Goal: Transaction & Acquisition: Book appointment/travel/reservation

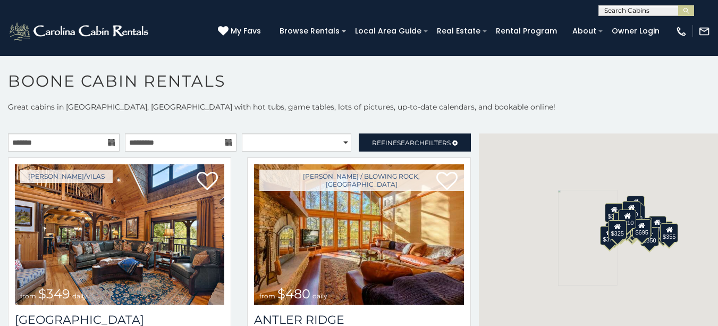
click at [108, 145] on icon at bounding box center [111, 142] width 7 height 7
click at [63, 142] on input "text" at bounding box center [64, 142] width 112 height 18
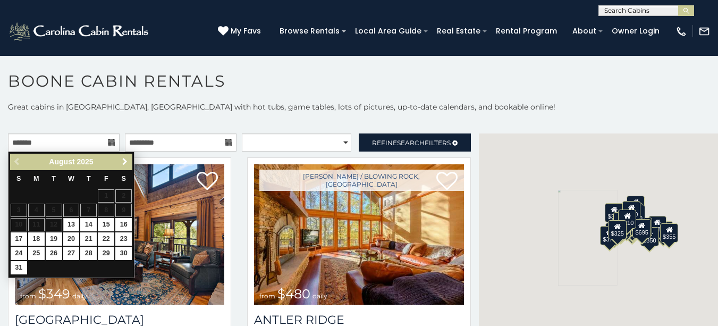
click at [125, 163] on span "Next" at bounding box center [125, 161] width 9 height 9
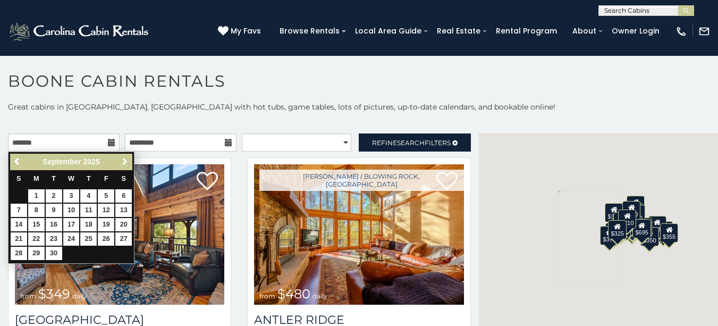
click at [125, 163] on span "Next" at bounding box center [125, 161] width 9 height 9
click at [88, 225] on link "16" at bounding box center [88, 224] width 16 height 13
type input "**********"
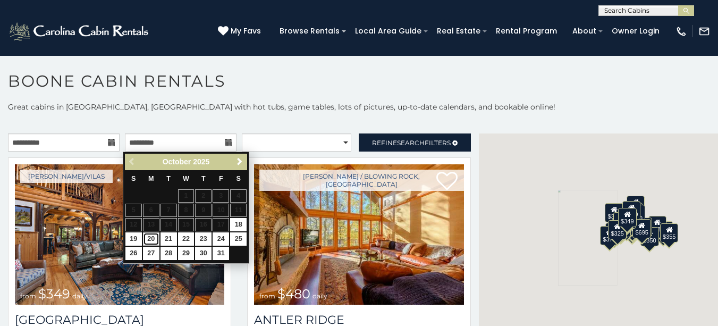
click at [153, 237] on link "20" at bounding box center [151, 238] width 16 height 13
type input "**********"
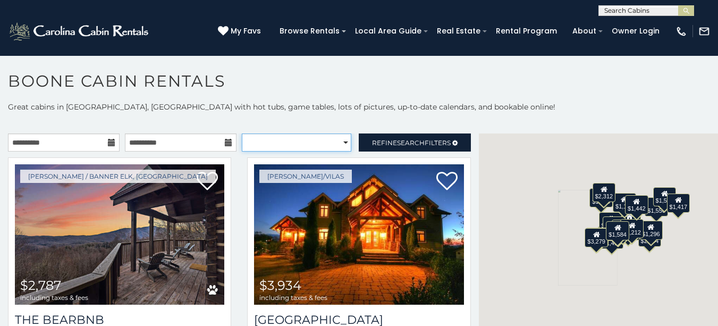
click at [337, 143] on select "**********" at bounding box center [296, 142] width 109 height 18
click at [539, 141] on div "$2,787 $3,934 $1,535 $2,033 $2,953 $1,620 $2,434 $1,336 $1,556 $1,552 $1,655 $1…" at bounding box center [598, 237] width 239 height 208
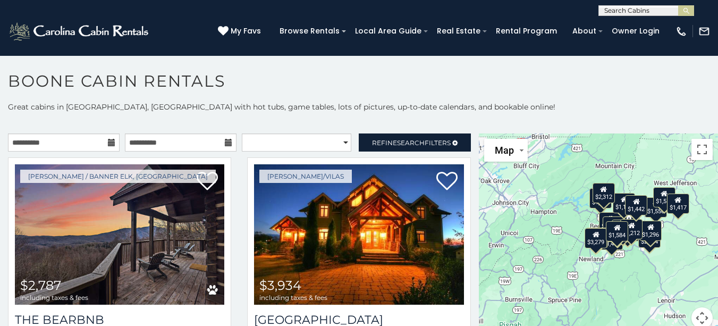
scroll to position [10, 0]
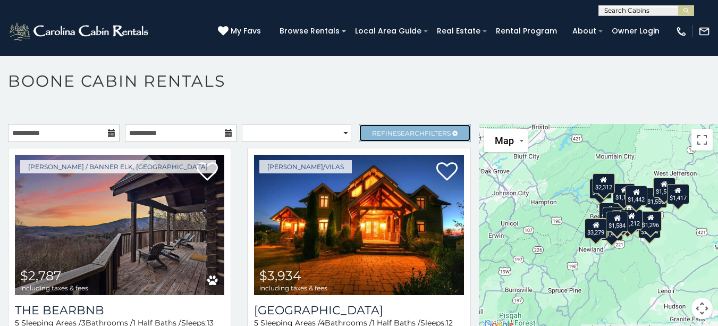
click at [426, 131] on span "Refine Search Filters" at bounding box center [411, 133] width 79 height 8
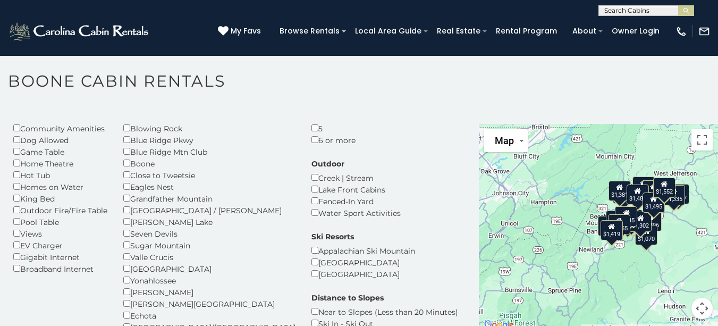
scroll to position [106, 0]
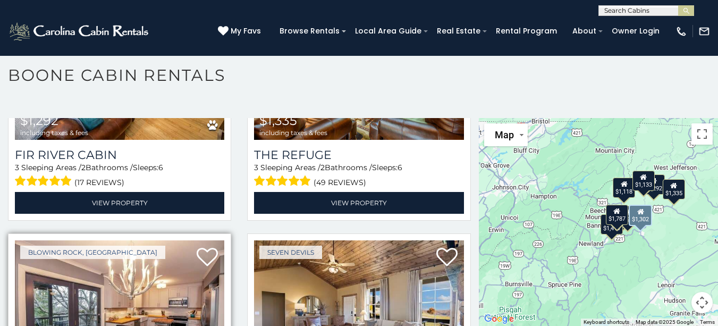
scroll to position [1313, 0]
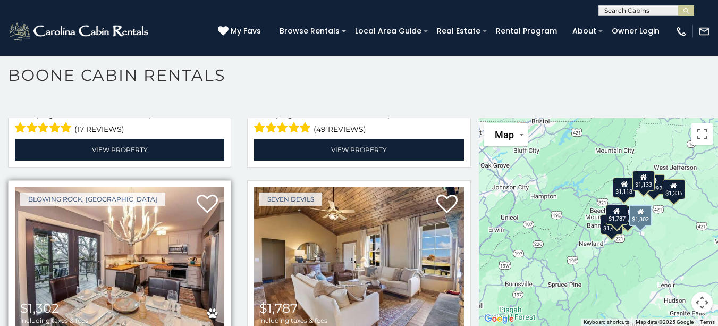
click at [187, 187] on img at bounding box center [119, 257] width 209 height 140
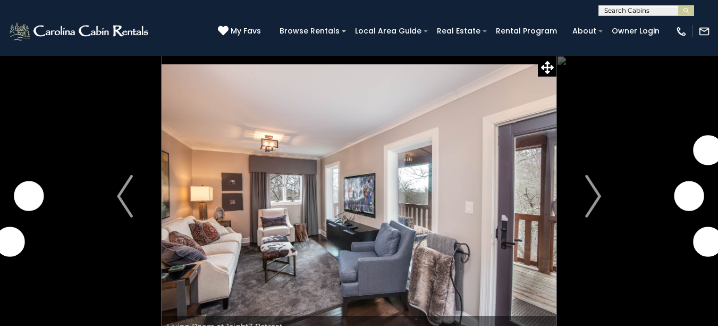
click at [596, 196] on img "Next" at bounding box center [593, 196] width 16 height 43
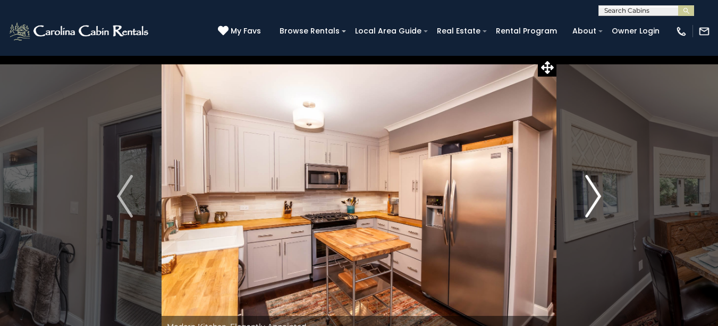
drag, startPoint x: 0, startPoint y: 0, endPoint x: 596, endPoint y: 197, distance: 627.4
click at [596, 197] on img "Next" at bounding box center [593, 196] width 16 height 43
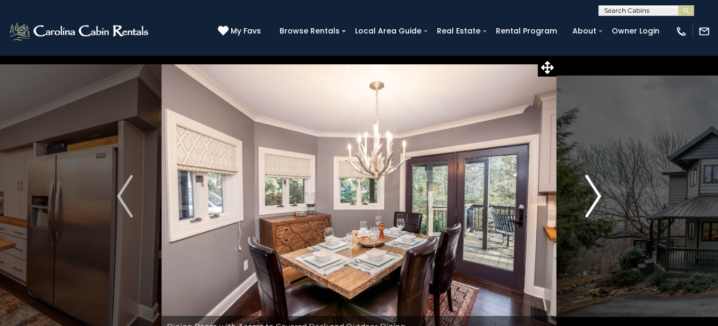
click at [596, 197] on img "Next" at bounding box center [593, 196] width 16 height 43
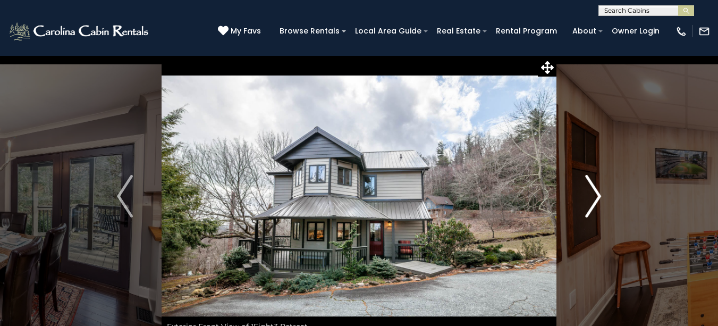
click at [596, 197] on img "Next" at bounding box center [593, 196] width 16 height 43
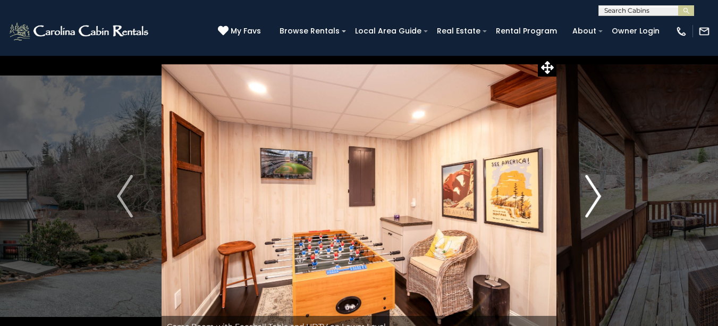
click at [596, 197] on img "Next" at bounding box center [593, 196] width 16 height 43
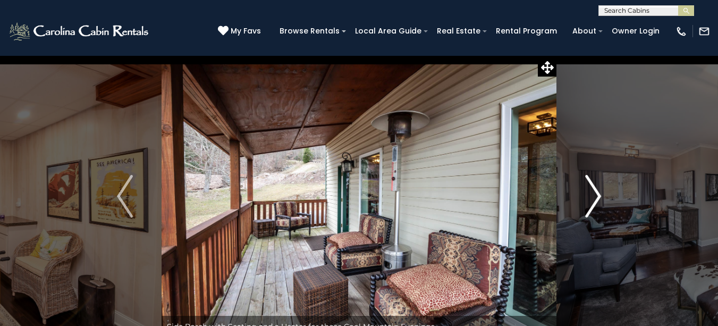
click at [596, 197] on img "Next" at bounding box center [593, 196] width 16 height 43
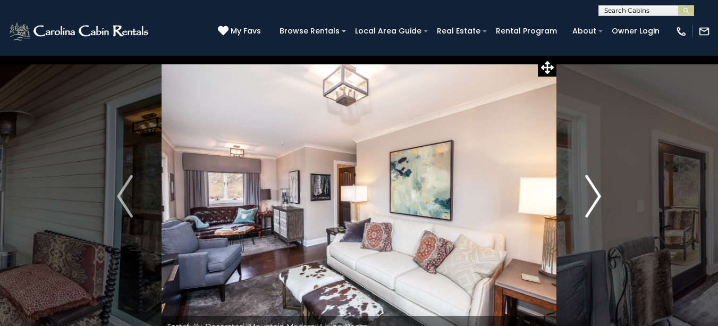
click at [596, 197] on img "Next" at bounding box center [593, 196] width 16 height 43
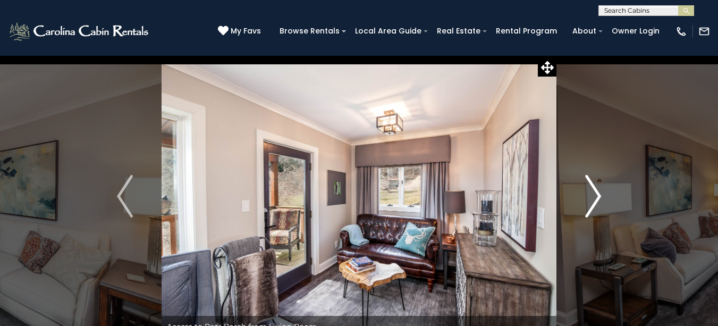
click at [596, 197] on img "Next" at bounding box center [593, 196] width 16 height 43
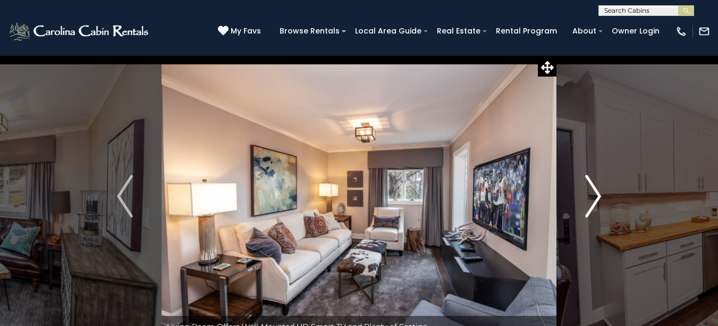
click at [596, 197] on img "Next" at bounding box center [593, 196] width 16 height 43
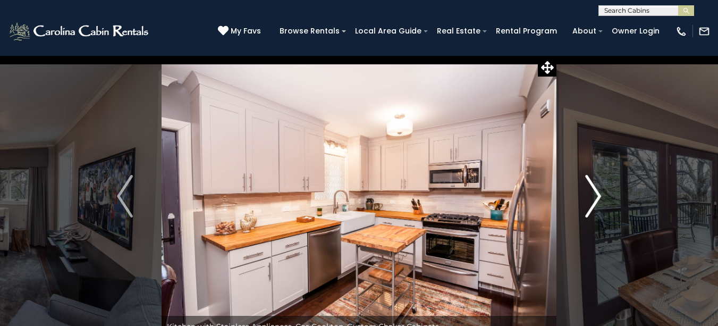
click at [596, 197] on img "Next" at bounding box center [593, 196] width 16 height 43
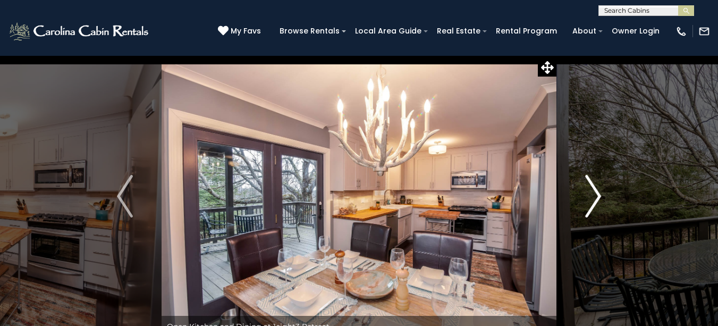
click at [596, 197] on img "Next" at bounding box center [593, 196] width 16 height 43
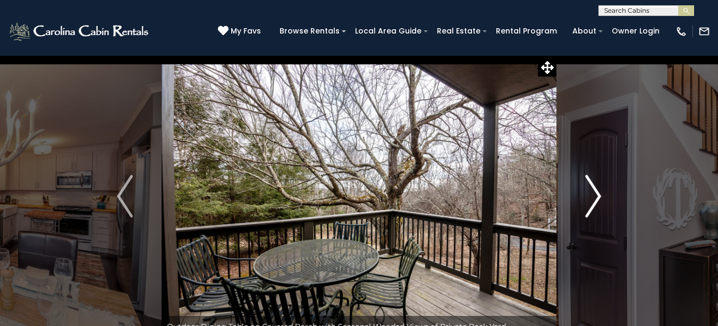
click at [596, 197] on img "Next" at bounding box center [593, 196] width 16 height 43
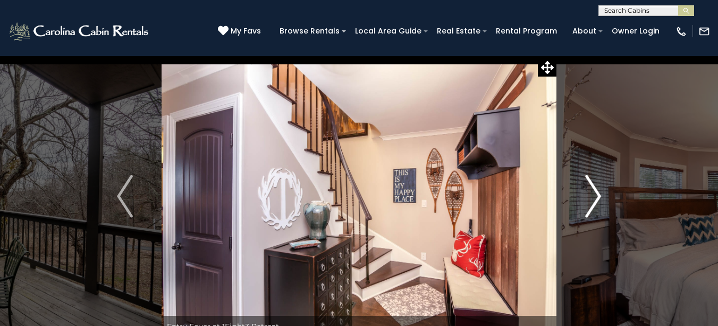
click at [596, 197] on img "Next" at bounding box center [593, 196] width 16 height 43
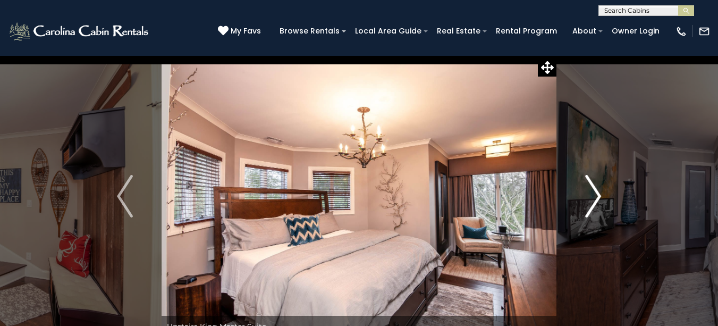
click at [596, 197] on img "Next" at bounding box center [593, 196] width 16 height 43
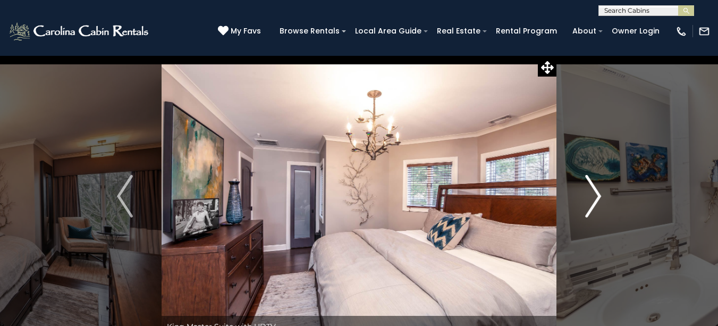
click at [596, 197] on img "Next" at bounding box center [593, 196] width 16 height 43
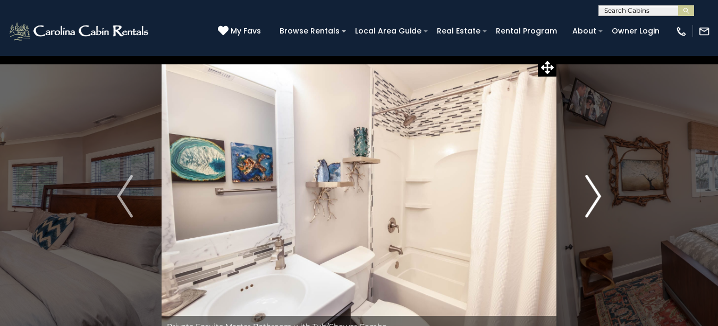
click at [596, 197] on img "Next" at bounding box center [593, 196] width 16 height 43
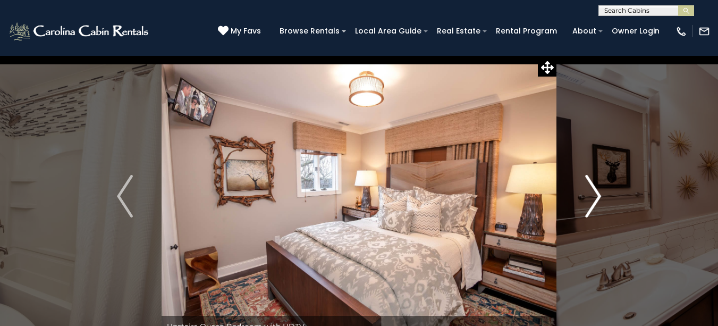
click at [596, 197] on img "Next" at bounding box center [593, 196] width 16 height 43
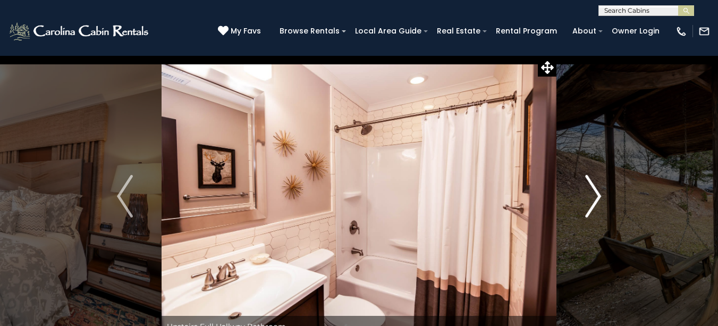
click at [596, 197] on img "Next" at bounding box center [593, 196] width 16 height 43
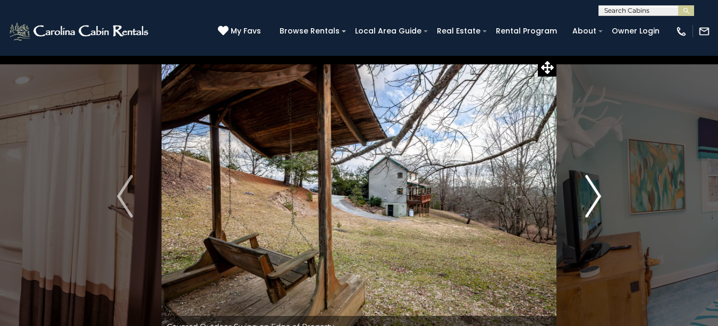
click at [596, 197] on img "Next" at bounding box center [593, 196] width 16 height 43
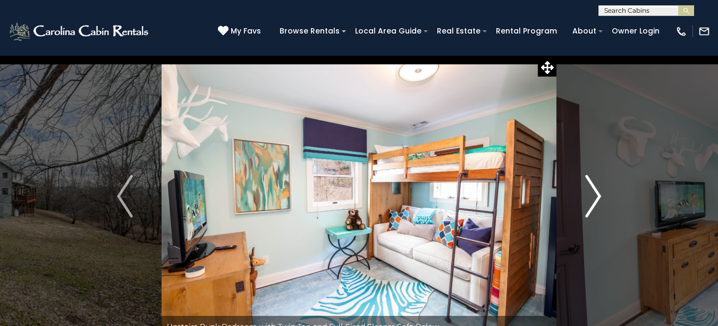
click at [596, 197] on img "Next" at bounding box center [593, 196] width 16 height 43
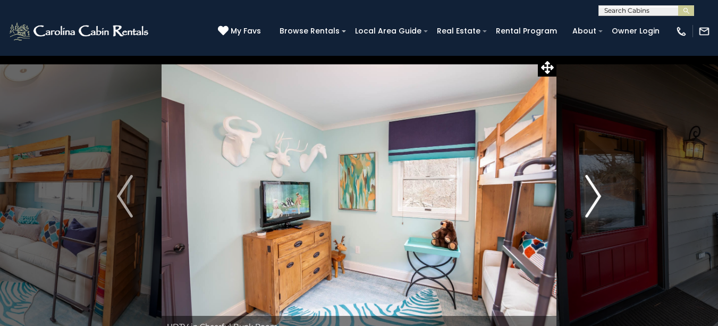
click at [596, 197] on img "Next" at bounding box center [593, 196] width 16 height 43
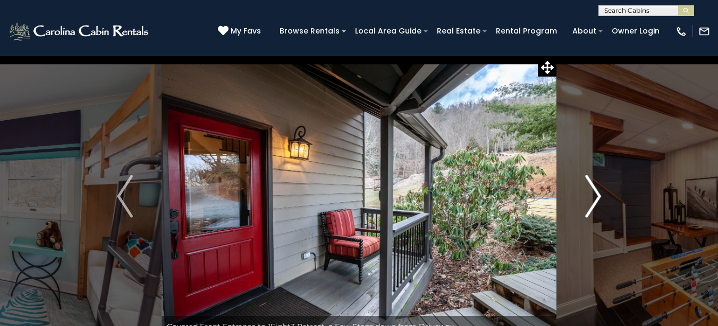
click at [596, 197] on img "Next" at bounding box center [593, 196] width 16 height 43
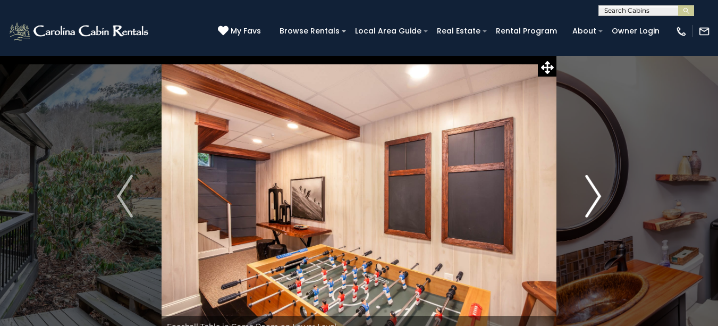
click at [596, 197] on img "Next" at bounding box center [593, 196] width 16 height 43
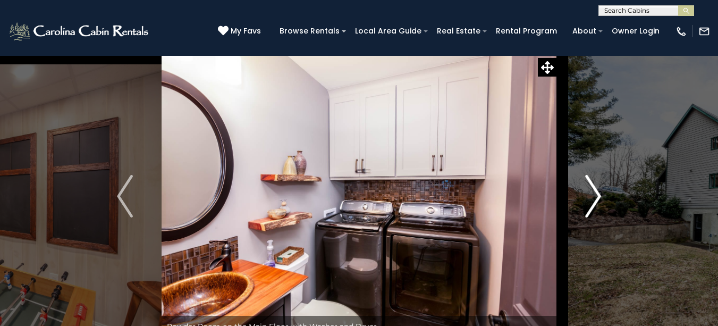
click at [596, 197] on img "Next" at bounding box center [593, 196] width 16 height 43
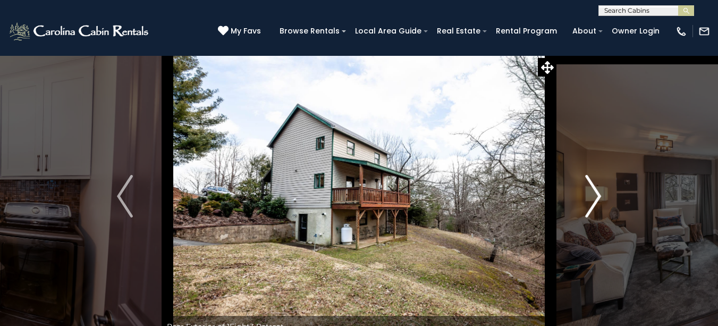
click at [596, 197] on img "Next" at bounding box center [593, 196] width 16 height 43
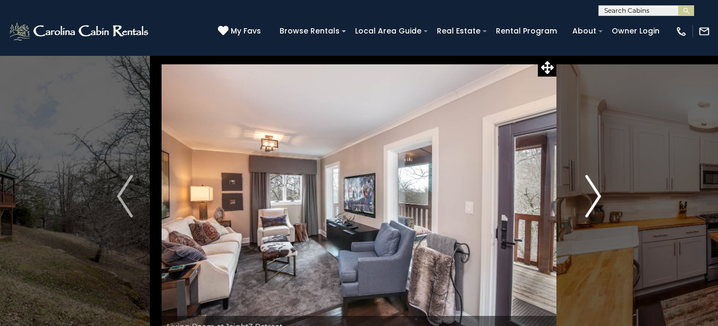
click at [596, 197] on img "Next" at bounding box center [593, 196] width 16 height 43
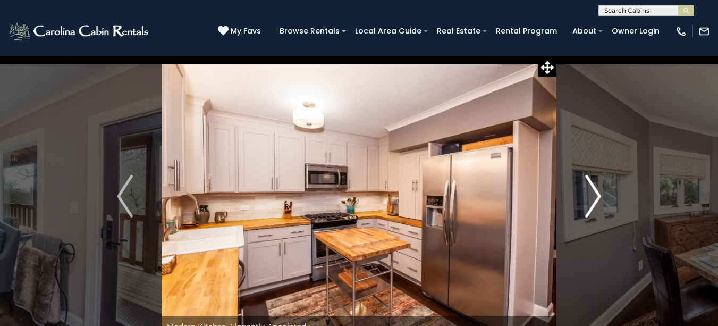
click at [596, 197] on img "Next" at bounding box center [593, 196] width 16 height 43
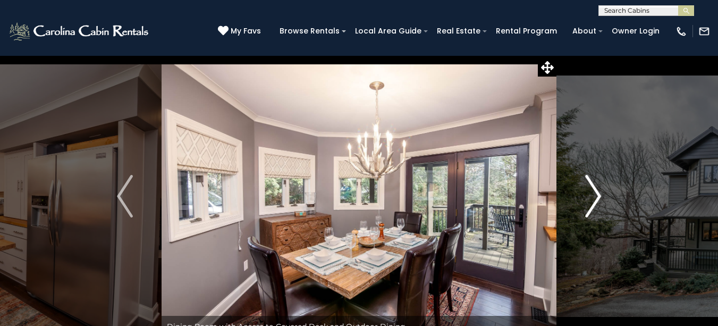
click at [588, 198] on img "Next" at bounding box center [593, 196] width 16 height 43
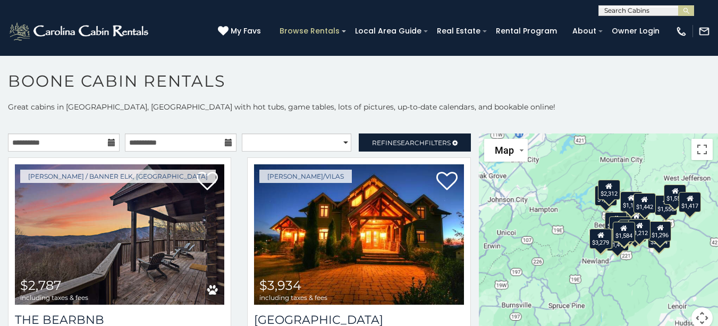
scroll to position [6, 0]
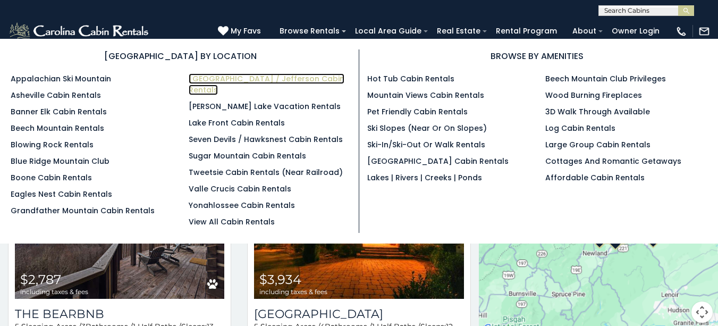
click at [285, 81] on link "[GEOGRAPHIC_DATA] / Jefferson Cabin Rentals" at bounding box center [267, 84] width 156 height 22
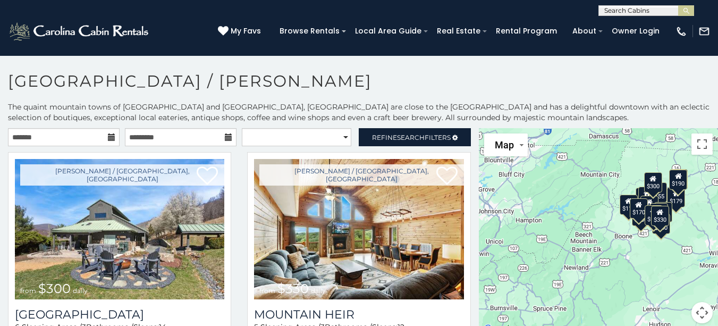
click at [108, 140] on icon at bounding box center [111, 136] width 7 height 7
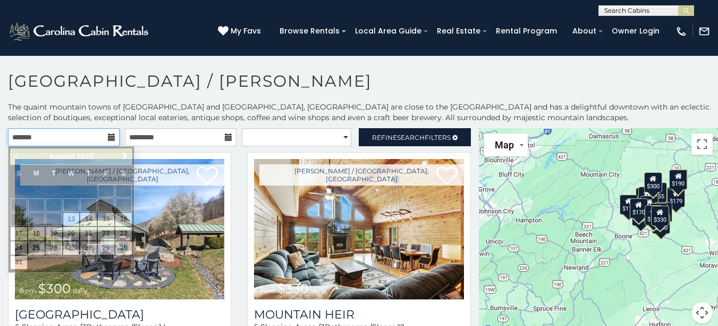
click at [91, 135] on input "text" at bounding box center [64, 137] width 112 height 18
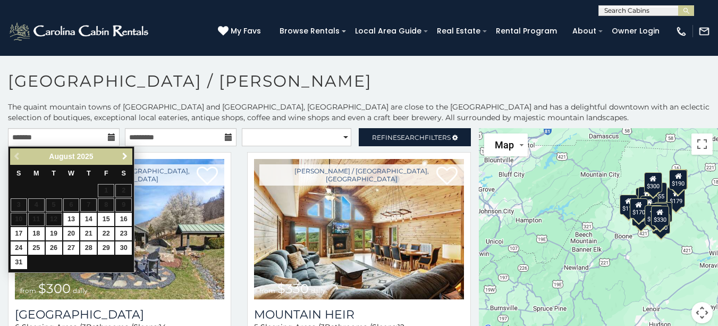
click at [128, 155] on span "Next" at bounding box center [125, 156] width 9 height 9
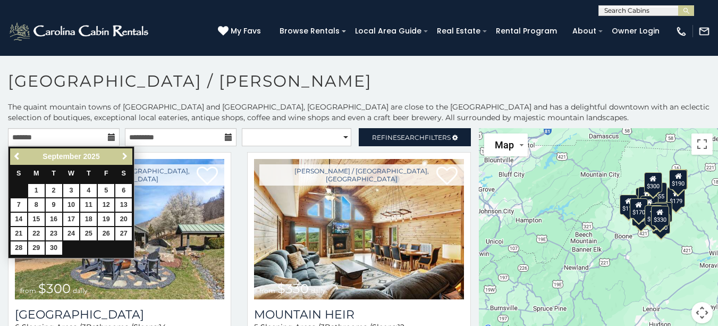
click at [128, 155] on span "Next" at bounding box center [125, 156] width 9 height 9
click at [89, 219] on link "16" at bounding box center [88, 219] width 16 height 13
type input "**********"
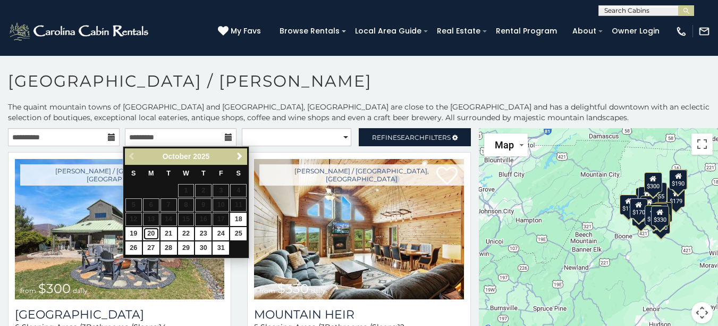
click at [147, 233] on link "20" at bounding box center [151, 233] width 16 height 13
type input "**********"
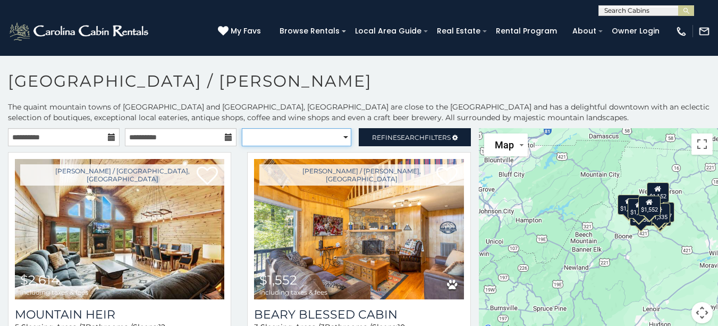
click at [338, 138] on select "**********" at bounding box center [296, 137] width 109 height 18
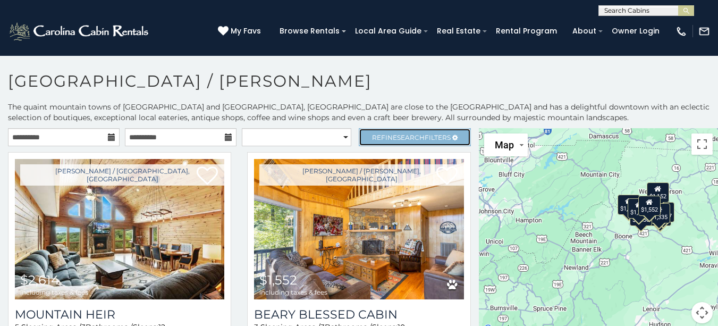
click at [398, 136] on span "Search" at bounding box center [411, 137] width 28 height 8
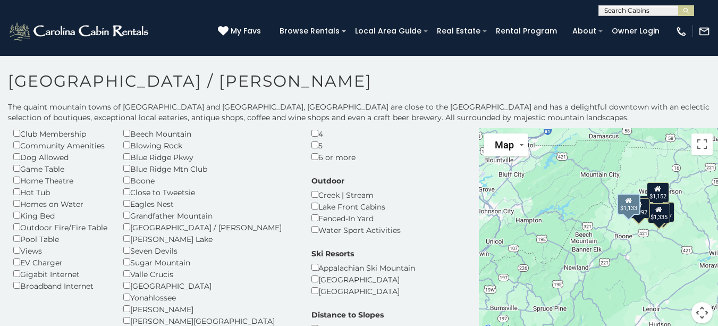
scroll to position [53, 0]
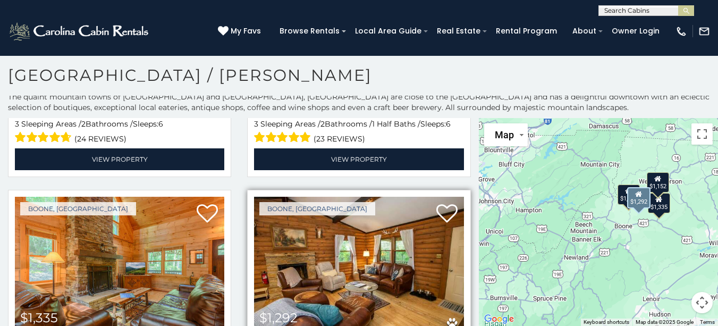
scroll to position [599, 0]
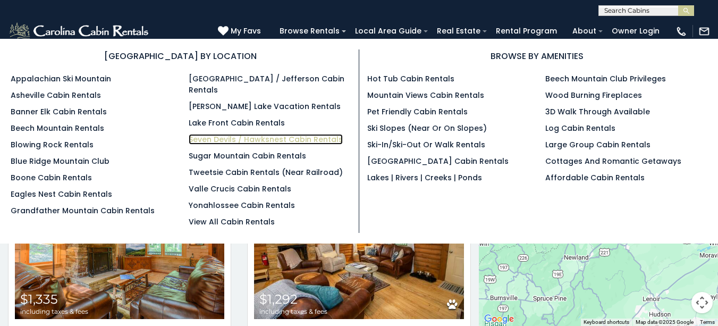
click at [240, 134] on link "Seven Devils / Hawksnest Cabin Rentals" at bounding box center [266, 139] width 154 height 11
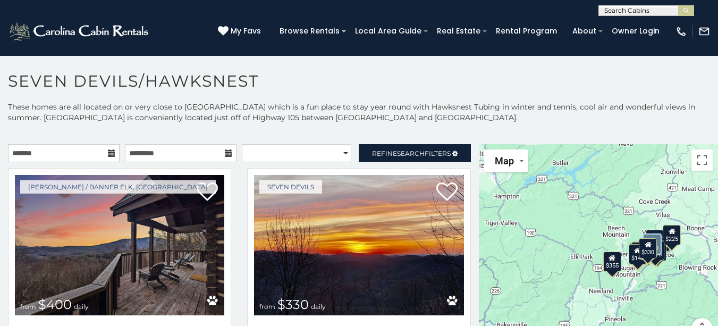
click at [108, 154] on icon at bounding box center [111, 152] width 7 height 7
click at [108, 153] on icon at bounding box center [111, 152] width 7 height 7
click at [69, 156] on input "text" at bounding box center [64, 153] width 112 height 18
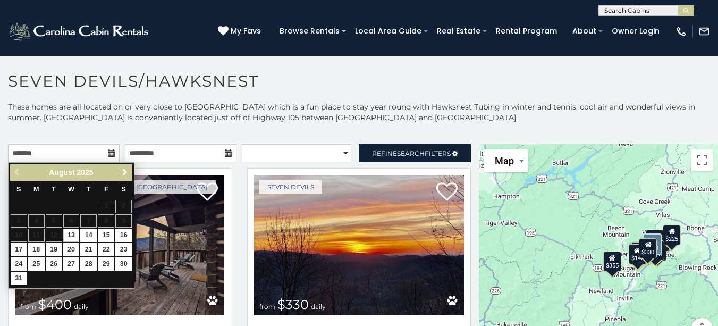
click at [126, 172] on span "Next" at bounding box center [125, 172] width 9 height 9
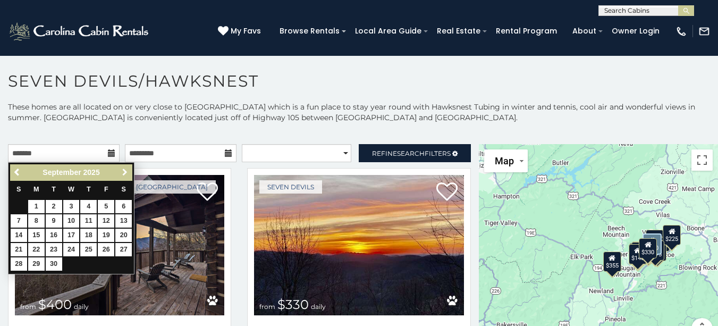
click at [126, 172] on span "Next" at bounding box center [125, 172] width 9 height 9
click at [91, 235] on link "16" at bounding box center [88, 235] width 16 height 13
type input "**********"
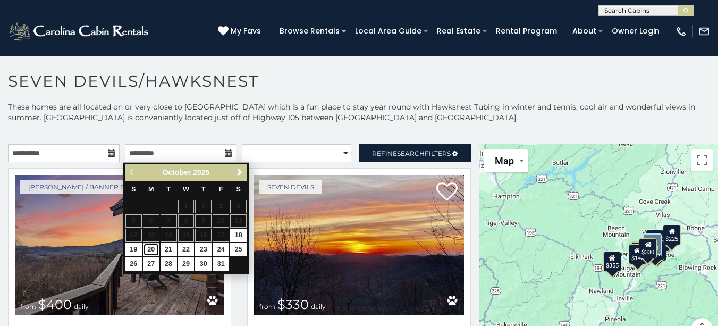
click at [149, 251] on link "20" at bounding box center [151, 249] width 16 height 13
type input "**********"
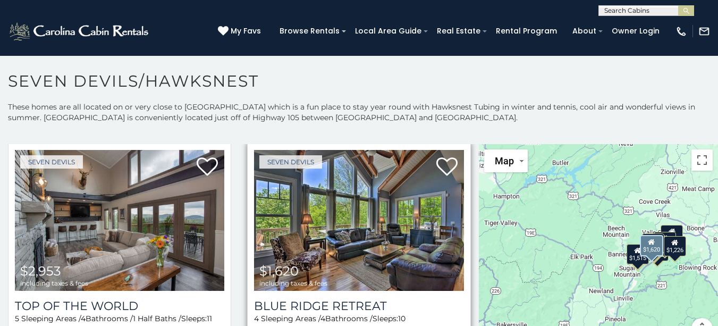
scroll to position [319, 0]
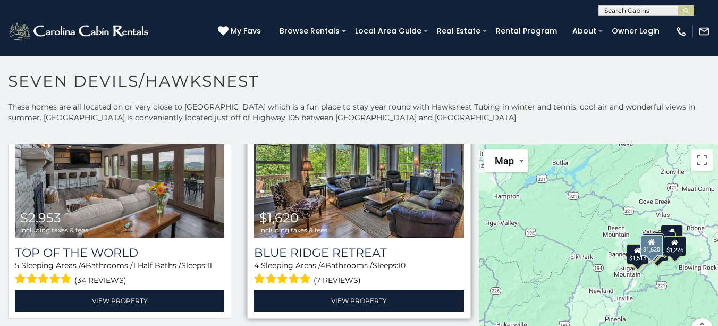
click at [406, 194] on img at bounding box center [358, 167] width 209 height 140
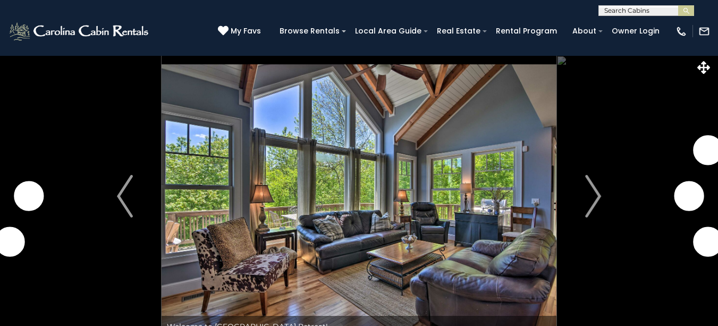
click at [326, 201] on img at bounding box center [359, 196] width 395 height 282
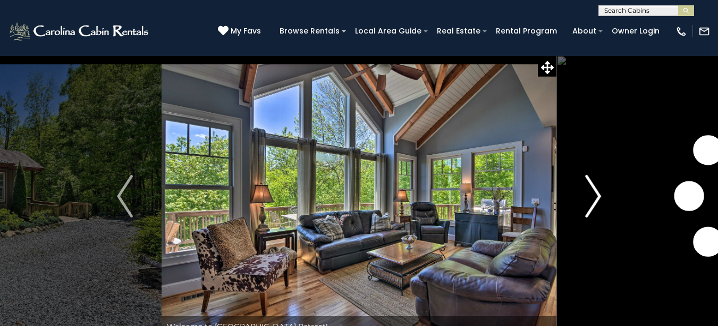
click at [596, 195] on img "Next" at bounding box center [593, 196] width 16 height 43
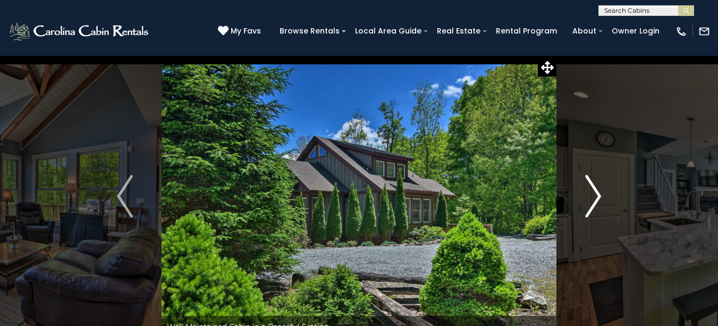
click at [596, 195] on img "Next" at bounding box center [593, 196] width 16 height 43
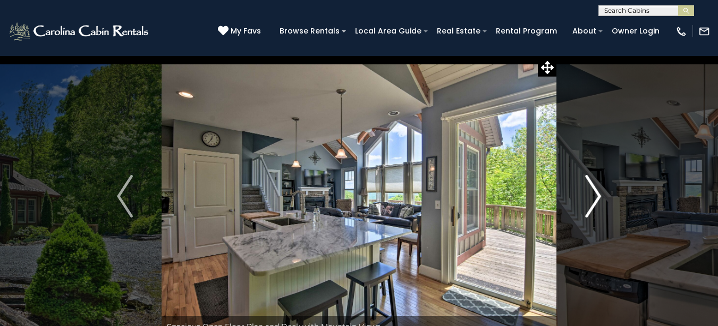
click at [596, 195] on img "Next" at bounding box center [593, 196] width 16 height 43
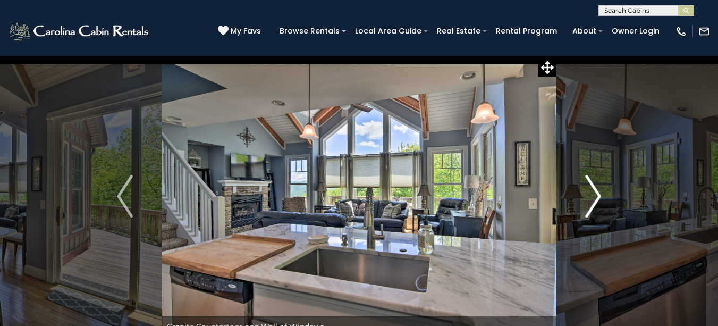
click at [596, 195] on img "Next" at bounding box center [593, 196] width 16 height 43
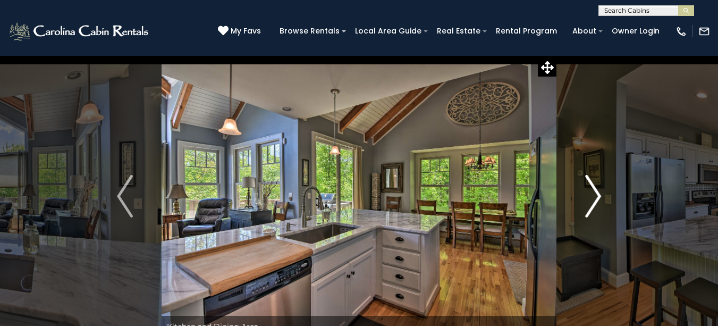
click at [596, 195] on img "Next" at bounding box center [593, 196] width 16 height 43
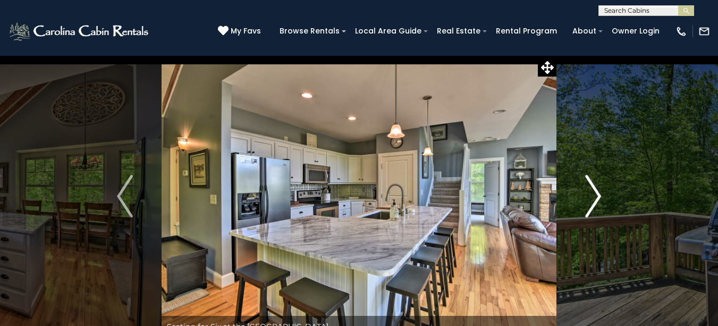
click at [596, 195] on img "Next" at bounding box center [593, 196] width 16 height 43
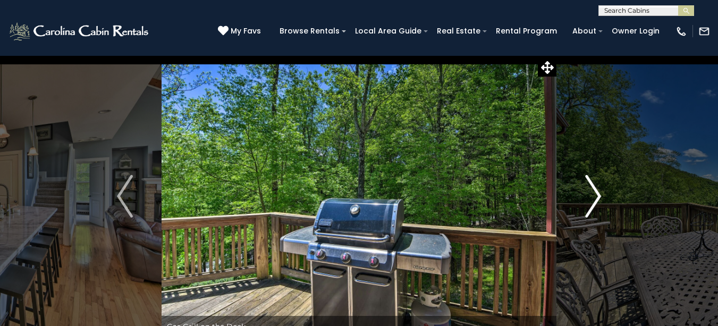
click at [596, 195] on img "Next" at bounding box center [593, 196] width 16 height 43
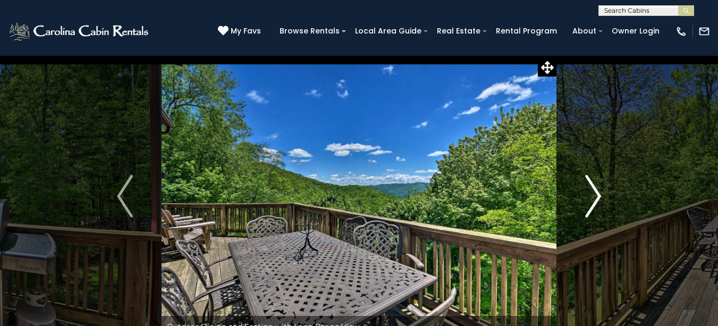
click at [596, 195] on img "Next" at bounding box center [593, 196] width 16 height 43
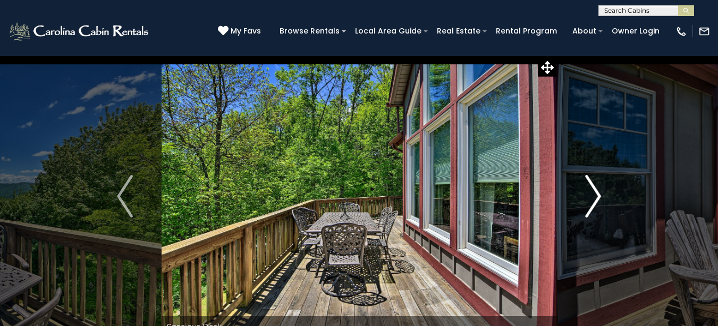
click at [596, 195] on img "Next" at bounding box center [593, 196] width 16 height 43
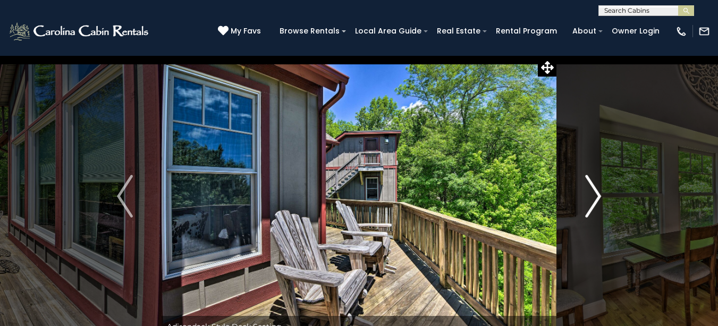
click at [596, 195] on img "Next" at bounding box center [593, 196] width 16 height 43
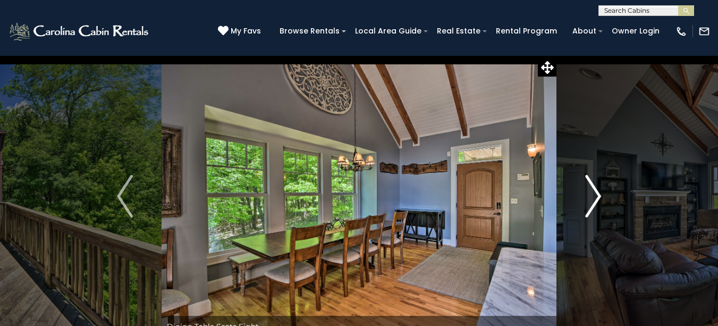
click at [596, 195] on img "Next" at bounding box center [593, 196] width 16 height 43
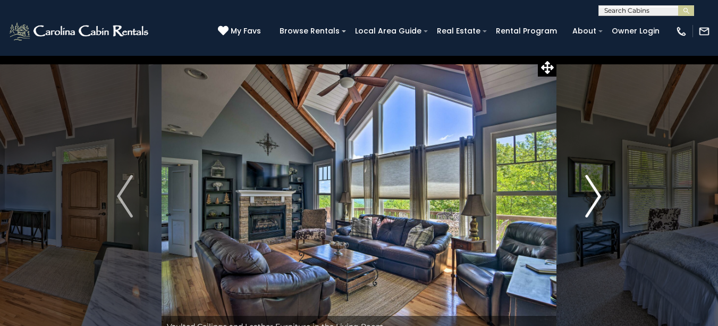
click at [596, 195] on img "Next" at bounding box center [593, 196] width 16 height 43
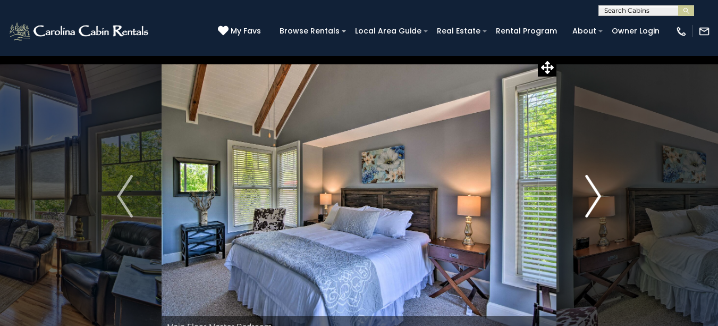
click at [596, 195] on img "Next" at bounding box center [593, 196] width 16 height 43
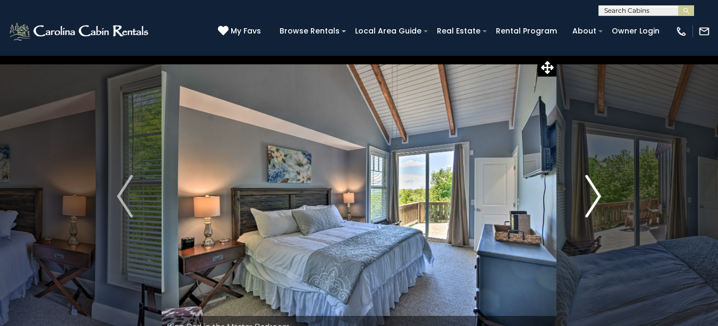
click at [596, 195] on img "Next" at bounding box center [593, 196] width 16 height 43
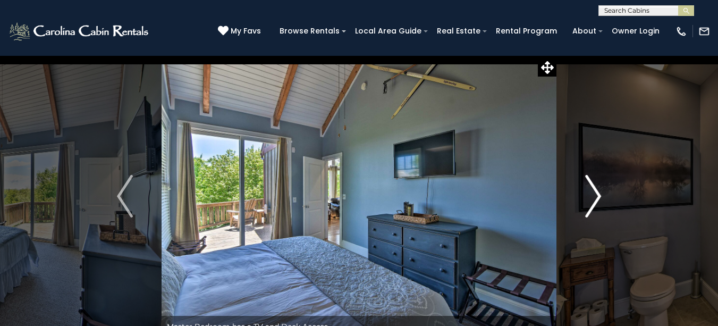
click at [596, 195] on img "Next" at bounding box center [593, 196] width 16 height 43
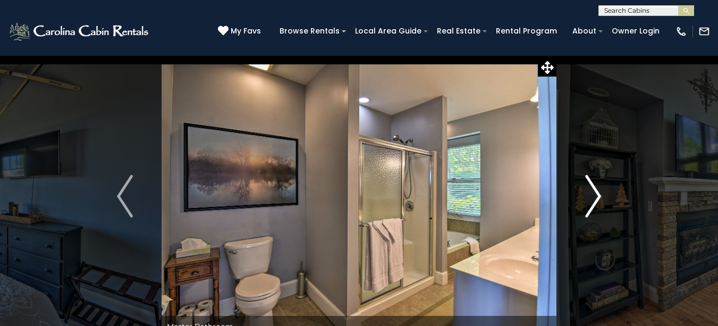
click at [596, 195] on img "Next" at bounding box center [593, 196] width 16 height 43
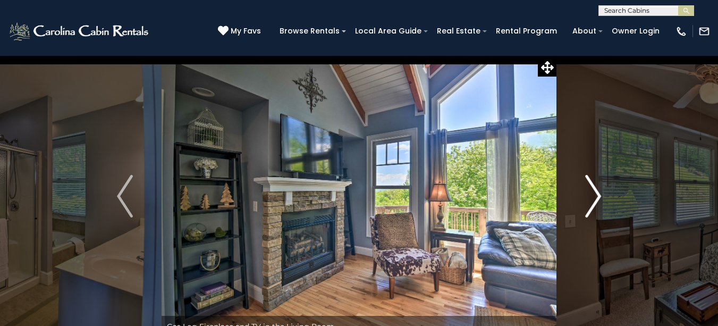
click at [596, 195] on img "Next" at bounding box center [593, 196] width 16 height 43
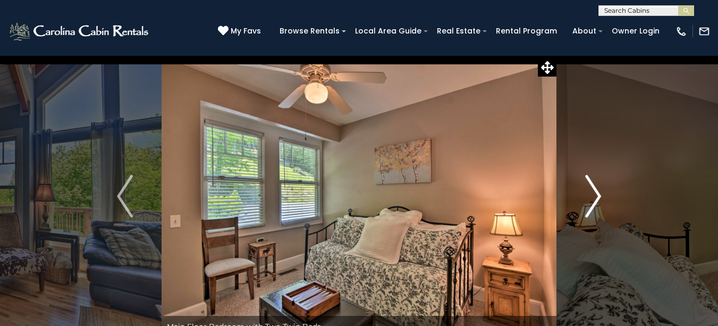
click at [596, 195] on img "Next" at bounding box center [593, 196] width 16 height 43
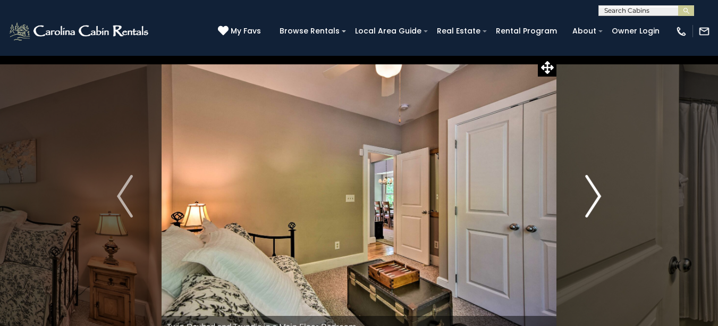
click at [596, 195] on img "Next" at bounding box center [593, 196] width 16 height 43
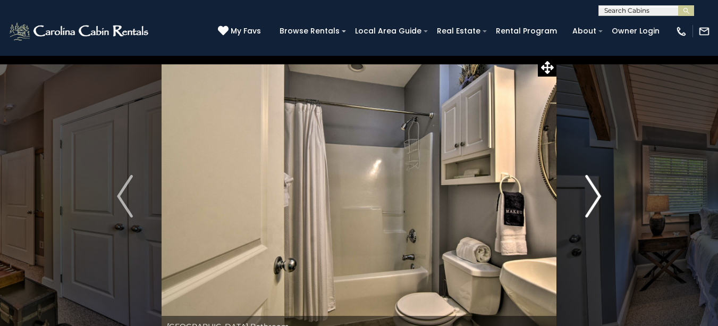
click at [596, 195] on img "Next" at bounding box center [593, 196] width 16 height 43
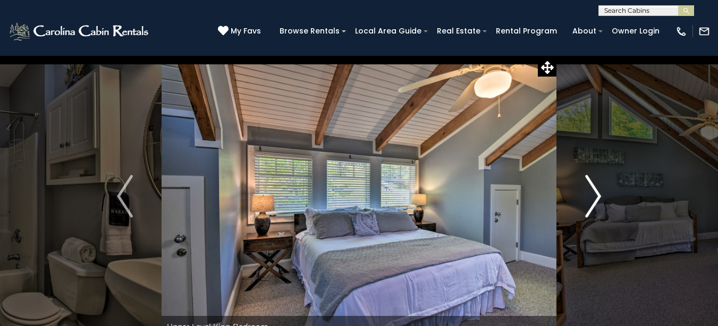
click at [596, 195] on img "Next" at bounding box center [593, 196] width 16 height 43
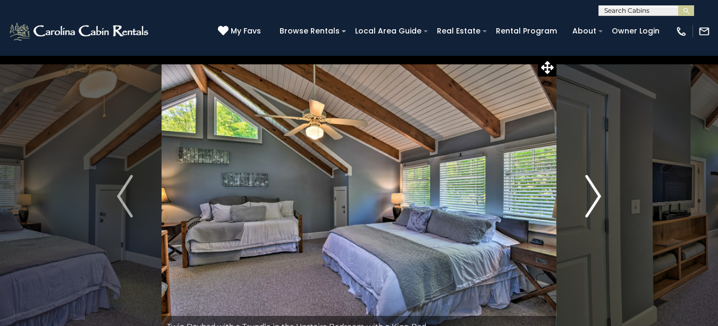
click at [596, 195] on img "Next" at bounding box center [593, 196] width 16 height 43
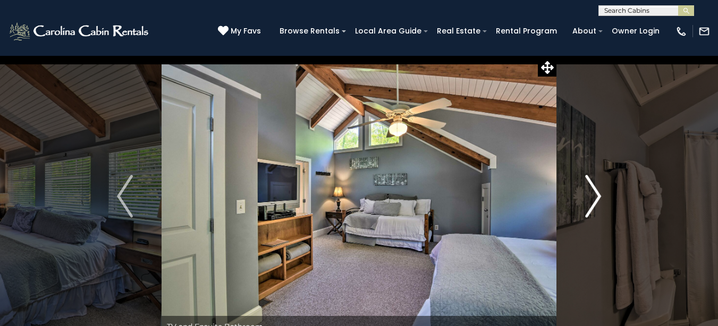
click at [596, 195] on img "Next" at bounding box center [593, 196] width 16 height 43
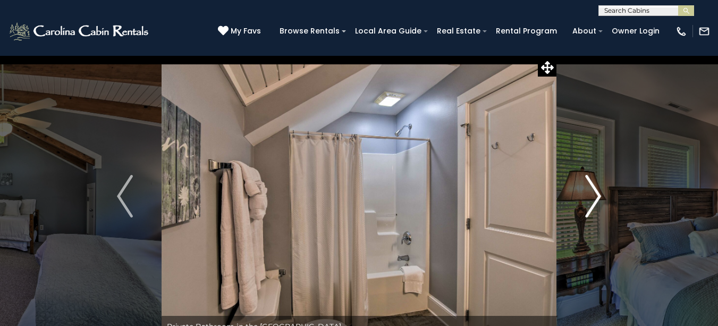
click at [596, 195] on img "Next" at bounding box center [593, 196] width 16 height 43
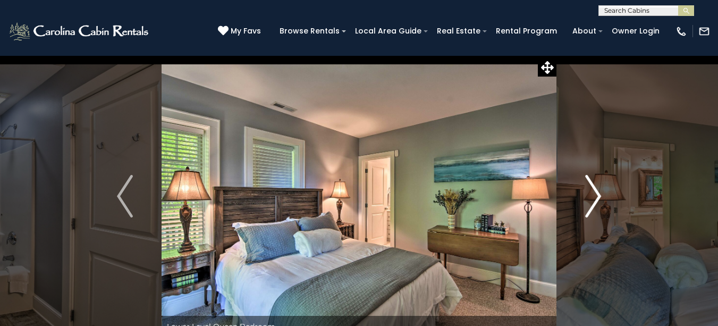
click at [596, 195] on img "Next" at bounding box center [593, 196] width 16 height 43
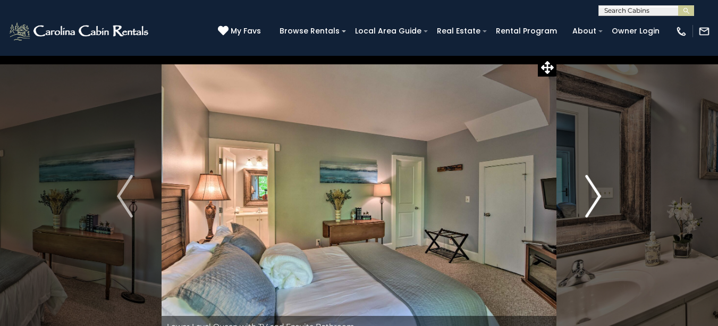
click at [596, 195] on img "Next" at bounding box center [593, 196] width 16 height 43
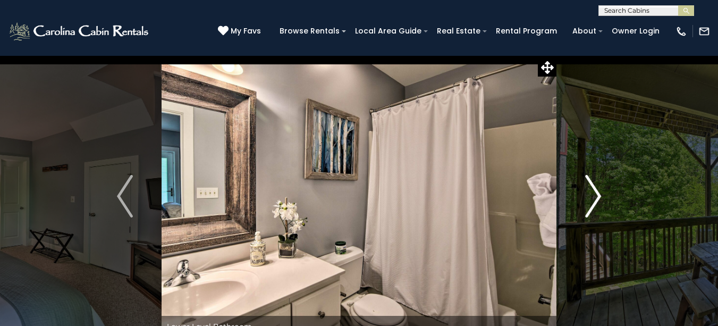
click at [596, 195] on img "Next" at bounding box center [593, 196] width 16 height 43
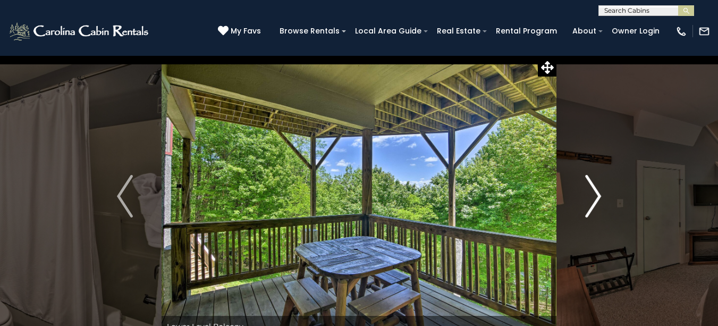
click at [596, 195] on img "Next" at bounding box center [593, 196] width 16 height 43
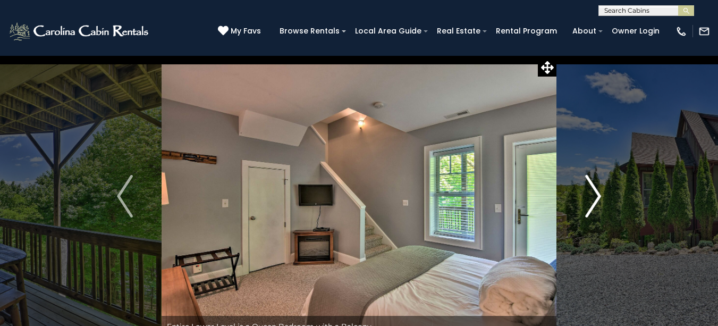
click at [596, 195] on img "Next" at bounding box center [593, 196] width 16 height 43
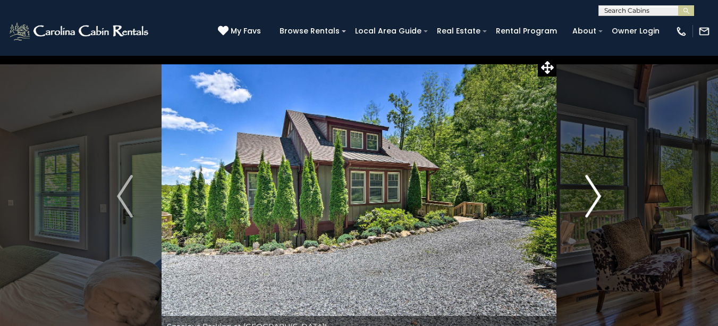
click at [596, 195] on img "Next" at bounding box center [593, 196] width 16 height 43
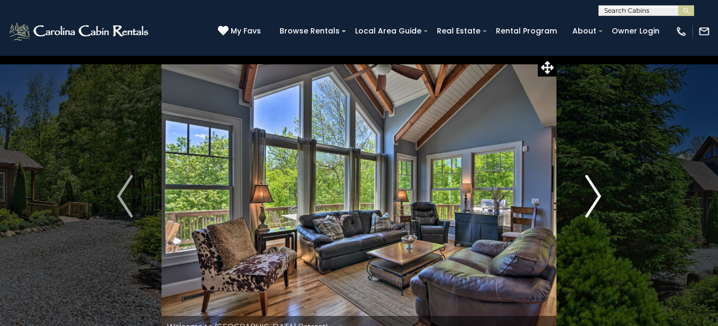
click at [596, 195] on img "Next" at bounding box center [593, 196] width 16 height 43
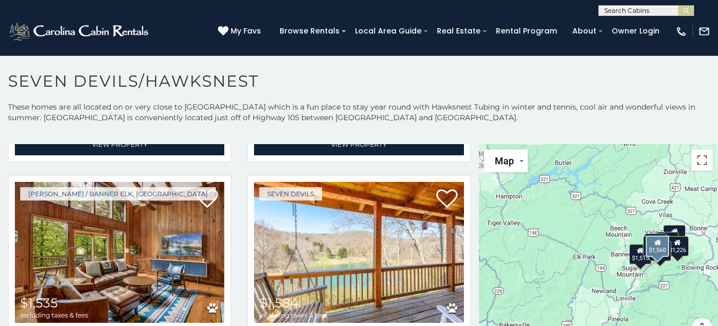
scroll to position [1010, 0]
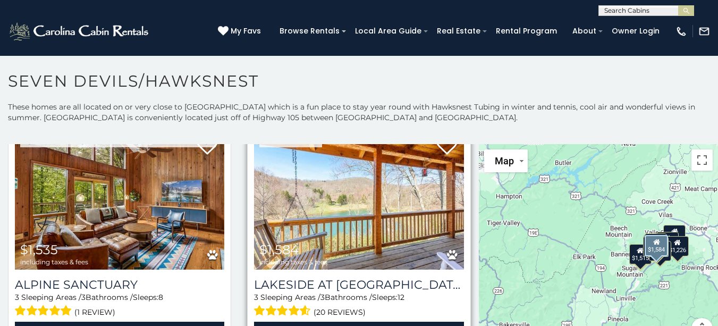
click at [403, 204] on img at bounding box center [358, 199] width 209 height 140
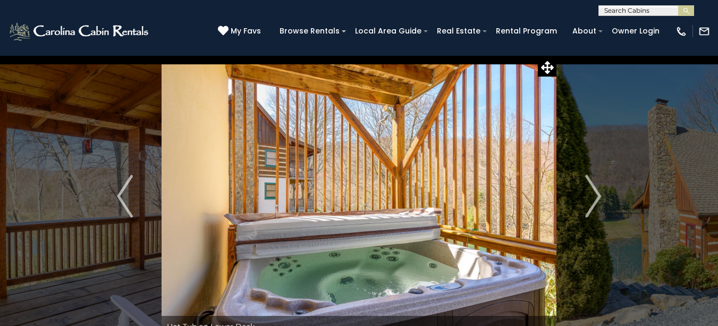
click at [596, 193] on img "Next" at bounding box center [593, 196] width 16 height 43
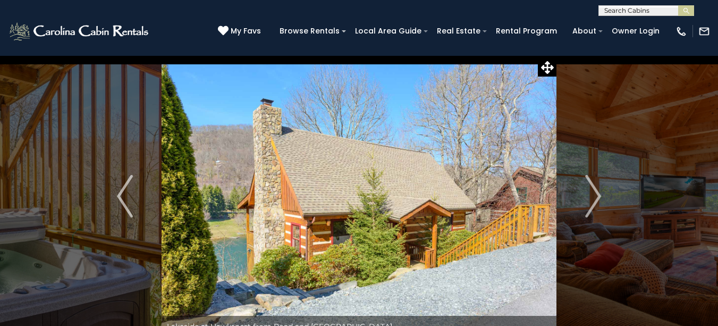
click at [596, 193] on img "Next" at bounding box center [593, 196] width 16 height 43
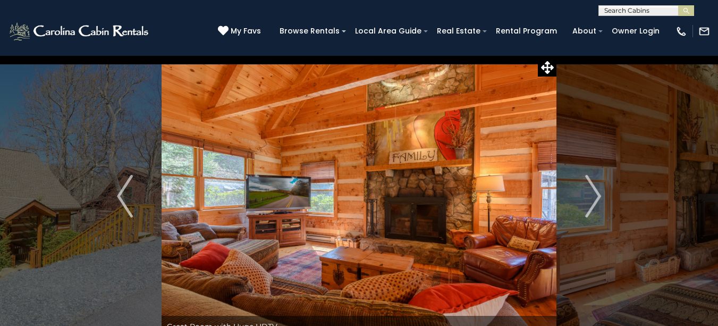
click at [596, 193] on img "Next" at bounding box center [593, 196] width 16 height 43
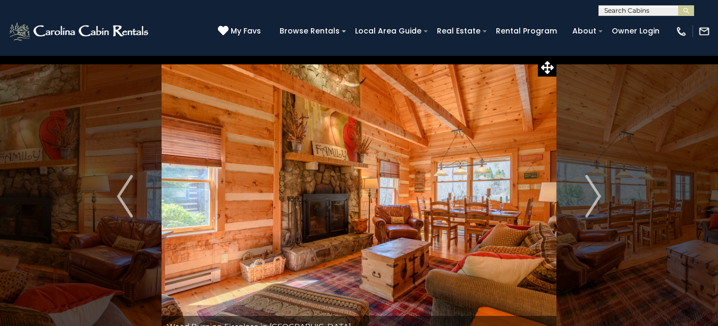
click at [596, 193] on img "Next" at bounding box center [593, 196] width 16 height 43
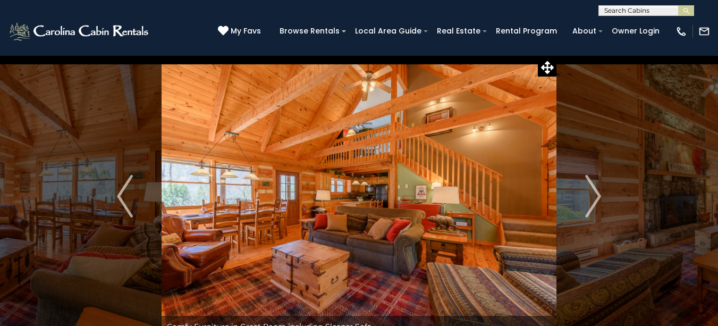
click at [596, 193] on img "Next" at bounding box center [593, 196] width 16 height 43
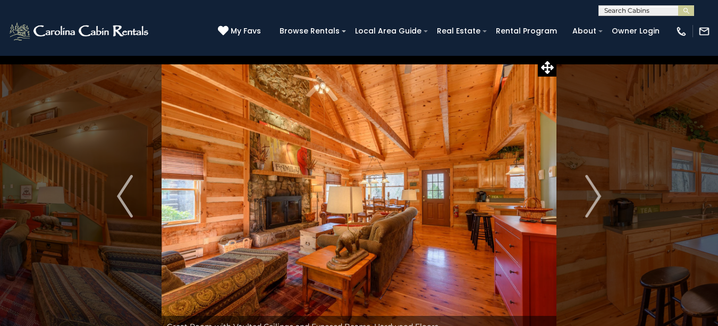
click at [596, 193] on img "Next" at bounding box center [593, 196] width 16 height 43
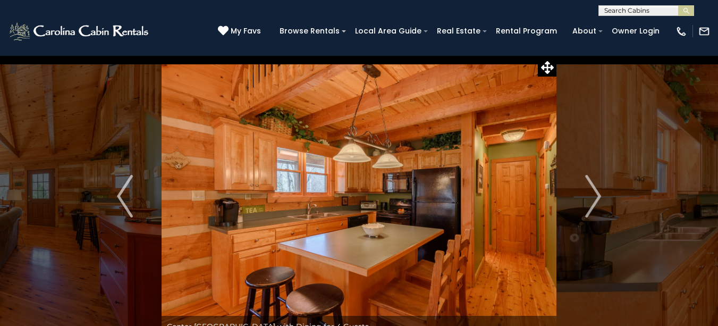
click at [596, 193] on img "Next" at bounding box center [593, 196] width 16 height 43
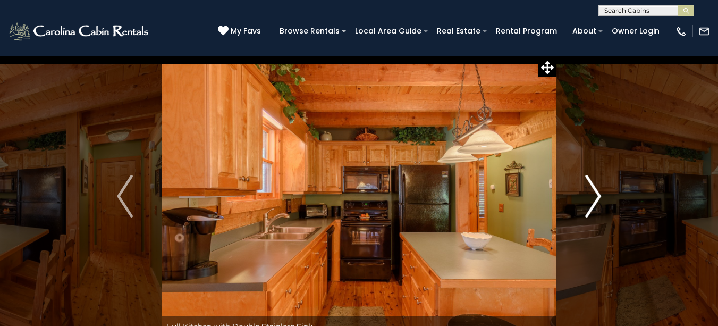
click at [596, 193] on img "Next" at bounding box center [593, 196] width 16 height 43
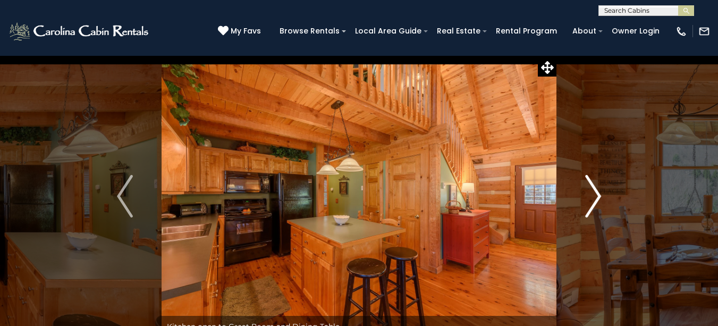
click at [596, 193] on img "Next" at bounding box center [593, 196] width 16 height 43
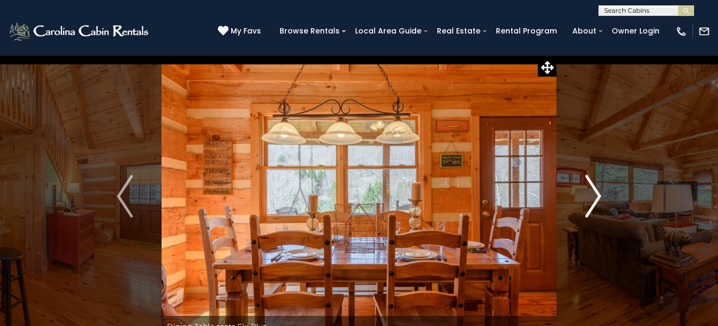
click at [596, 194] on img "Next" at bounding box center [593, 196] width 16 height 43
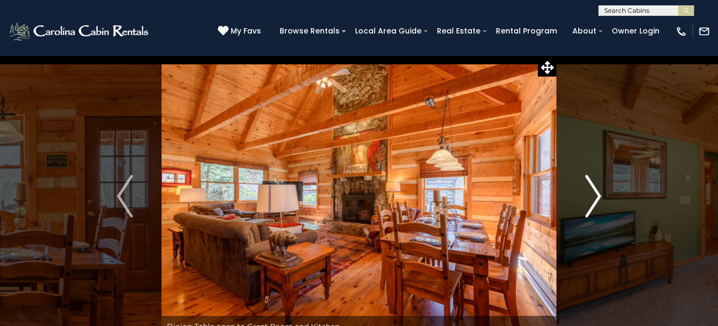
click at [596, 194] on img "Next" at bounding box center [593, 196] width 16 height 43
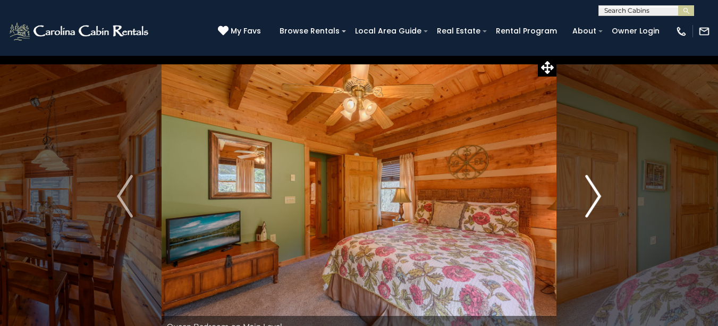
click at [596, 194] on img "Next" at bounding box center [593, 196] width 16 height 43
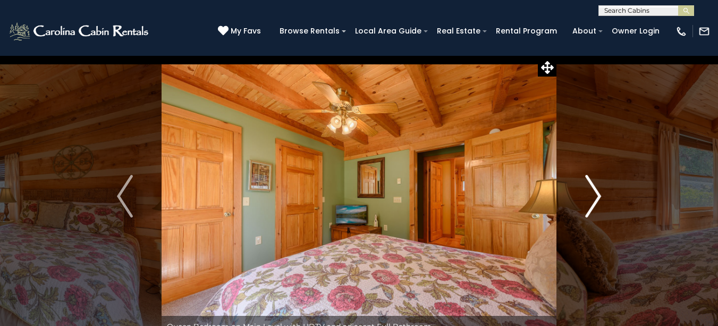
click at [596, 194] on img "Next" at bounding box center [593, 196] width 16 height 43
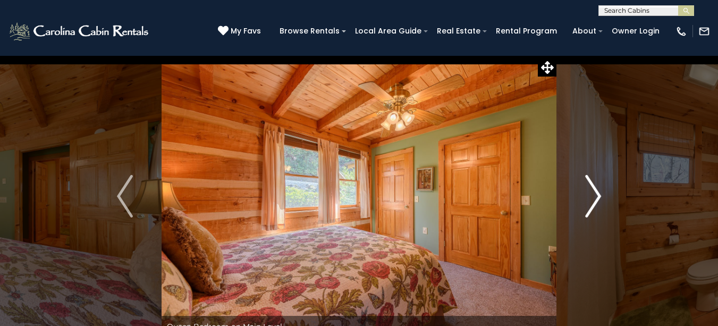
click at [596, 194] on img "Next" at bounding box center [593, 196] width 16 height 43
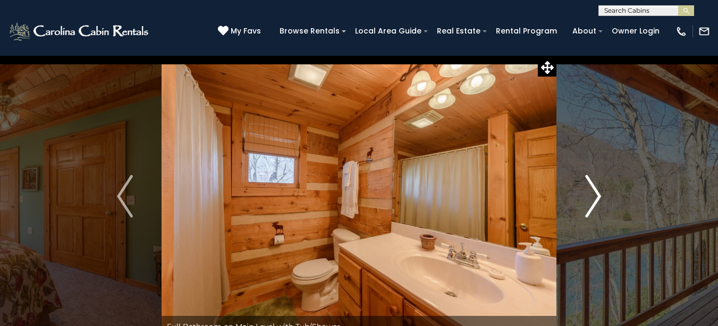
click at [596, 194] on img "Next" at bounding box center [593, 196] width 16 height 43
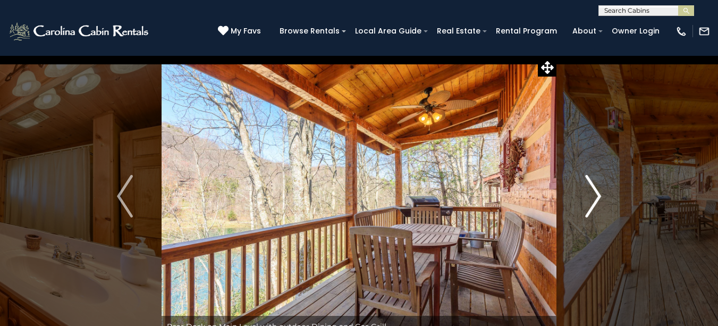
click at [596, 194] on img "Next" at bounding box center [593, 196] width 16 height 43
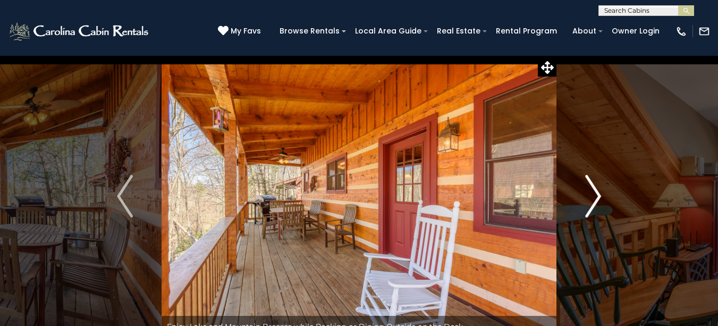
click at [596, 194] on img "Next" at bounding box center [593, 196] width 16 height 43
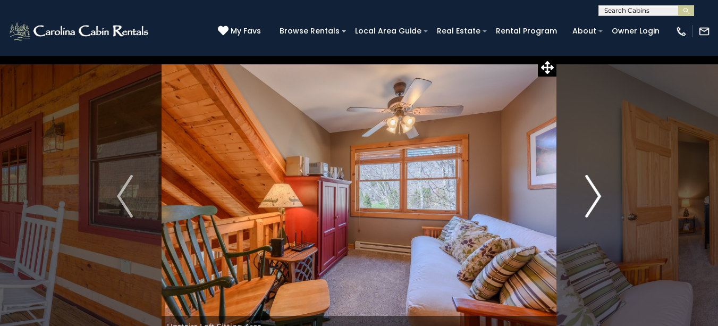
click at [596, 194] on img "Next" at bounding box center [593, 196] width 16 height 43
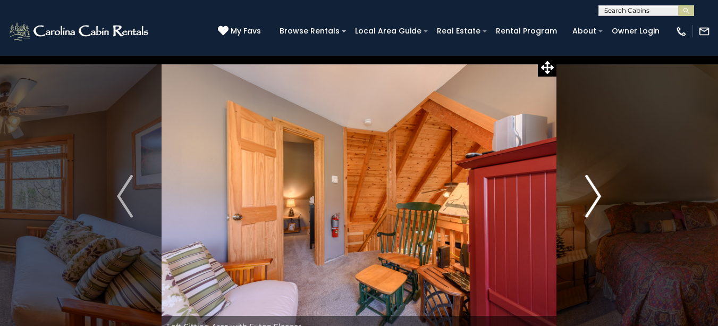
click at [596, 194] on img "Next" at bounding box center [593, 196] width 16 height 43
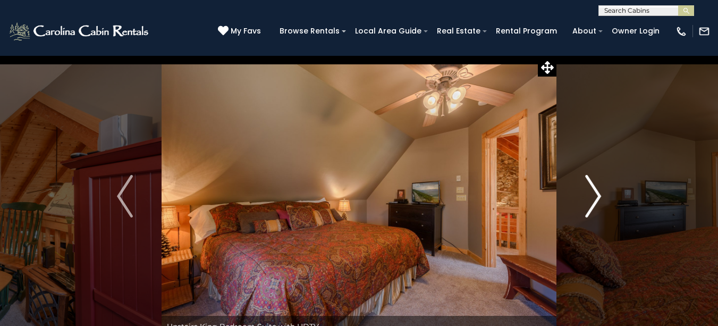
click at [596, 194] on img "Next" at bounding box center [593, 196] width 16 height 43
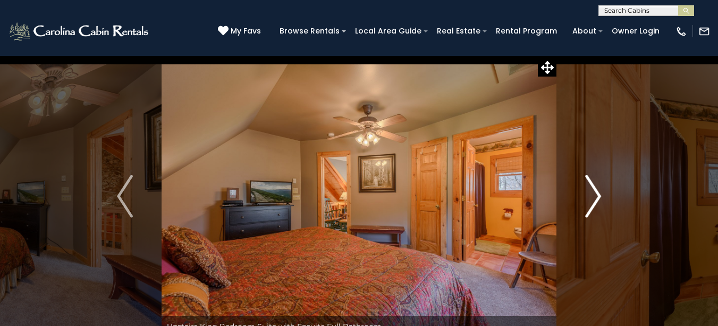
click at [596, 194] on img "Next" at bounding box center [593, 196] width 16 height 43
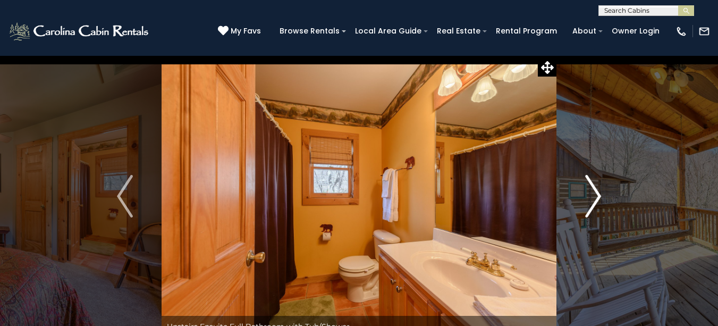
click at [596, 194] on img "Next" at bounding box center [593, 196] width 16 height 43
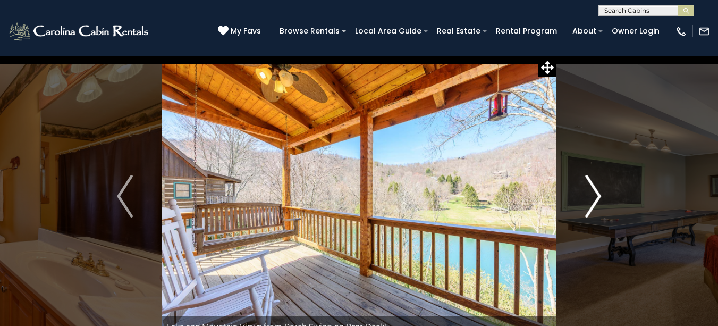
click at [596, 194] on img "Next" at bounding box center [593, 196] width 16 height 43
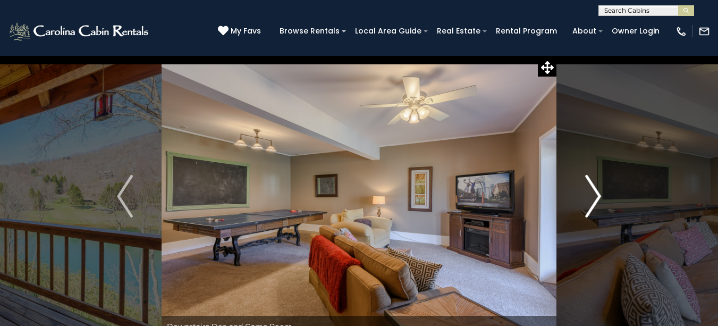
click at [596, 194] on img "Next" at bounding box center [593, 196] width 16 height 43
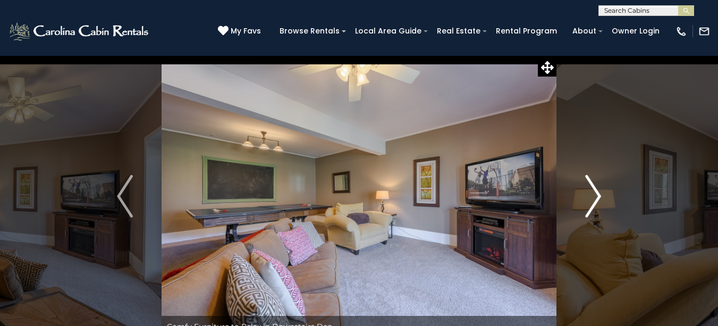
click at [596, 194] on img "Next" at bounding box center [593, 196] width 16 height 43
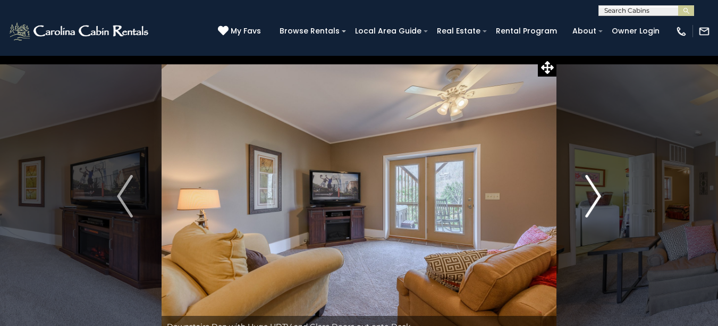
click at [596, 194] on img "Next" at bounding box center [593, 196] width 16 height 43
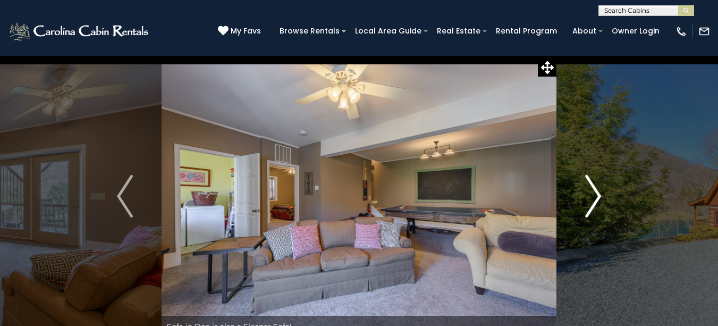
click at [596, 194] on img "Next" at bounding box center [593, 196] width 16 height 43
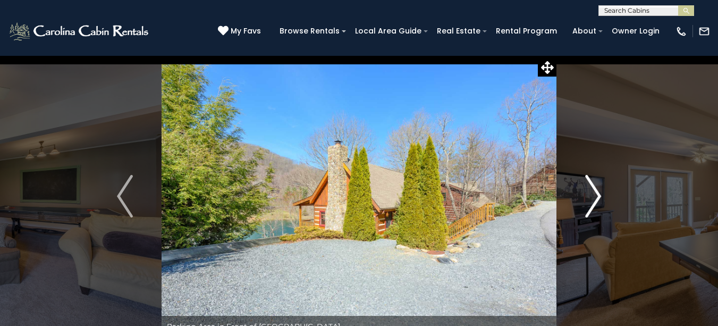
click at [596, 194] on img "Next" at bounding box center [593, 196] width 16 height 43
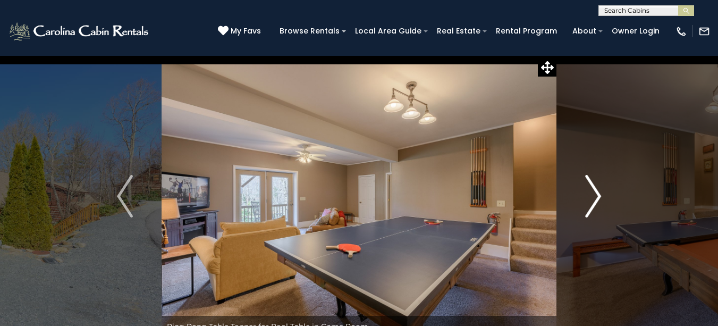
click at [596, 194] on img "Next" at bounding box center [593, 196] width 16 height 43
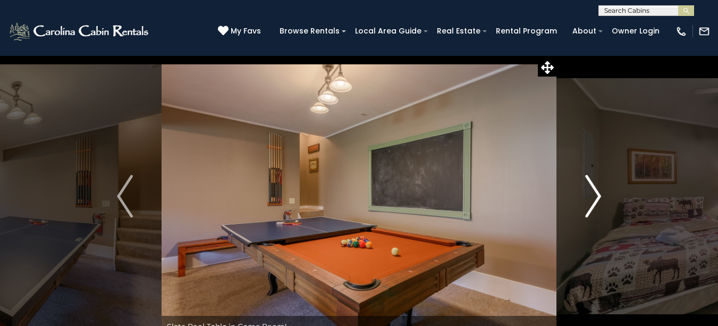
click at [596, 194] on img "Next" at bounding box center [593, 196] width 16 height 43
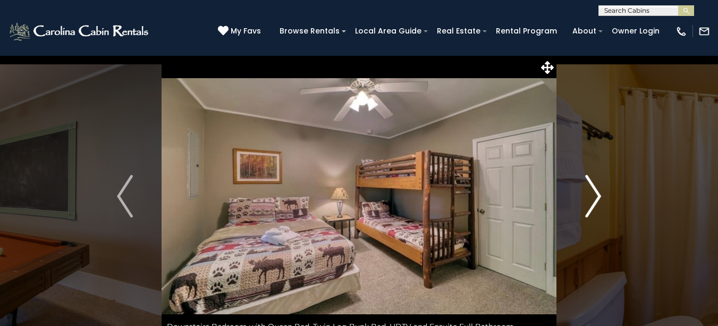
click at [596, 194] on img "Next" at bounding box center [593, 196] width 16 height 43
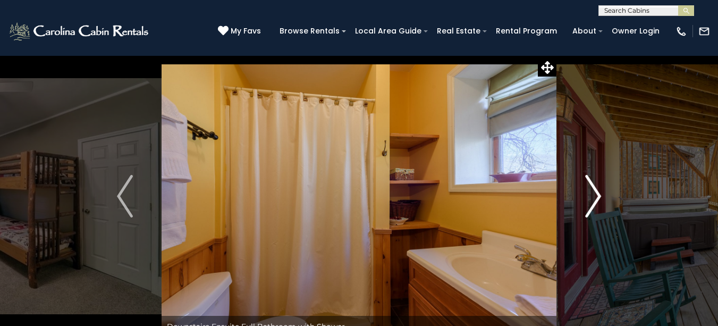
click at [596, 194] on img "Next" at bounding box center [593, 196] width 16 height 43
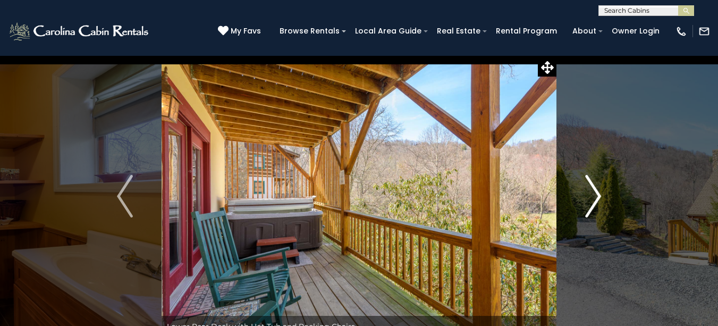
click at [596, 194] on img "Next" at bounding box center [593, 196] width 16 height 43
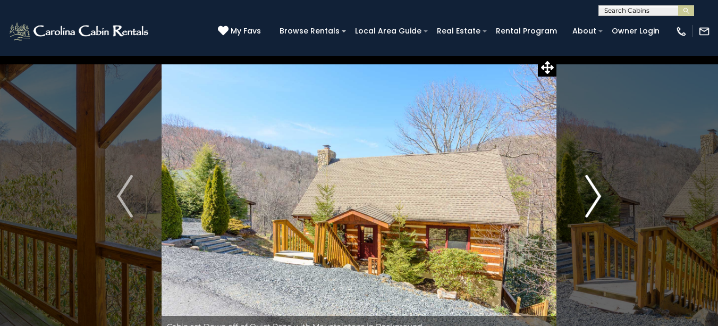
click at [596, 194] on img "Next" at bounding box center [593, 196] width 16 height 43
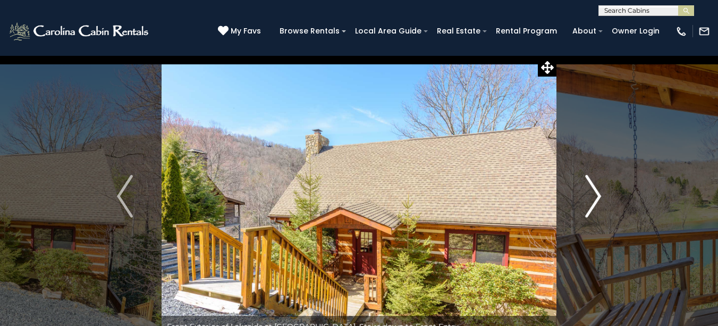
click at [596, 194] on img "Next" at bounding box center [593, 196] width 16 height 43
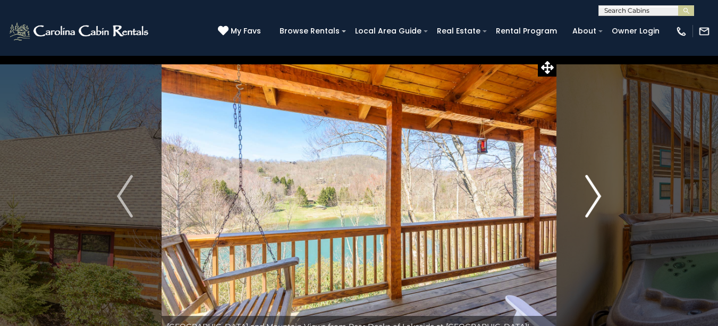
click at [596, 194] on img "Next" at bounding box center [593, 196] width 16 height 43
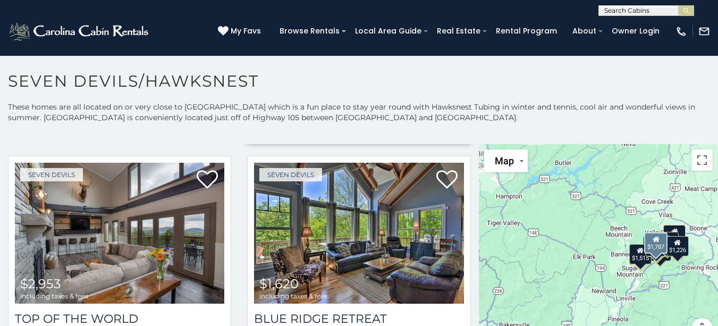
scroll to position [266, 0]
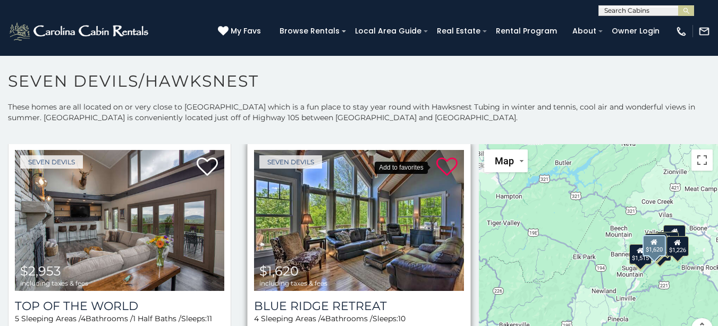
click at [436, 165] on icon at bounding box center [446, 166] width 21 height 21
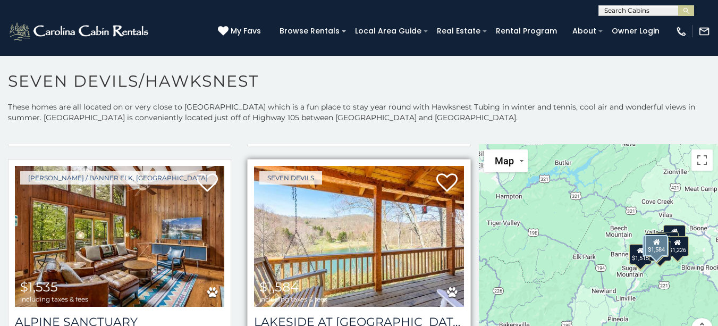
scroll to position [957, 0]
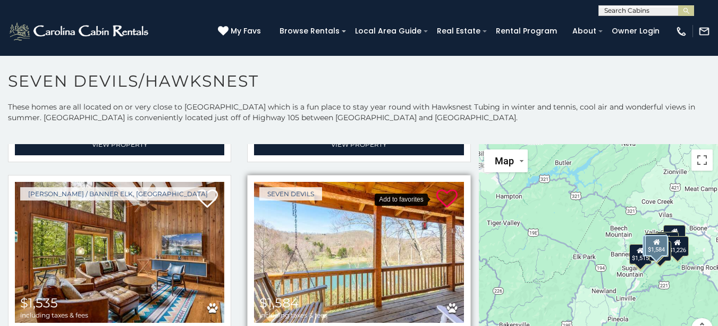
click at [436, 188] on icon at bounding box center [446, 198] width 21 height 21
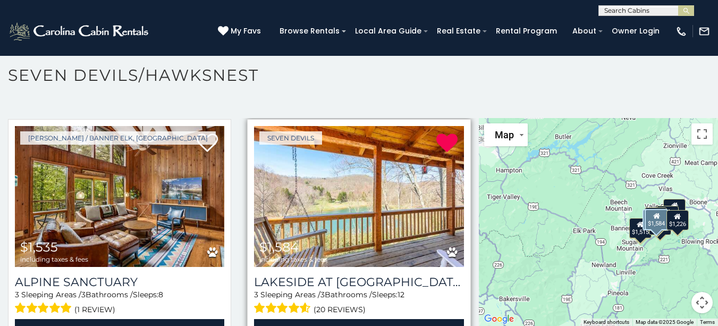
scroll to position [959, 0]
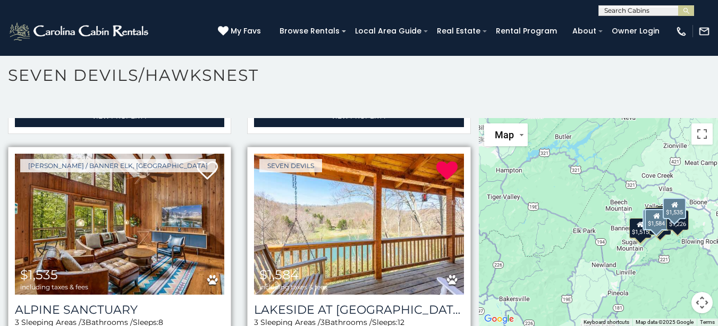
click at [182, 210] on img at bounding box center [119, 224] width 209 height 140
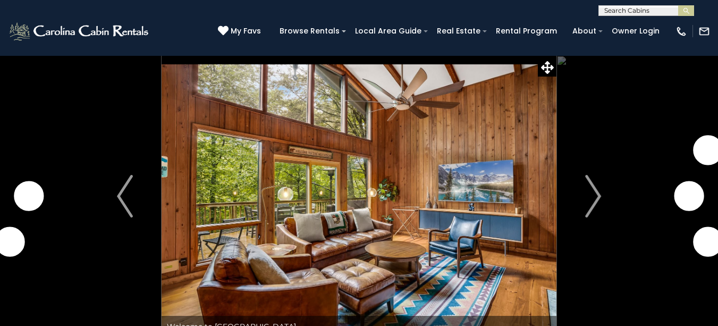
click at [595, 191] on img "Next" at bounding box center [593, 196] width 16 height 43
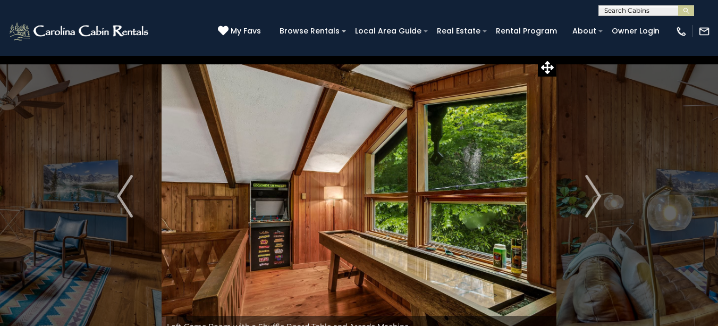
click at [595, 191] on img "Next" at bounding box center [593, 196] width 16 height 43
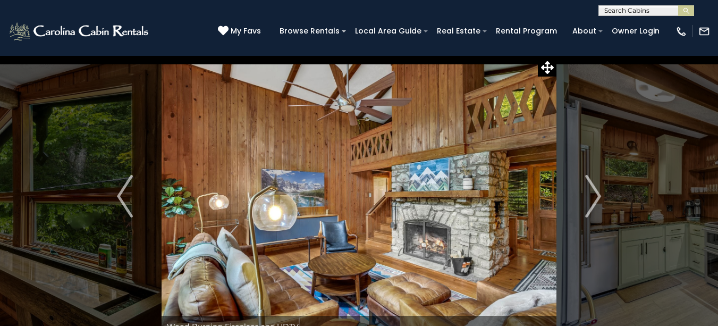
click at [595, 191] on img "Next" at bounding box center [593, 196] width 16 height 43
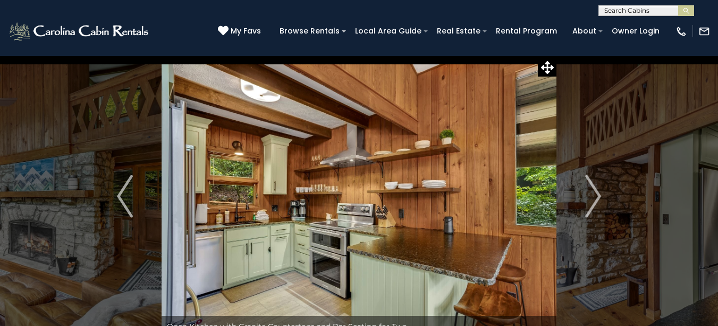
click at [595, 191] on img "Next" at bounding box center [593, 196] width 16 height 43
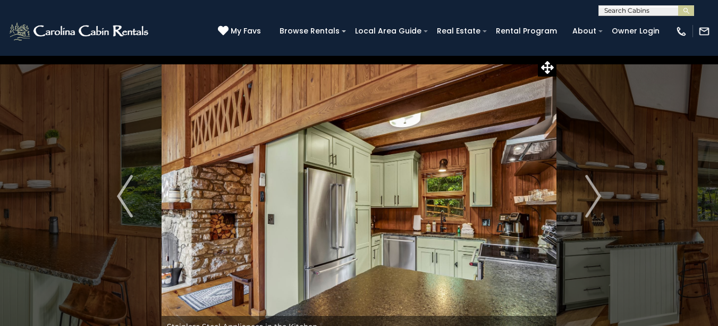
click at [595, 191] on img "Next" at bounding box center [593, 196] width 16 height 43
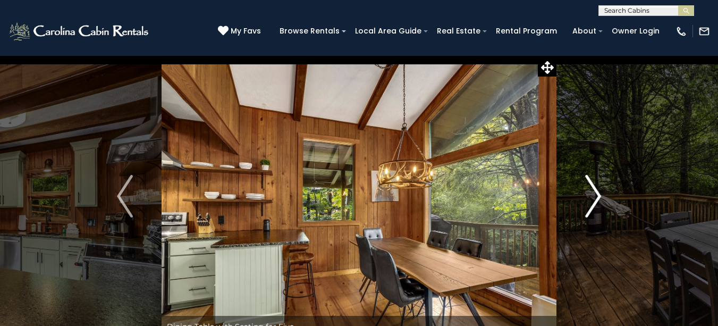
drag, startPoint x: 0, startPoint y: 0, endPoint x: 596, endPoint y: 191, distance: 625.6
click at [596, 191] on img "Next" at bounding box center [593, 196] width 16 height 43
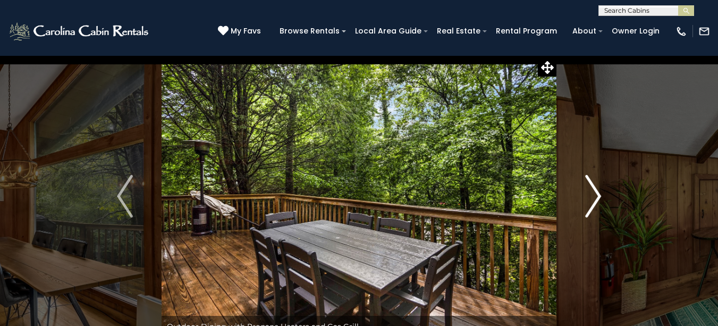
click at [596, 191] on img "Next" at bounding box center [593, 196] width 16 height 43
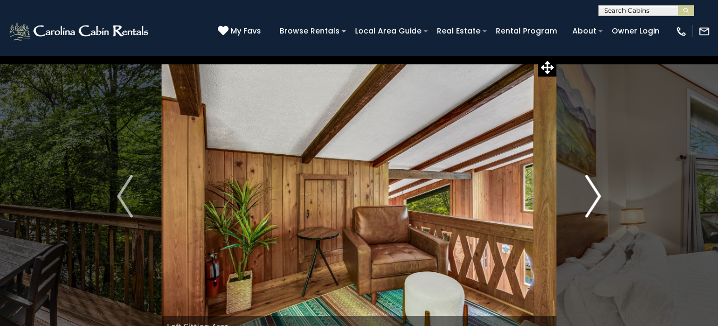
click at [596, 191] on img "Next" at bounding box center [593, 196] width 16 height 43
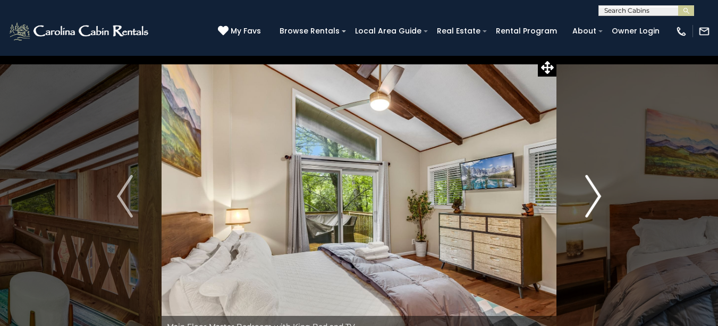
click at [596, 191] on img "Next" at bounding box center [593, 196] width 16 height 43
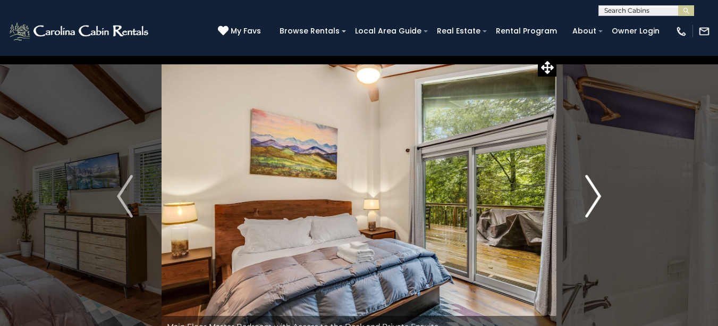
click at [596, 191] on img "Next" at bounding box center [593, 196] width 16 height 43
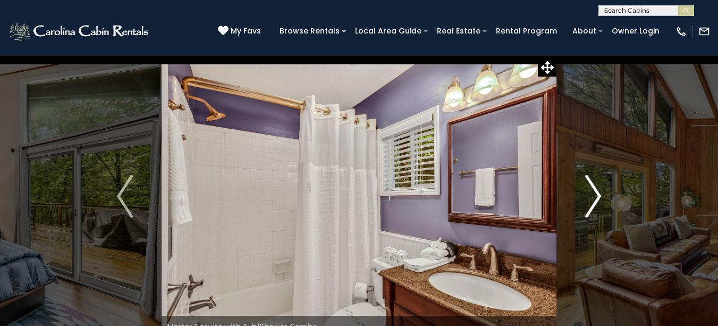
click at [596, 191] on img "Next" at bounding box center [593, 196] width 16 height 43
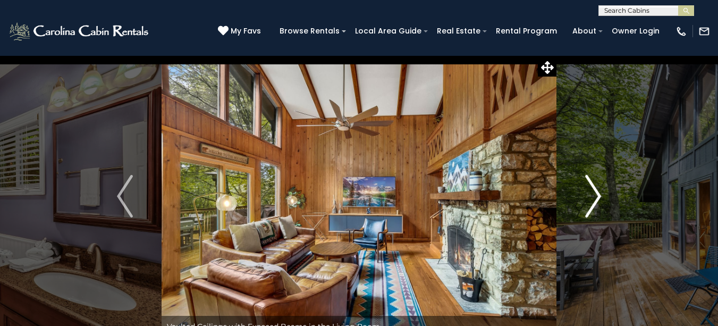
click at [596, 191] on img "Next" at bounding box center [593, 196] width 16 height 43
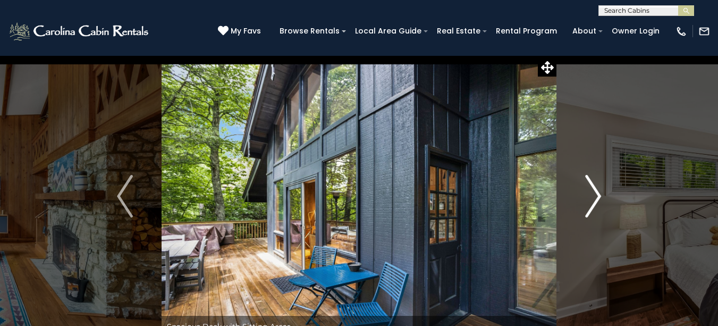
click at [596, 191] on img "Next" at bounding box center [593, 196] width 16 height 43
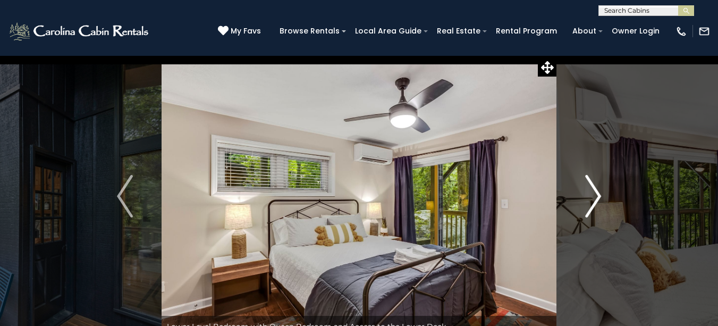
click at [596, 191] on img "Next" at bounding box center [593, 196] width 16 height 43
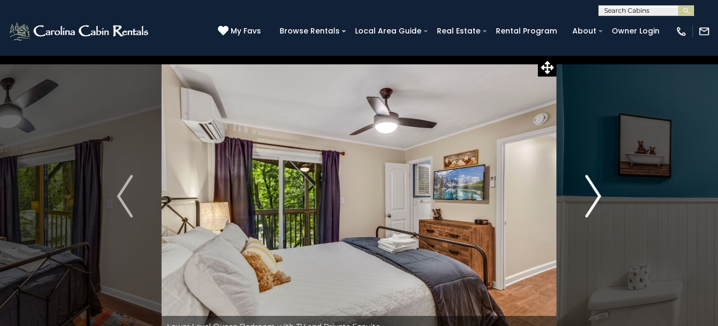
click at [596, 191] on img "Next" at bounding box center [593, 196] width 16 height 43
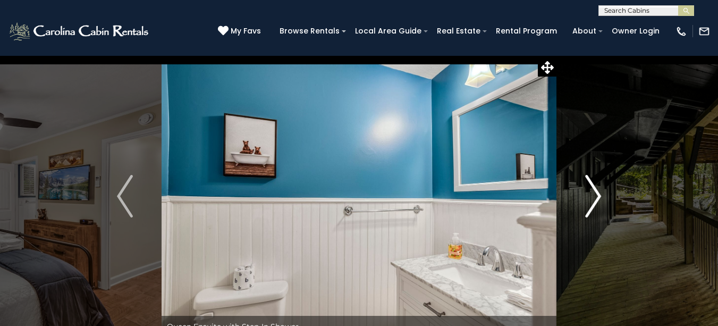
click at [596, 191] on img "Next" at bounding box center [593, 196] width 16 height 43
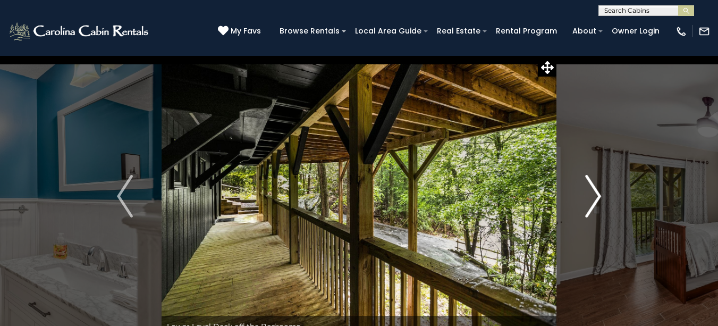
click at [597, 191] on img "Next" at bounding box center [593, 196] width 16 height 43
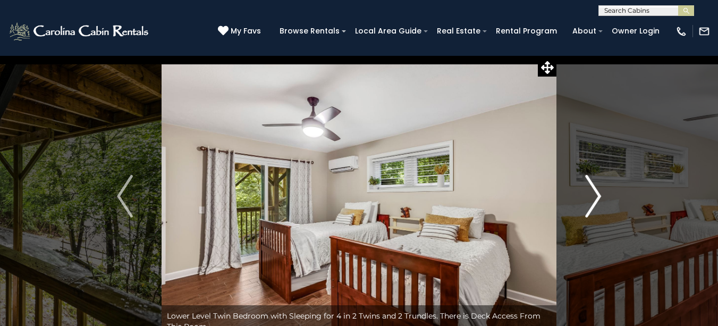
click at [597, 191] on img "Next" at bounding box center [593, 196] width 16 height 43
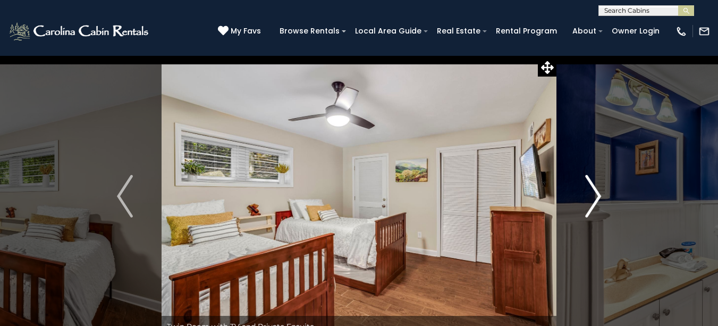
click at [597, 191] on img "Next" at bounding box center [593, 196] width 16 height 43
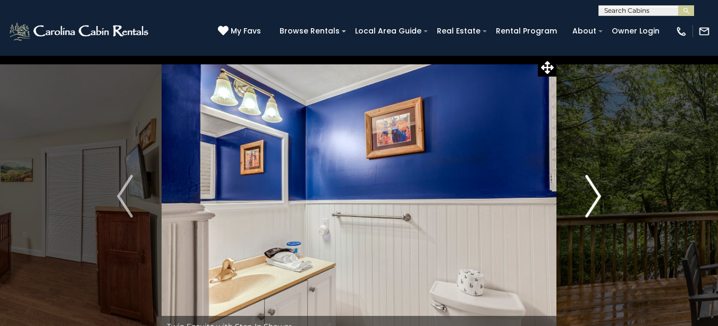
click at [597, 191] on img "Next" at bounding box center [593, 196] width 16 height 43
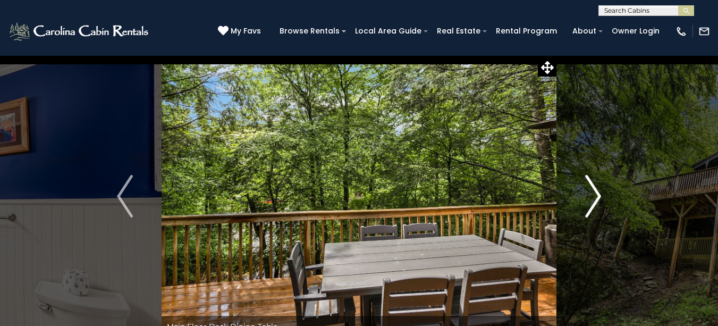
click at [597, 191] on img "Next" at bounding box center [593, 196] width 16 height 43
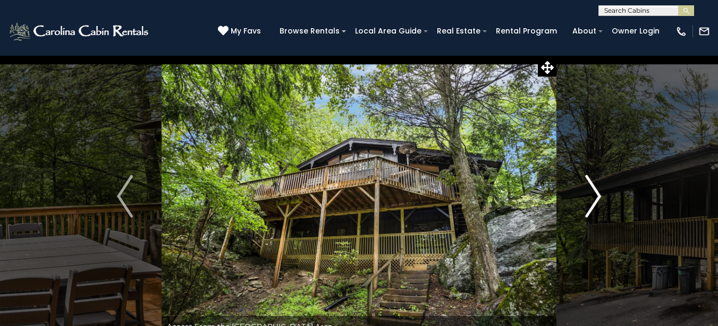
click at [597, 191] on img "Next" at bounding box center [593, 196] width 16 height 43
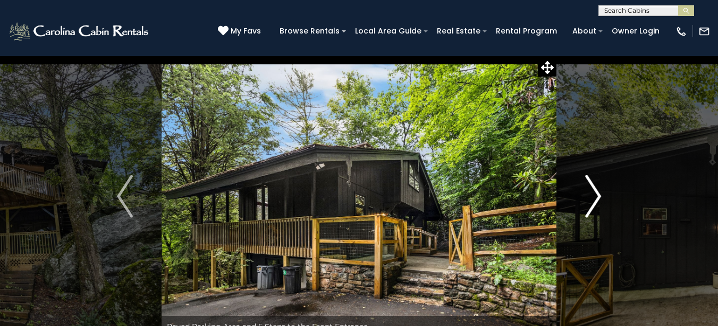
click at [597, 191] on img "Next" at bounding box center [593, 196] width 16 height 43
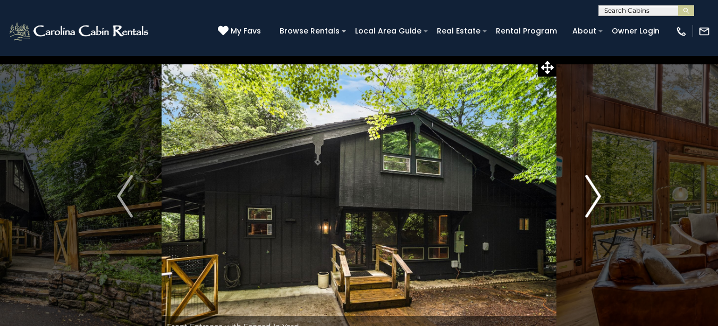
click at [597, 191] on img "Next" at bounding box center [593, 196] width 16 height 43
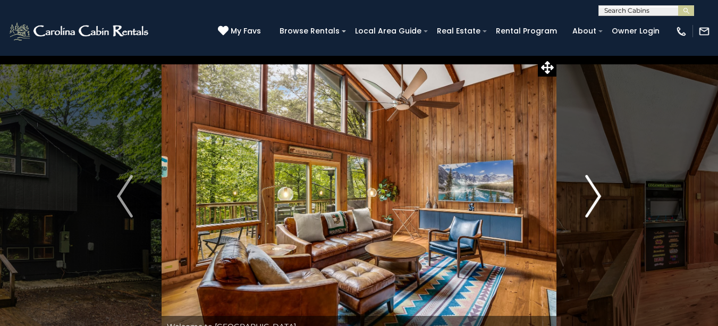
click at [597, 191] on img "Next" at bounding box center [593, 196] width 16 height 43
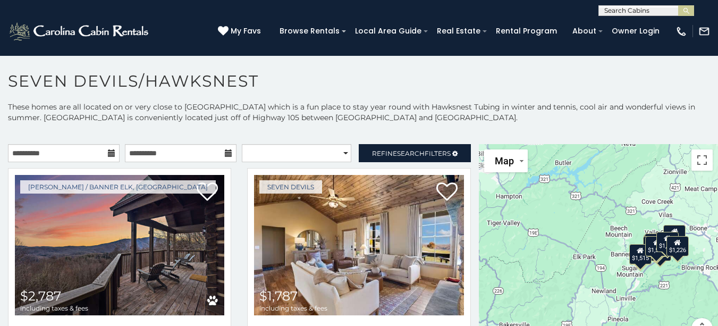
scroll to position [6, 0]
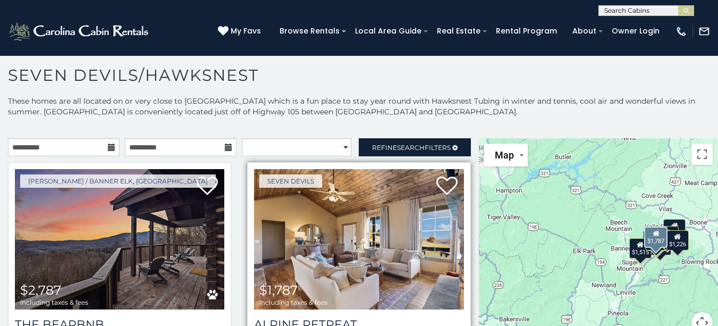
click at [378, 245] on img at bounding box center [358, 239] width 209 height 140
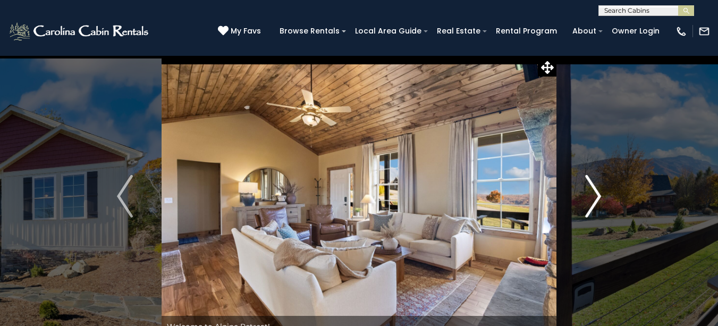
click at [599, 192] on img "Next" at bounding box center [593, 196] width 16 height 43
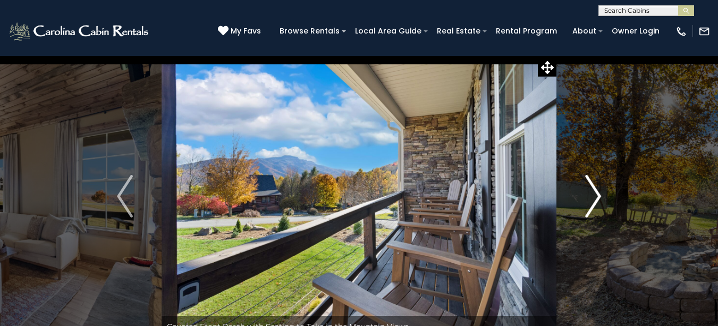
click at [598, 191] on img "Next" at bounding box center [593, 196] width 16 height 43
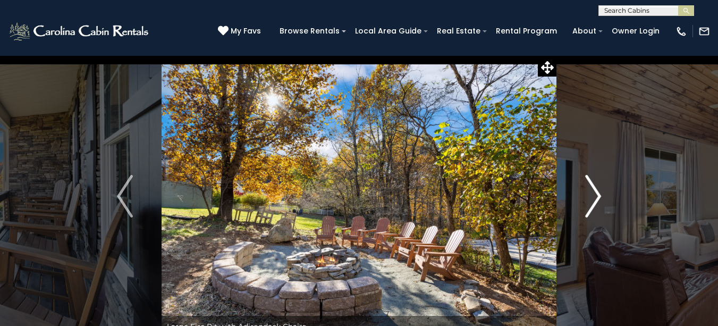
click at [598, 191] on img "Next" at bounding box center [593, 196] width 16 height 43
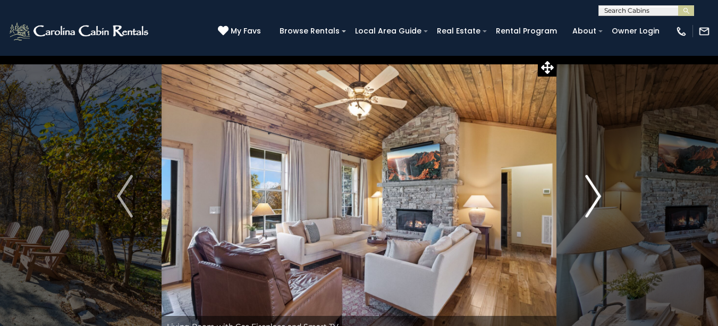
click at [598, 191] on img "Next" at bounding box center [593, 196] width 16 height 43
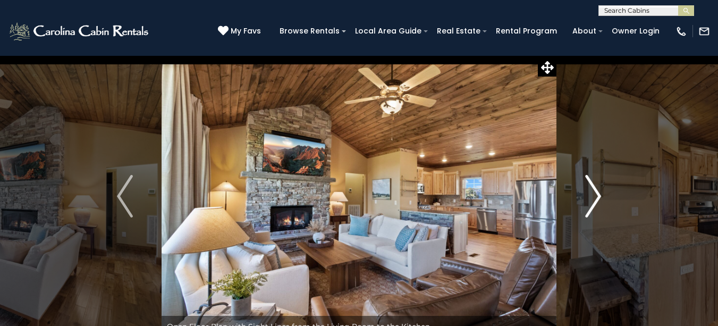
click at [598, 191] on img "Next" at bounding box center [593, 196] width 16 height 43
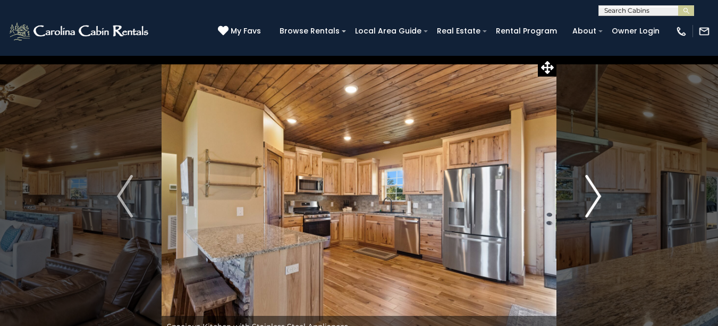
click at [598, 192] on img "Next" at bounding box center [593, 196] width 16 height 43
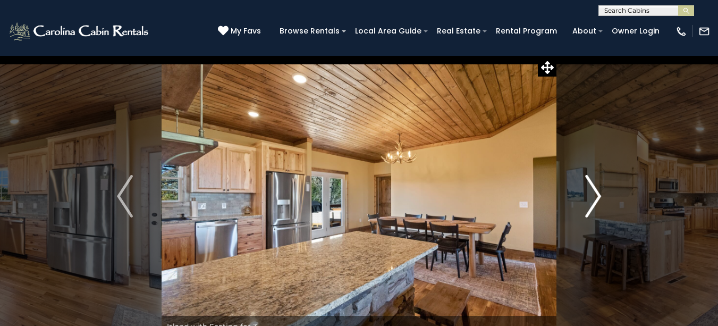
click at [597, 192] on img "Next" at bounding box center [593, 196] width 16 height 43
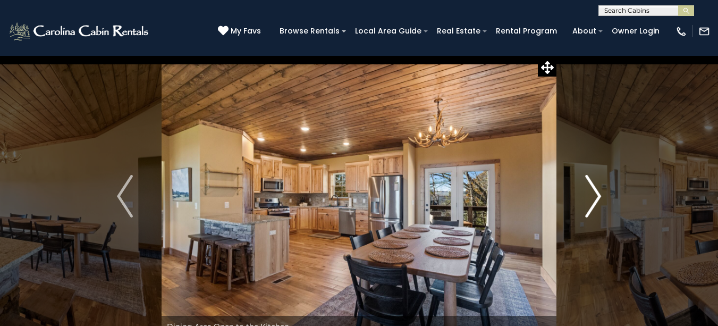
click at [597, 192] on img "Next" at bounding box center [593, 196] width 16 height 43
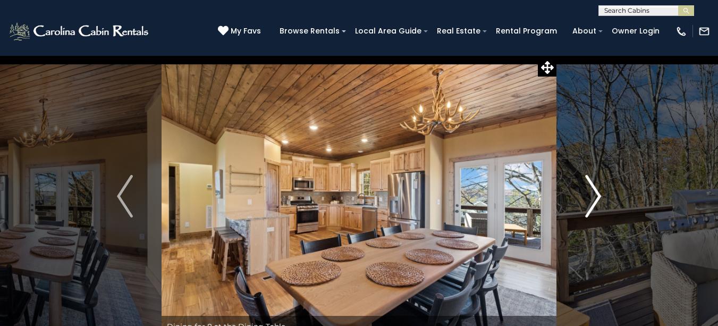
click at [596, 194] on img "Next" at bounding box center [593, 196] width 16 height 43
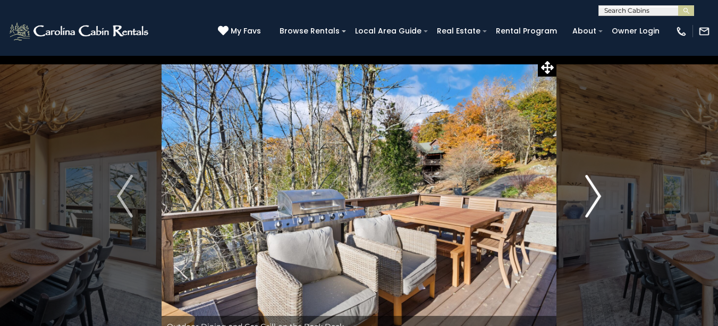
click at [596, 195] on img "Next" at bounding box center [593, 196] width 16 height 43
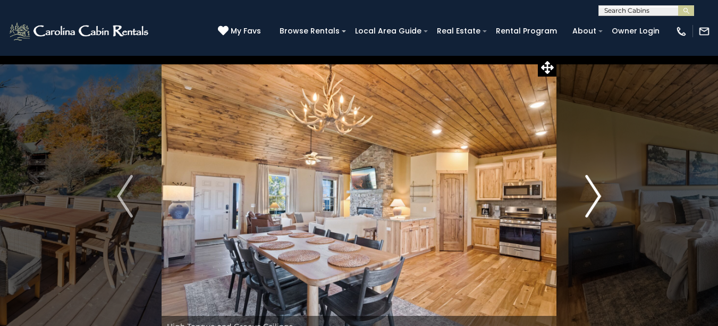
click at [596, 195] on img "Next" at bounding box center [593, 196] width 16 height 43
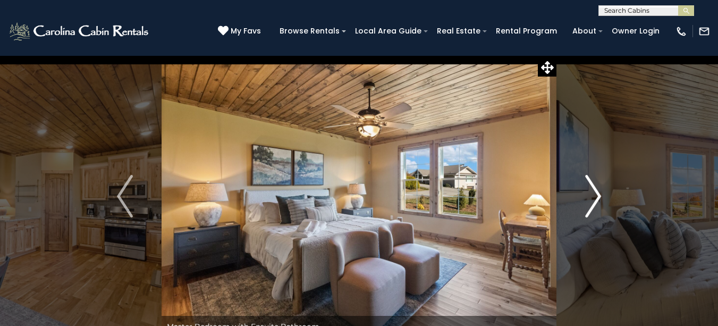
click at [596, 195] on img "Next" at bounding box center [593, 196] width 16 height 43
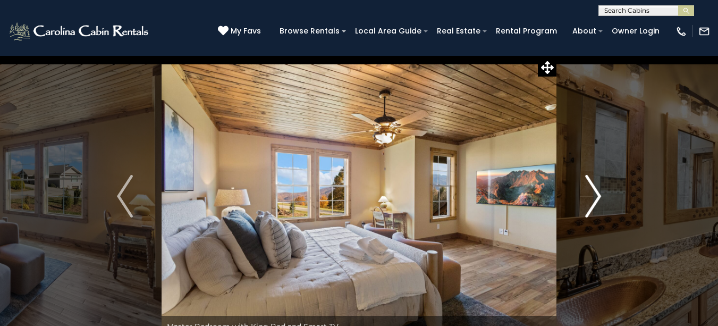
click at [596, 195] on img "Next" at bounding box center [593, 196] width 16 height 43
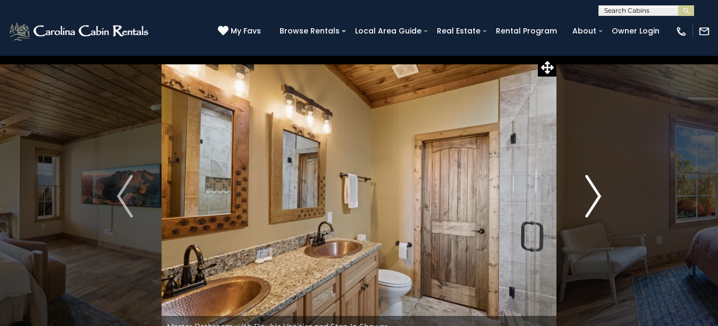
click at [595, 195] on img "Next" at bounding box center [593, 196] width 16 height 43
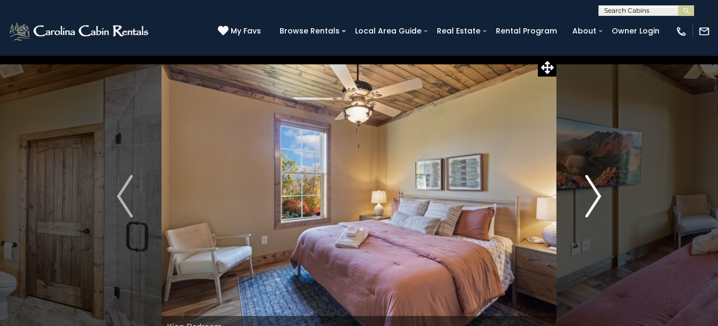
click at [595, 195] on img "Next" at bounding box center [593, 196] width 16 height 43
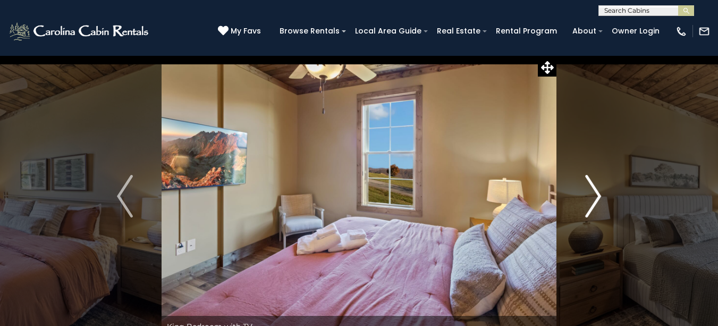
click at [595, 195] on img "Next" at bounding box center [593, 196] width 16 height 43
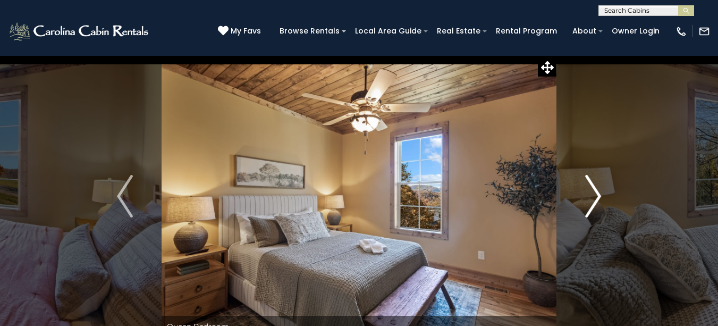
click at [596, 197] on img "Next" at bounding box center [593, 196] width 16 height 43
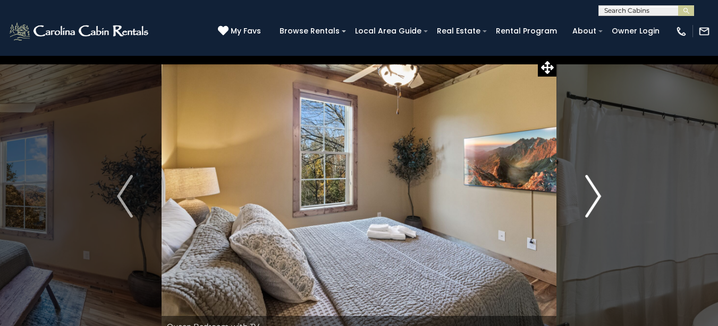
click at [596, 196] on img "Next" at bounding box center [593, 196] width 16 height 43
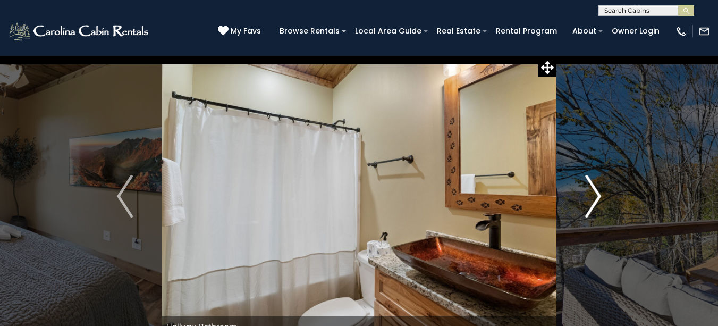
click at [596, 196] on img "Next" at bounding box center [593, 196] width 16 height 43
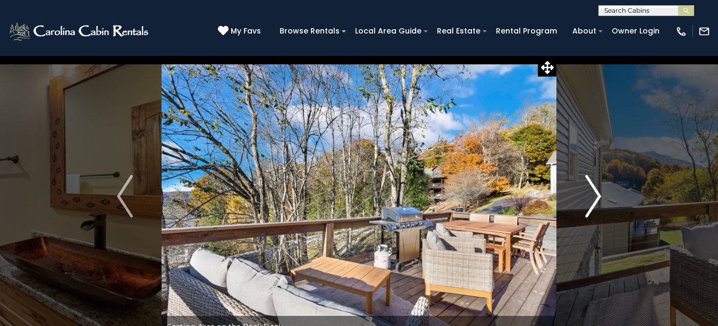
click at [596, 196] on img "Next" at bounding box center [593, 196] width 16 height 43
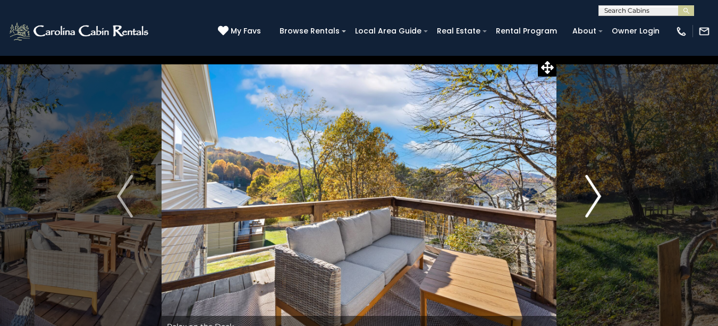
click at [596, 196] on img "Next" at bounding box center [593, 196] width 16 height 43
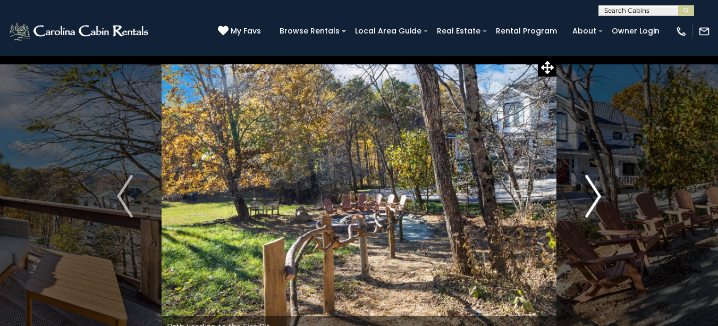
click at [596, 196] on img "Next" at bounding box center [593, 196] width 16 height 43
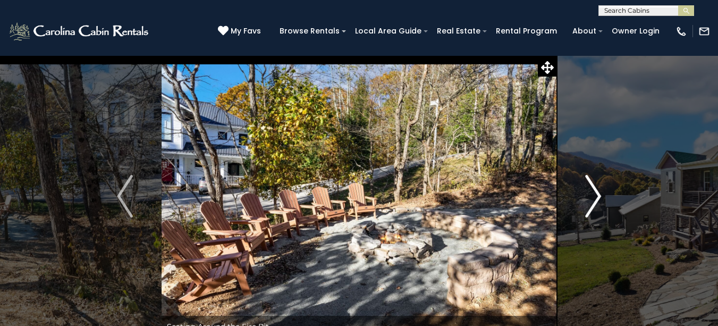
click at [596, 196] on img "Next" at bounding box center [593, 196] width 16 height 43
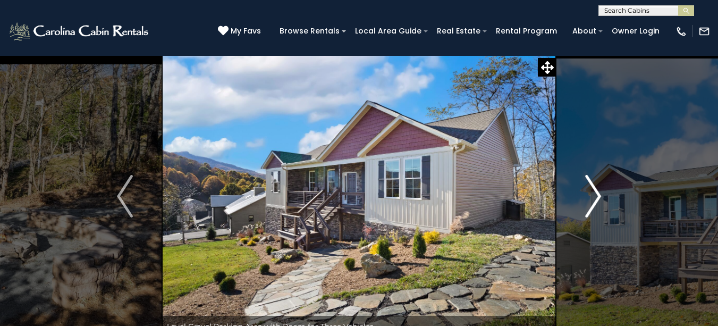
click at [596, 196] on img "Next" at bounding box center [593, 196] width 16 height 43
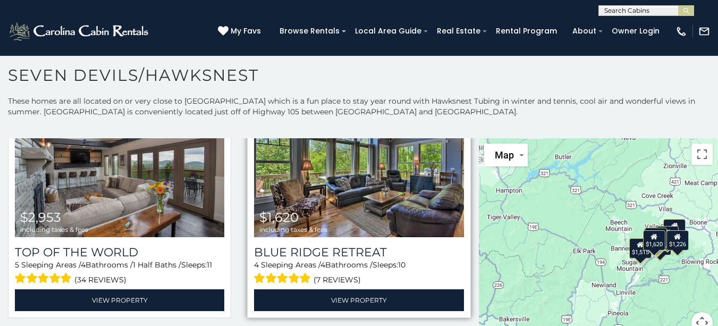
scroll to position [266, 0]
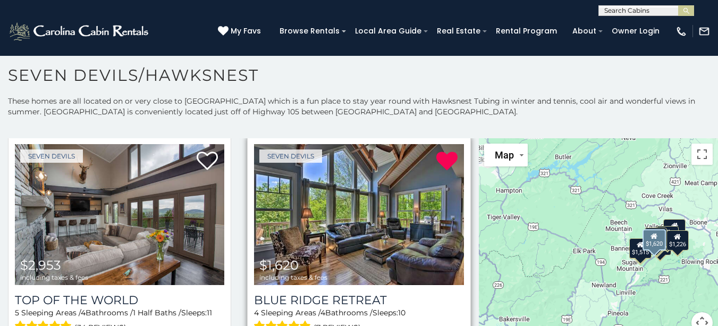
click at [411, 212] on img at bounding box center [358, 214] width 209 height 140
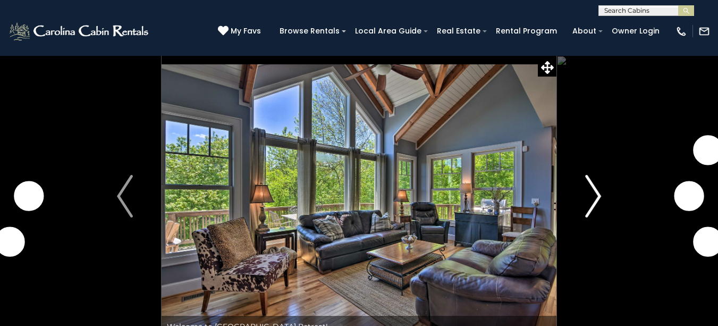
click at [597, 196] on img "Next" at bounding box center [593, 196] width 16 height 43
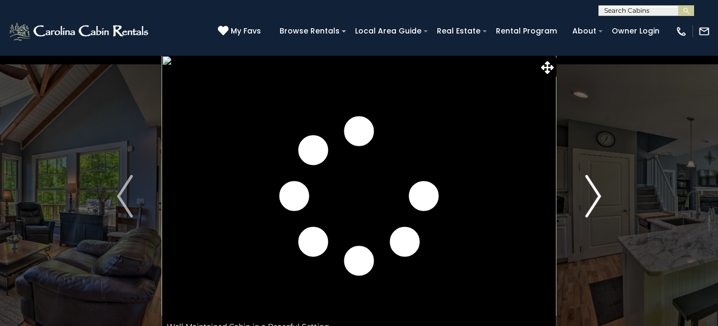
click at [597, 196] on img "Next" at bounding box center [593, 196] width 16 height 43
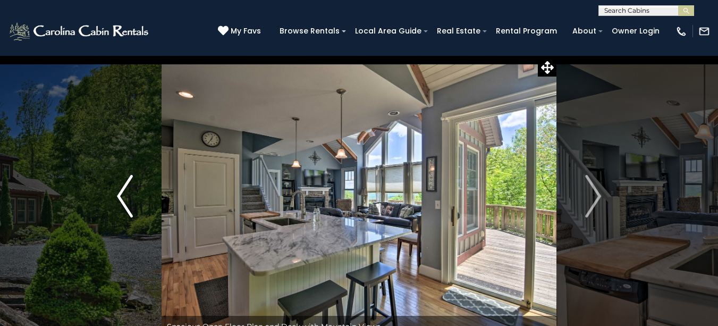
click at [120, 197] on img "Previous" at bounding box center [125, 196] width 16 height 43
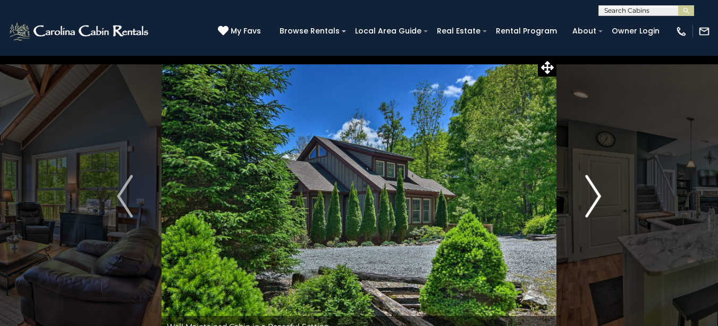
click at [592, 195] on img "Next" at bounding box center [593, 196] width 16 height 43
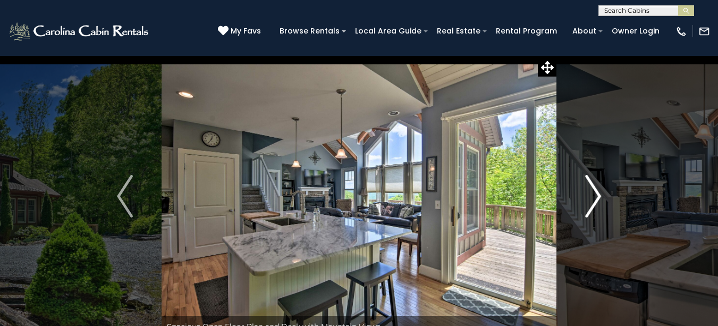
click at [592, 195] on img "Next" at bounding box center [593, 196] width 16 height 43
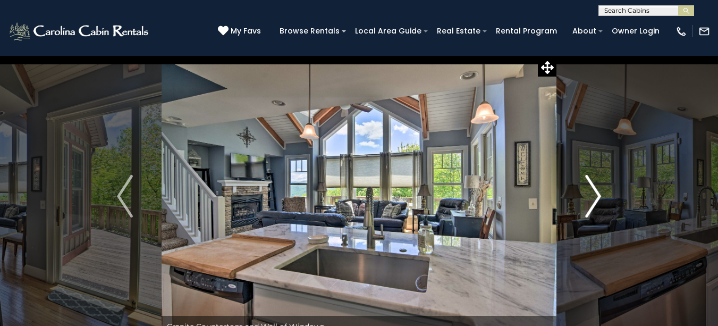
click at [592, 195] on img "Next" at bounding box center [593, 196] width 16 height 43
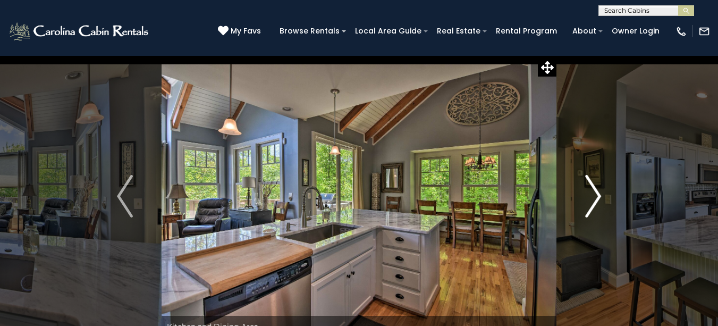
click at [592, 195] on img "Next" at bounding box center [593, 196] width 16 height 43
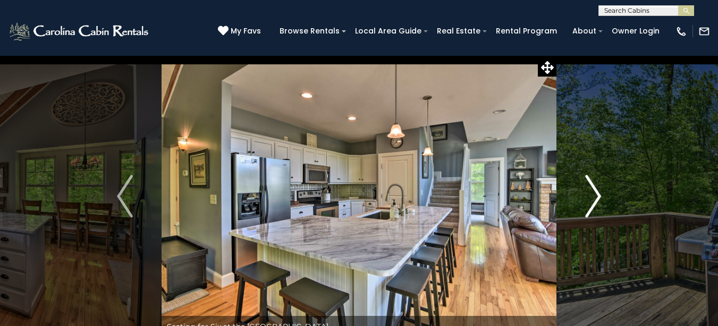
click at [592, 195] on img "Next" at bounding box center [593, 196] width 16 height 43
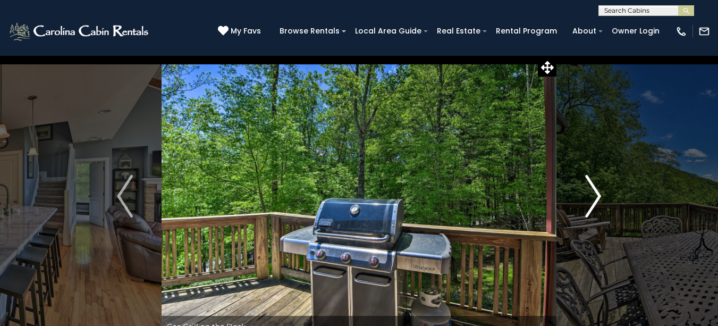
click at [592, 195] on img "Next" at bounding box center [593, 196] width 16 height 43
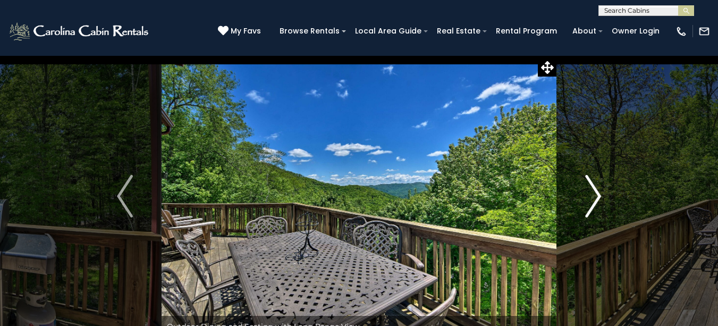
click at [592, 195] on img "Next" at bounding box center [593, 196] width 16 height 43
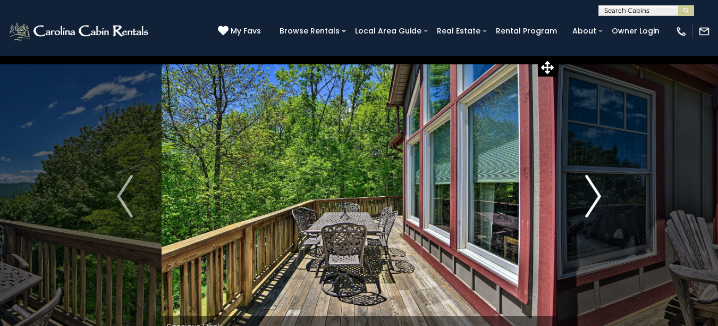
click at [592, 195] on img "Next" at bounding box center [593, 196] width 16 height 43
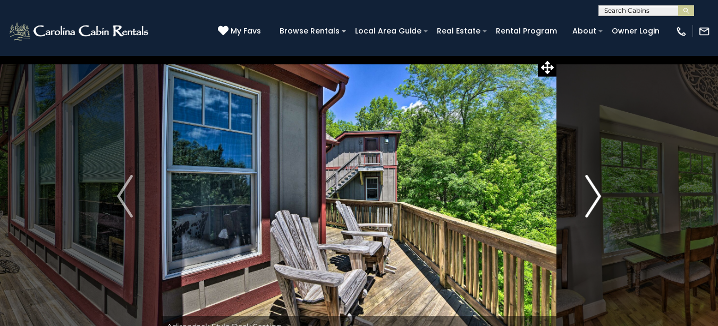
click at [592, 195] on img "Next" at bounding box center [593, 196] width 16 height 43
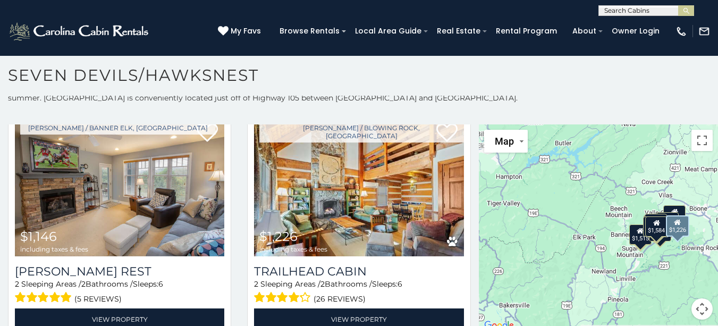
scroll to position [20, 0]
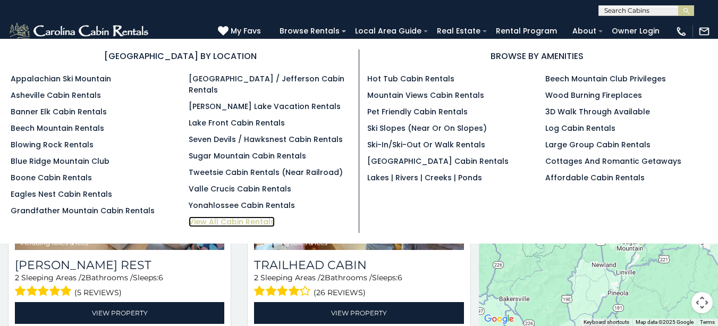
click at [248, 216] on link "View All Cabin Rentals" at bounding box center [232, 221] width 86 height 11
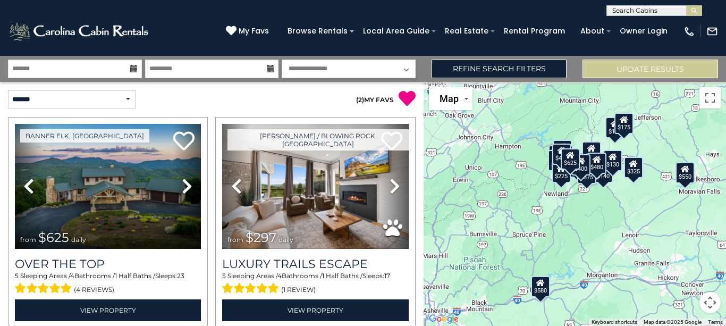
click at [132, 68] on icon at bounding box center [133, 68] width 7 height 7
click at [94, 62] on input "text" at bounding box center [75, 69] width 134 height 19
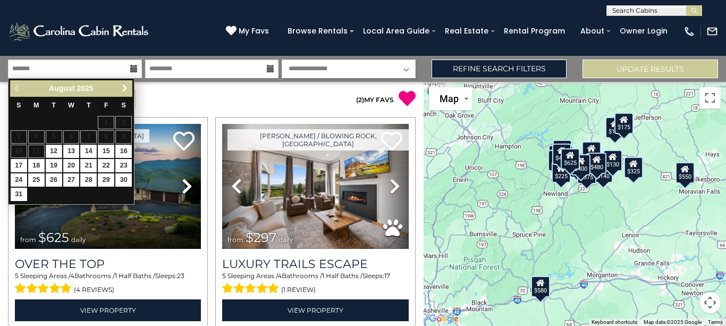
click at [125, 90] on span "Next" at bounding box center [125, 88] width 9 height 9
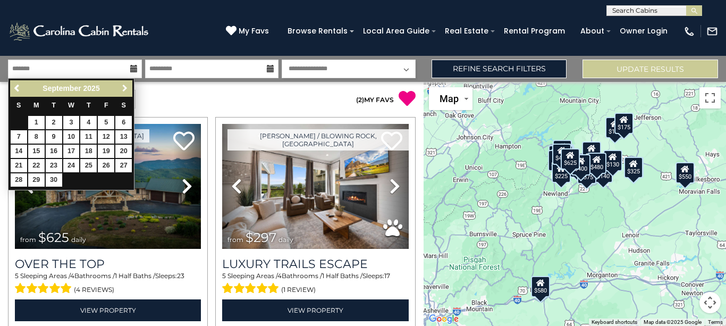
click at [125, 90] on span "Next" at bounding box center [125, 88] width 9 height 9
click at [90, 152] on link "16" at bounding box center [88, 151] width 16 height 13
type input "********"
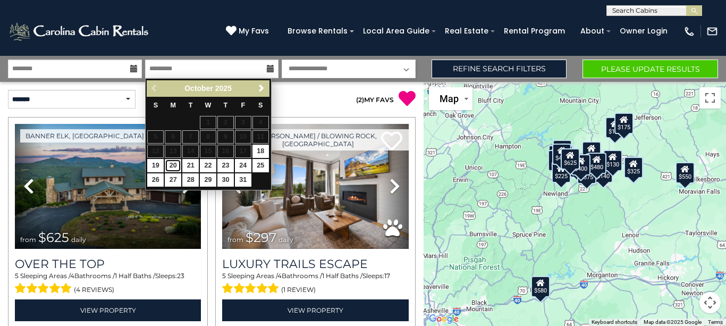
click at [173, 166] on link "20" at bounding box center [173, 165] width 16 height 13
type input "********"
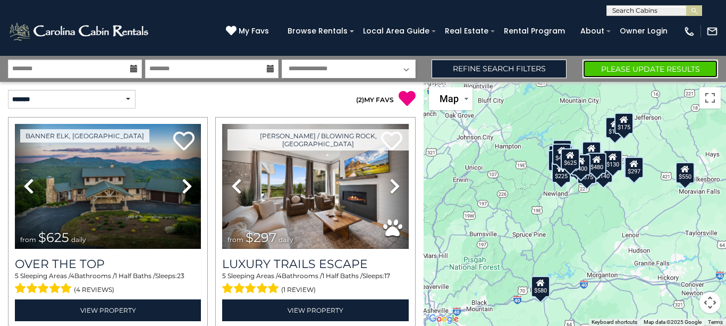
click at [644, 70] on button "Please Update Results" at bounding box center [650, 69] width 136 height 19
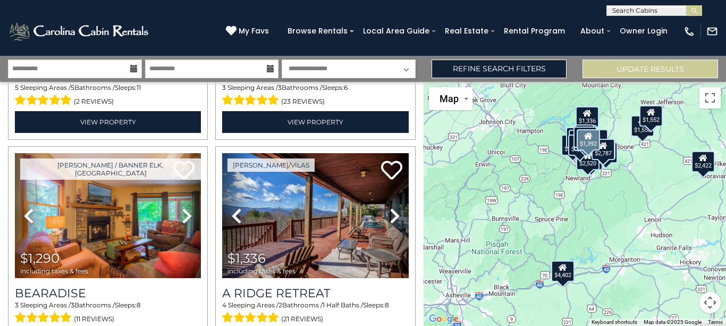
scroll to position [1276, 0]
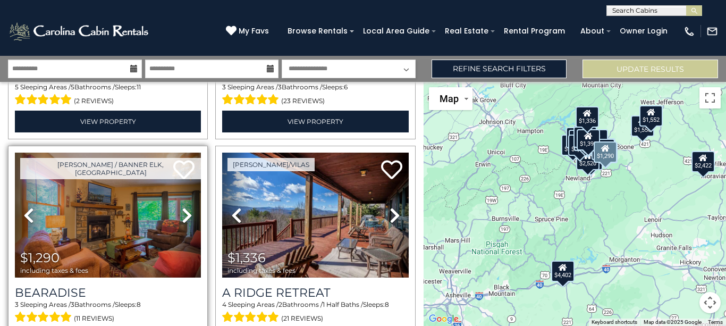
click at [183, 207] on icon at bounding box center [187, 215] width 11 height 17
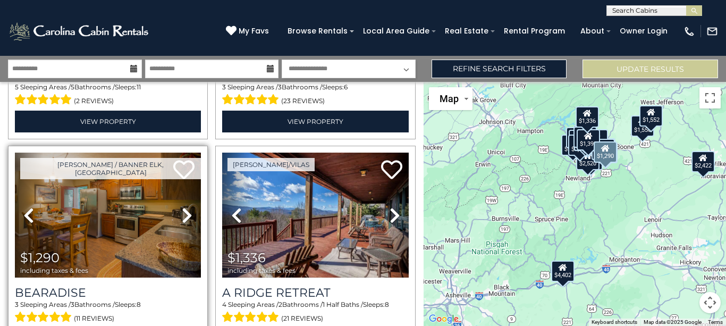
click at [184, 207] on icon at bounding box center [187, 215] width 11 height 17
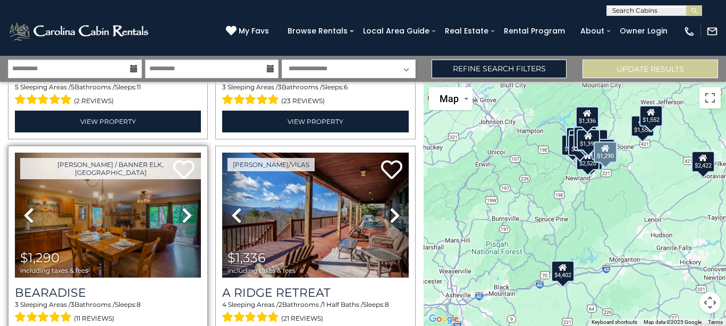
click at [184, 207] on icon at bounding box center [187, 215] width 11 height 17
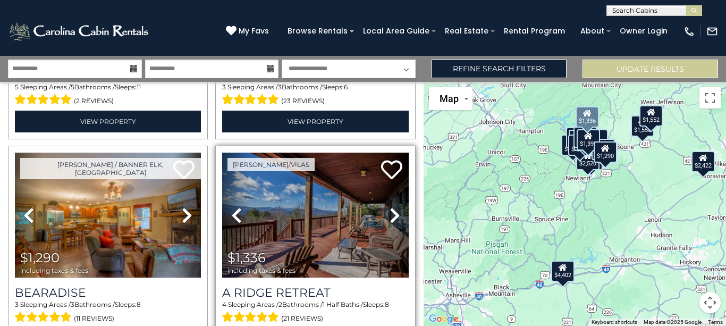
click at [390, 207] on icon at bounding box center [395, 215] width 11 height 17
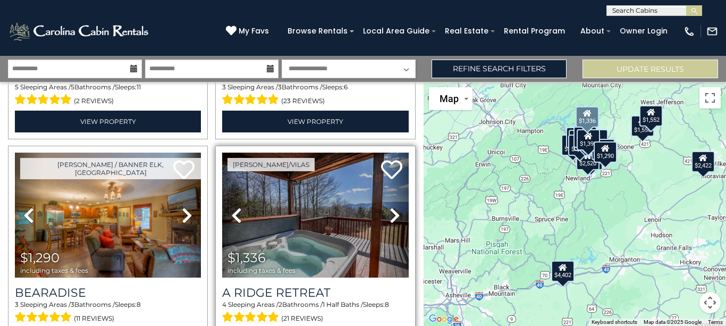
click at [390, 207] on icon at bounding box center [395, 215] width 11 height 17
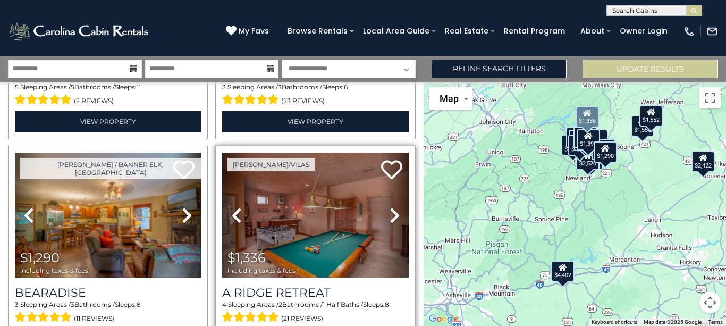
click at [390, 207] on icon at bounding box center [395, 215] width 11 height 17
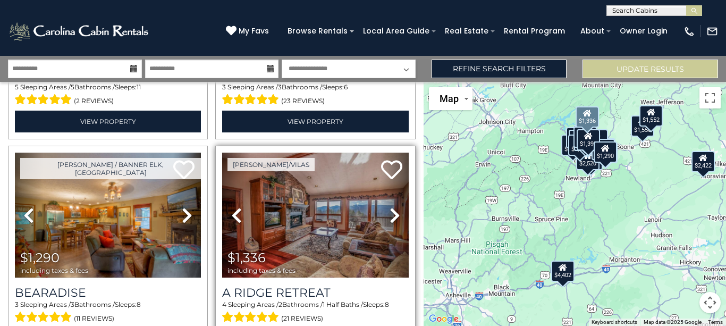
click at [390, 207] on icon at bounding box center [395, 215] width 11 height 17
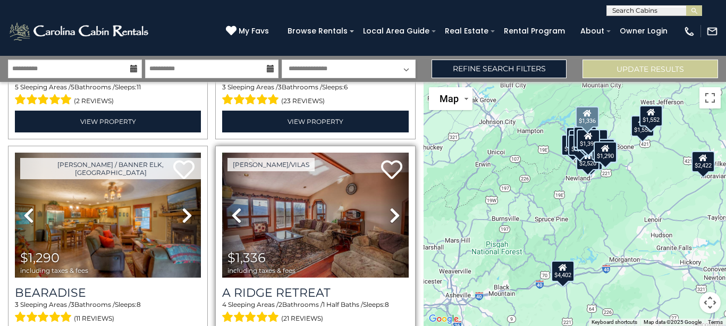
click at [390, 207] on icon at bounding box center [395, 215] width 11 height 17
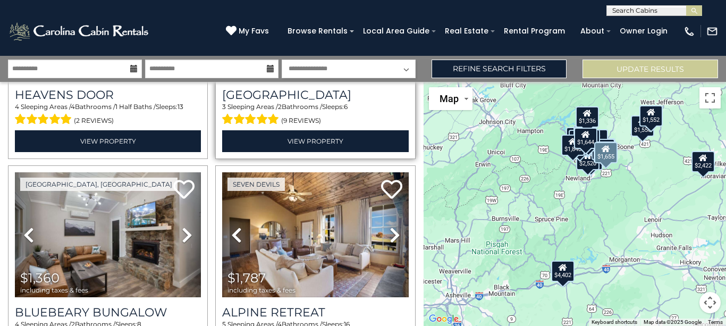
scroll to position [2126, 0]
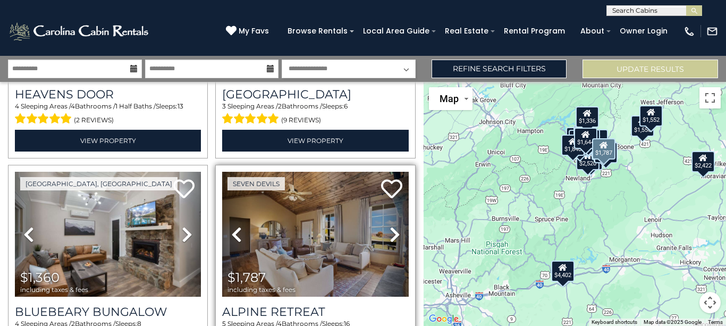
click at [390, 226] on icon at bounding box center [395, 234] width 11 height 17
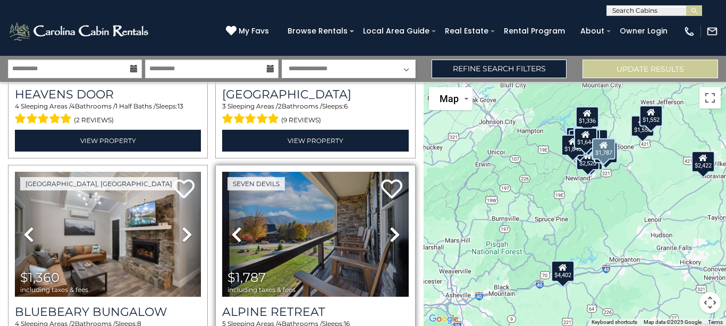
click at [390, 226] on icon at bounding box center [395, 234] width 11 height 17
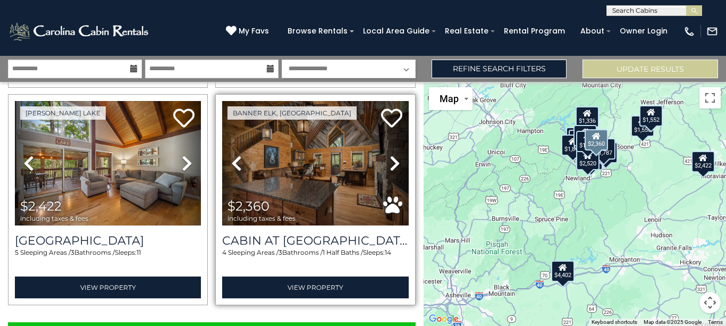
scroll to position [3084, 0]
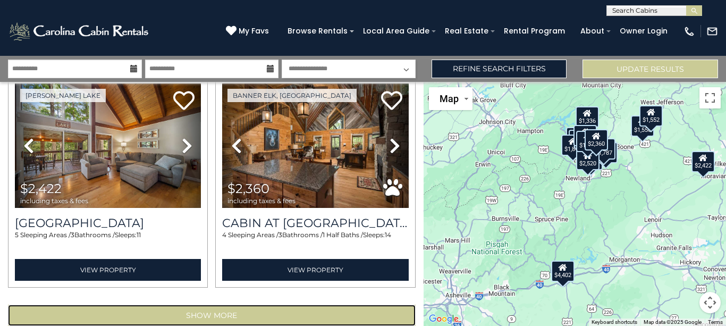
click at [238, 305] on button "Show More" at bounding box center [212, 315] width 408 height 21
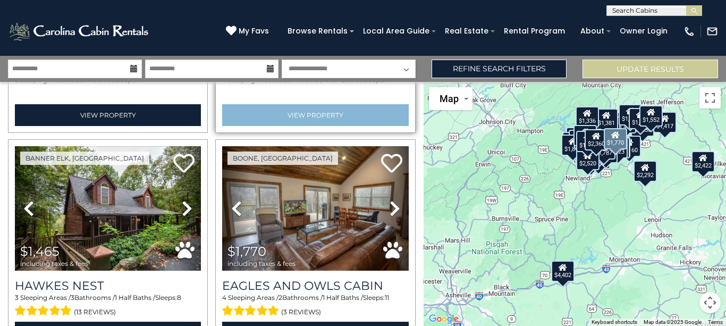
scroll to position [3244, 0]
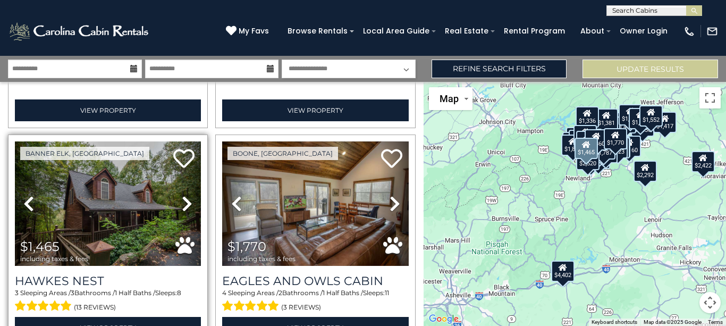
click at [188, 195] on icon at bounding box center [187, 203] width 11 height 17
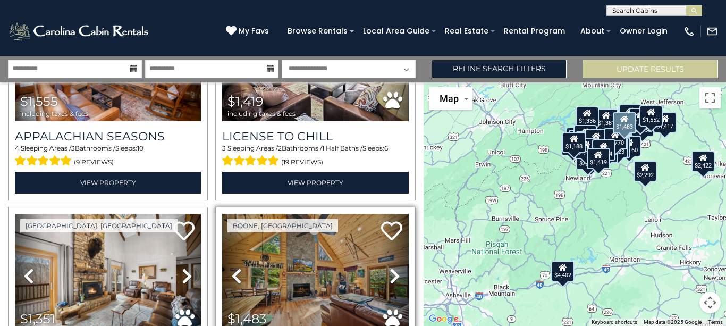
scroll to position [4094, 0]
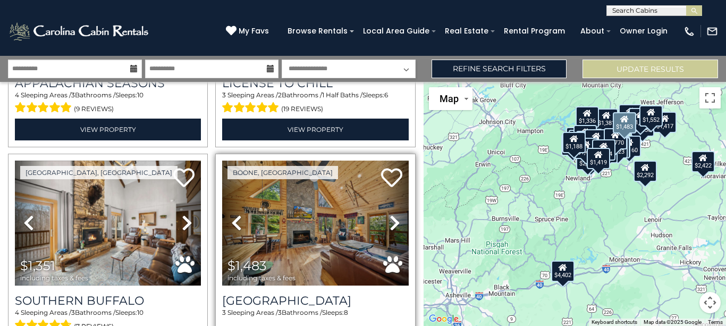
click at [390, 214] on icon at bounding box center [395, 222] width 11 height 17
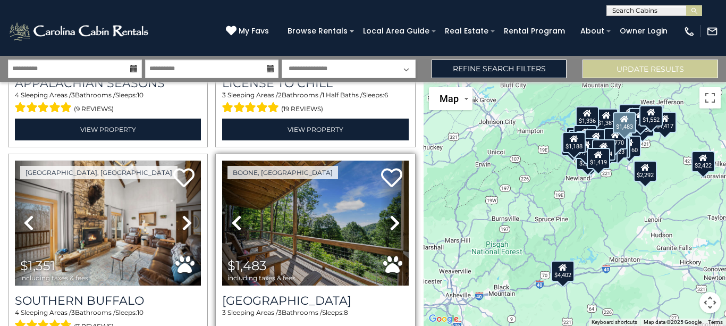
click at [390, 214] on icon at bounding box center [395, 222] width 11 height 17
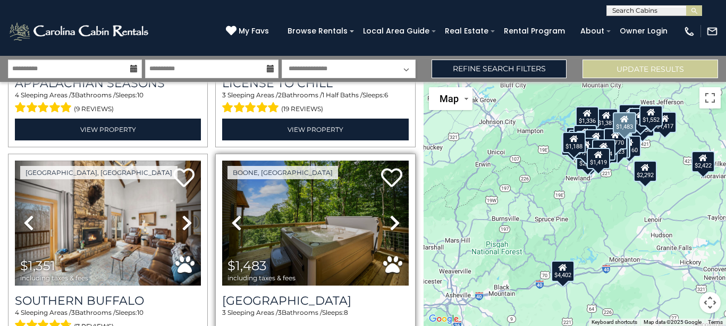
click at [390, 214] on icon at bounding box center [395, 222] width 11 height 17
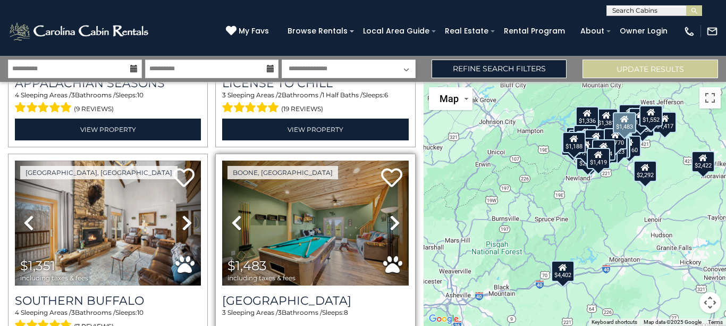
click at [390, 214] on icon at bounding box center [395, 222] width 11 height 17
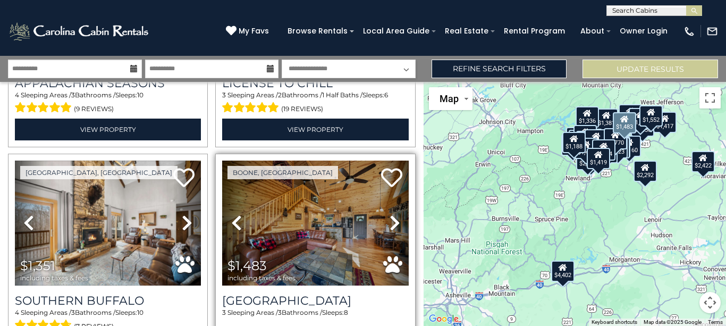
click at [390, 214] on icon at bounding box center [395, 222] width 11 height 17
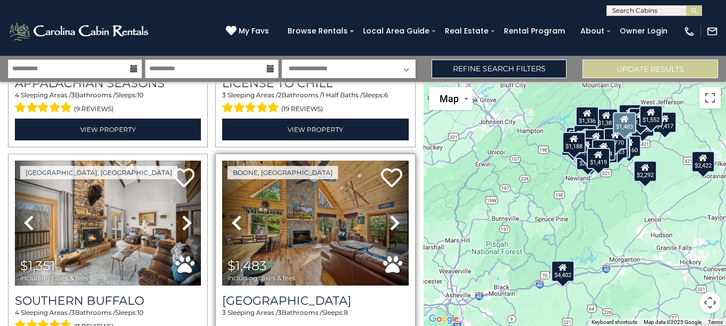
click at [390, 214] on icon at bounding box center [395, 222] width 11 height 17
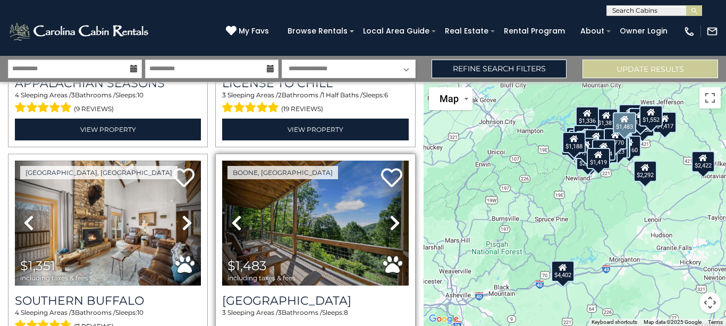
click at [390, 214] on icon at bounding box center [395, 222] width 11 height 17
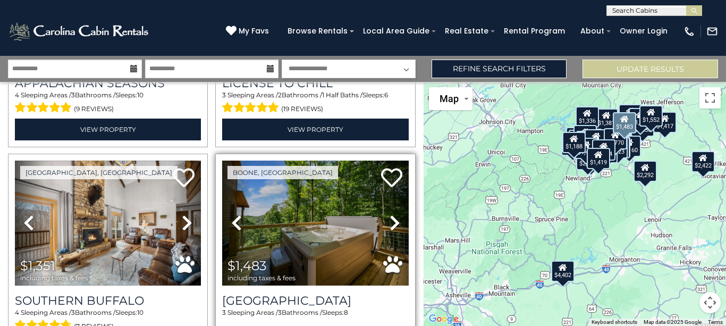
click at [390, 214] on icon at bounding box center [395, 222] width 11 height 17
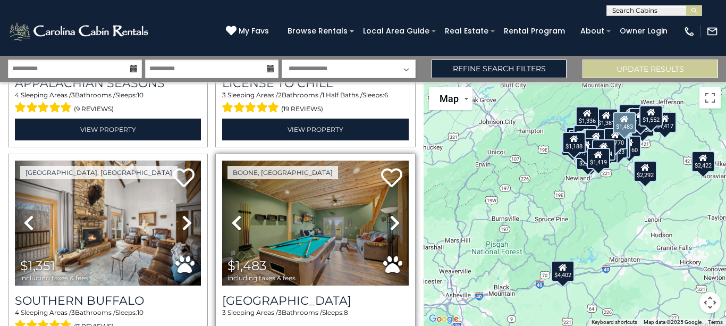
click at [390, 214] on icon at bounding box center [395, 222] width 11 height 17
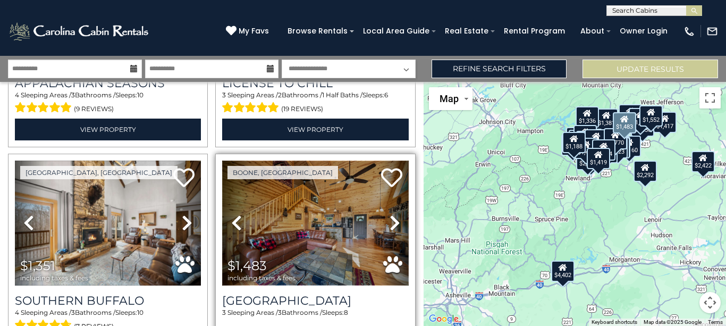
click at [291, 205] on img at bounding box center [315, 223] width 186 height 125
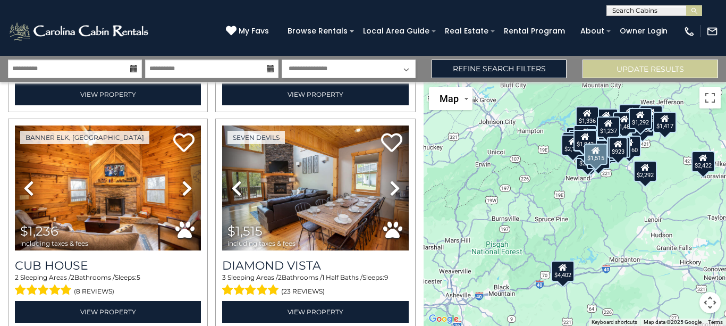
scroll to position [6318, 0]
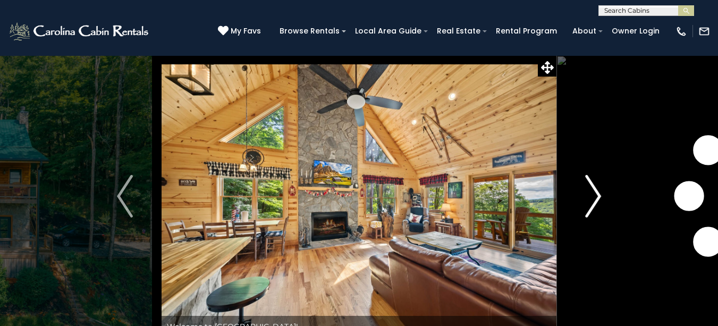
click at [597, 196] on img "Next" at bounding box center [593, 196] width 16 height 43
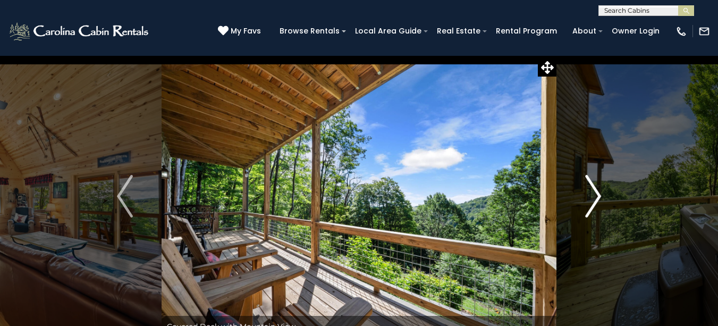
click at [597, 196] on img "Next" at bounding box center [593, 196] width 16 height 43
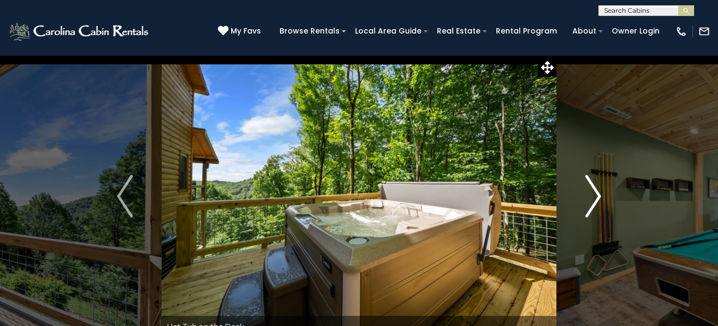
click at [597, 196] on img "Next" at bounding box center [593, 196] width 16 height 43
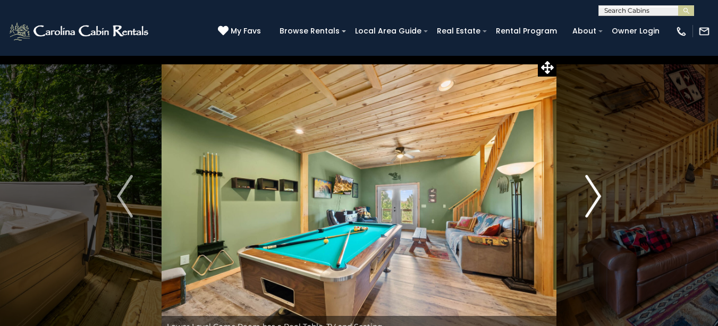
click at [597, 196] on img "Next" at bounding box center [593, 196] width 16 height 43
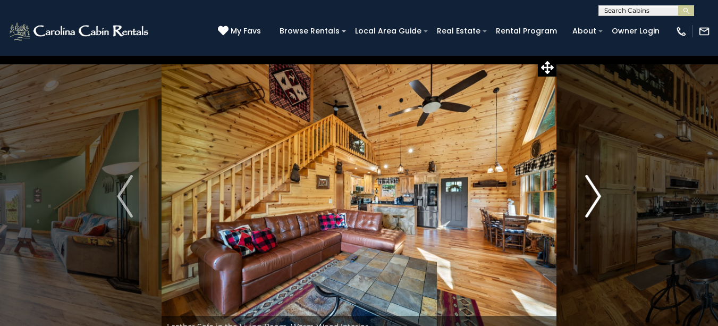
click at [597, 196] on img "Next" at bounding box center [593, 196] width 16 height 43
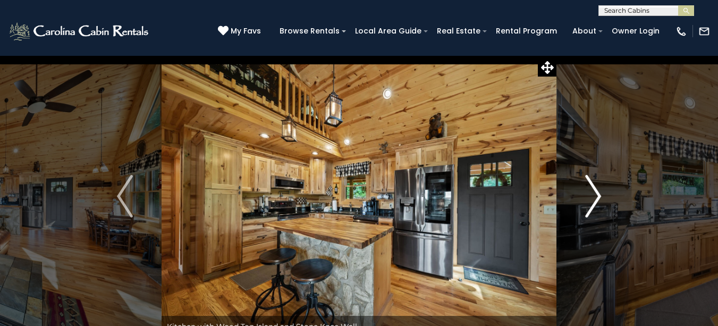
click at [597, 196] on img "Next" at bounding box center [593, 196] width 16 height 43
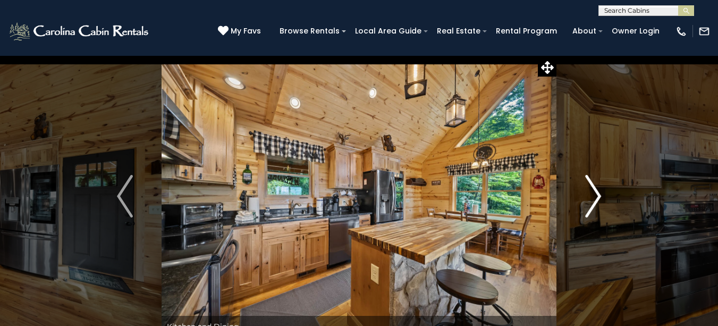
click at [597, 196] on img "Next" at bounding box center [593, 196] width 16 height 43
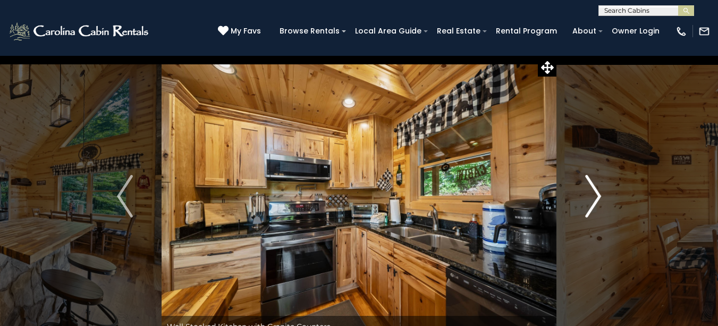
click at [597, 196] on img "Next" at bounding box center [593, 196] width 16 height 43
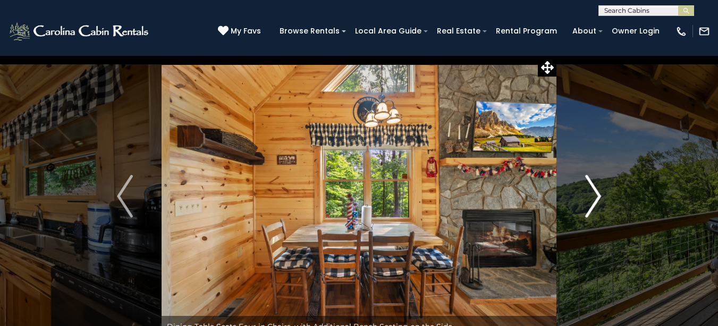
click at [597, 196] on img "Next" at bounding box center [593, 196] width 16 height 43
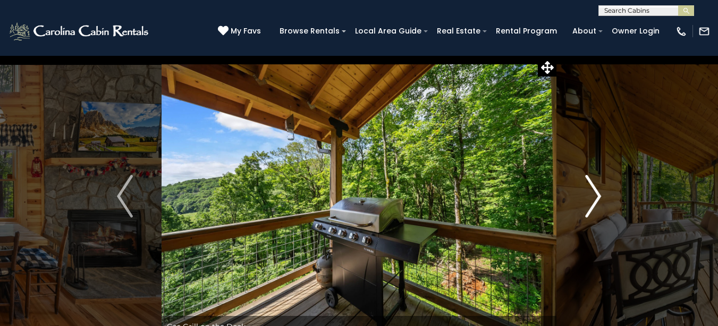
click at [597, 196] on img "Next" at bounding box center [593, 196] width 16 height 43
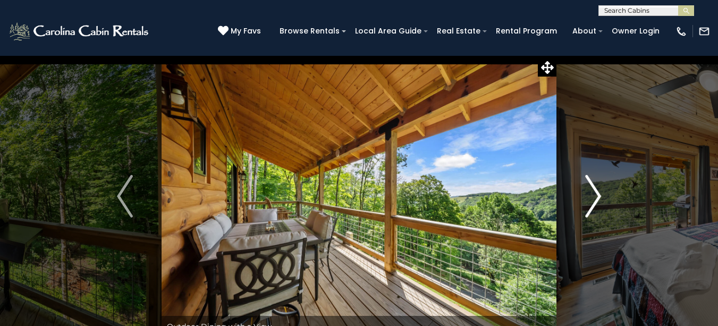
click at [597, 195] on img "Next" at bounding box center [593, 196] width 16 height 43
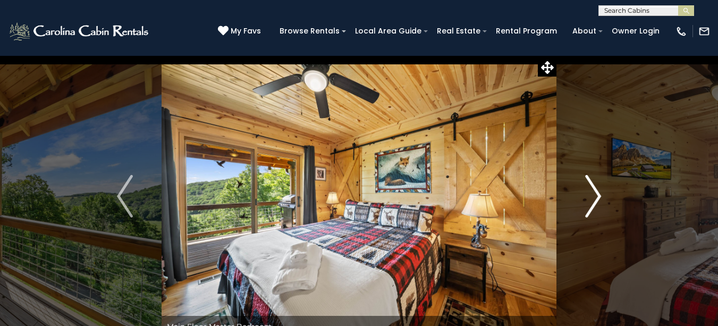
click at [597, 195] on img "Next" at bounding box center [593, 196] width 16 height 43
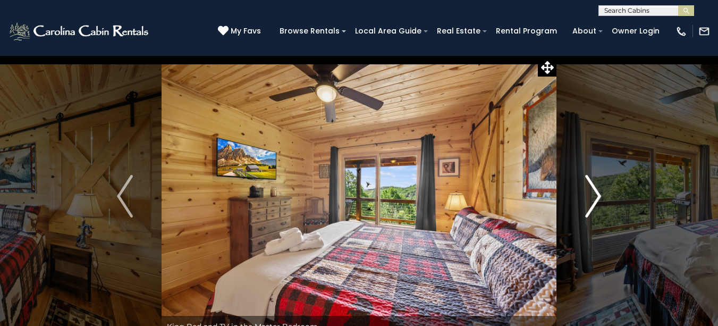
click at [597, 195] on img "Next" at bounding box center [593, 196] width 16 height 43
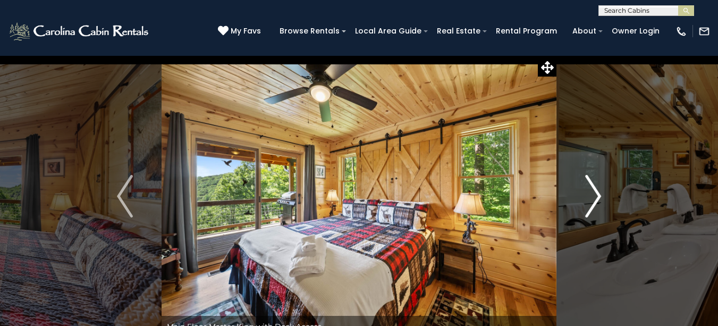
click at [597, 195] on img "Next" at bounding box center [593, 196] width 16 height 43
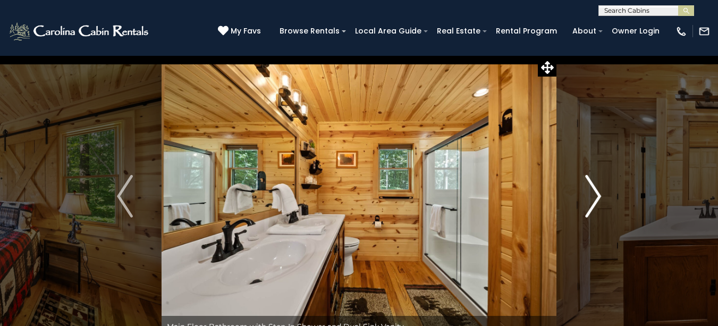
click at [597, 195] on img "Next" at bounding box center [593, 196] width 16 height 43
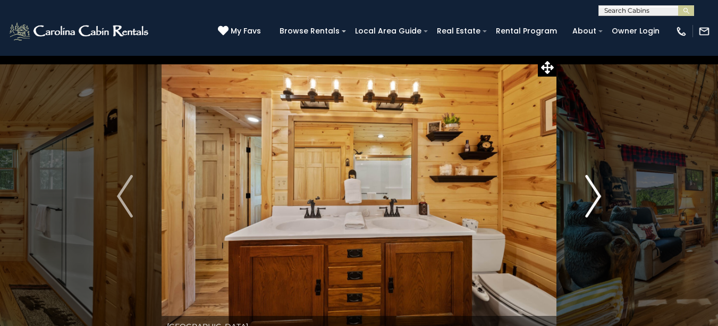
click at [597, 195] on img "Next" at bounding box center [593, 196] width 16 height 43
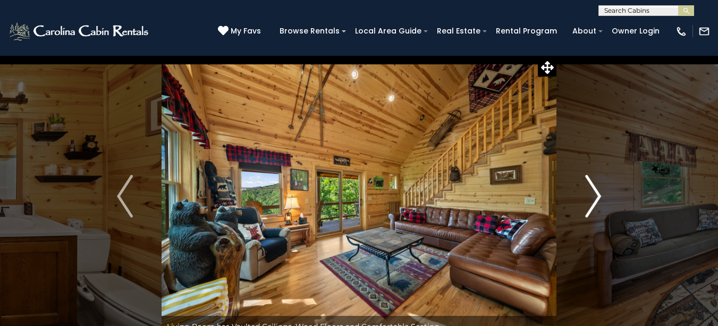
click at [597, 195] on img "Next" at bounding box center [593, 196] width 16 height 43
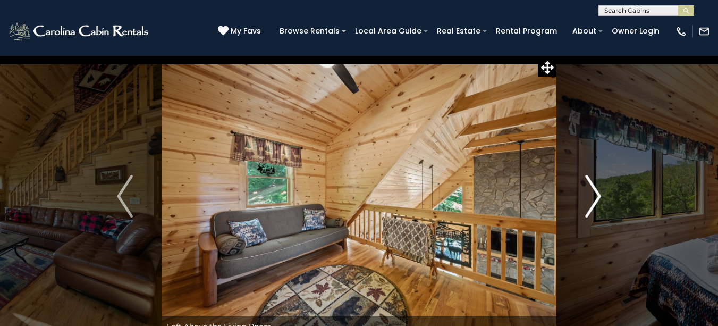
click at [597, 195] on img "Next" at bounding box center [593, 196] width 16 height 43
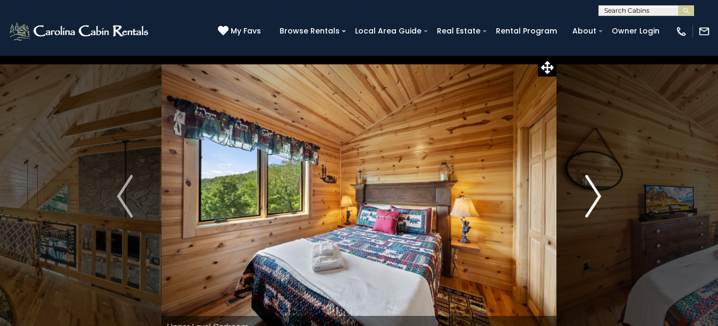
click at [597, 195] on img "Next" at bounding box center [593, 196] width 16 height 43
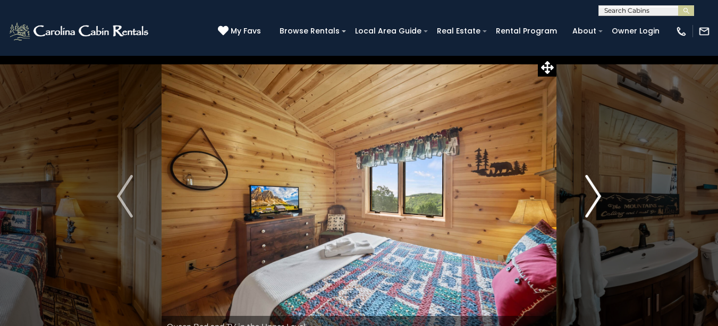
click at [597, 195] on img "Next" at bounding box center [593, 196] width 16 height 43
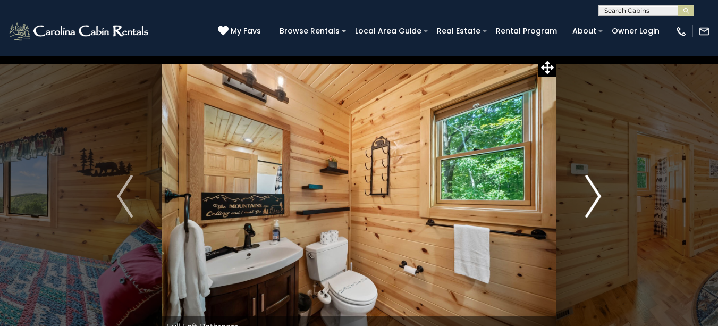
click at [597, 195] on img "Next" at bounding box center [593, 196] width 16 height 43
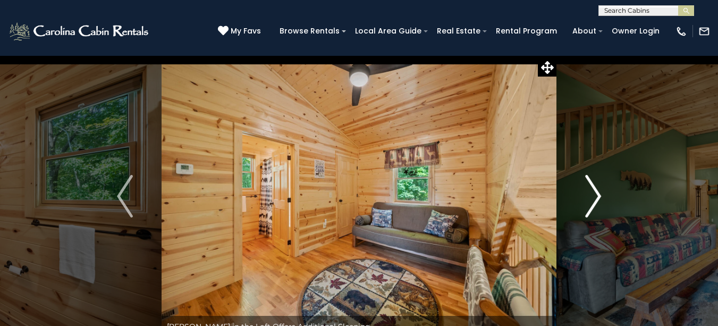
click at [597, 195] on img "Next" at bounding box center [593, 196] width 16 height 43
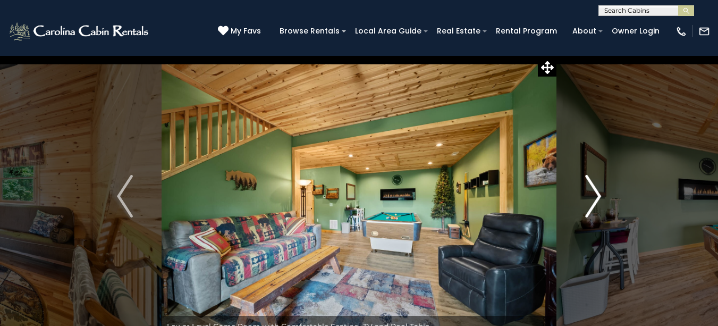
click at [597, 195] on img "Next" at bounding box center [593, 196] width 16 height 43
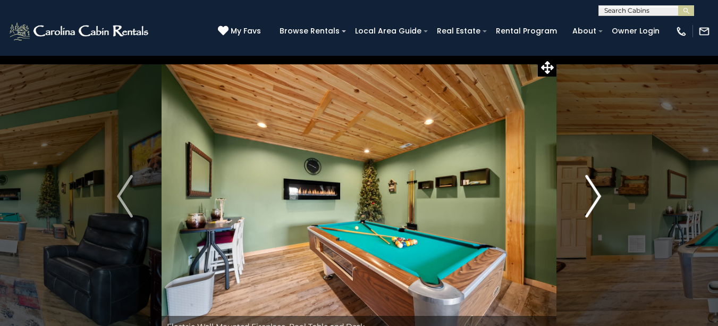
click at [597, 195] on img "Next" at bounding box center [593, 196] width 16 height 43
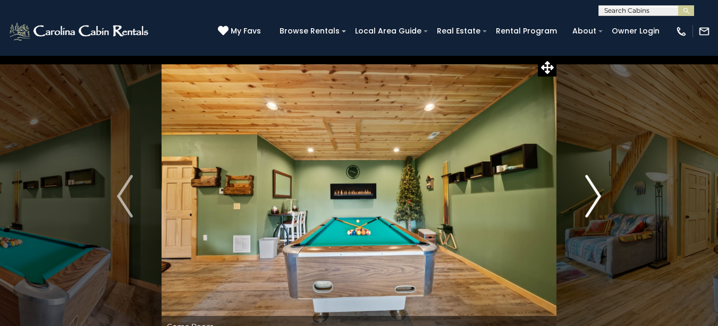
click at [597, 195] on img "Next" at bounding box center [593, 196] width 16 height 43
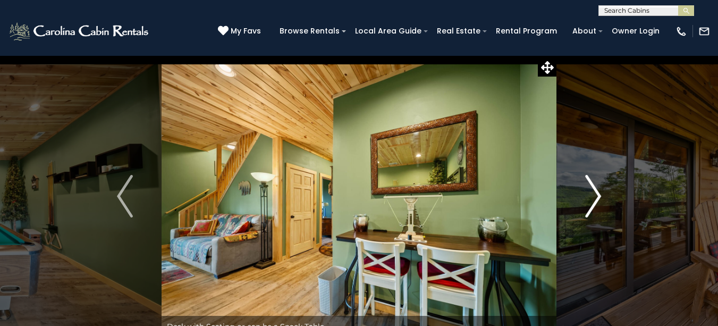
click at [597, 195] on img "Next" at bounding box center [593, 196] width 16 height 43
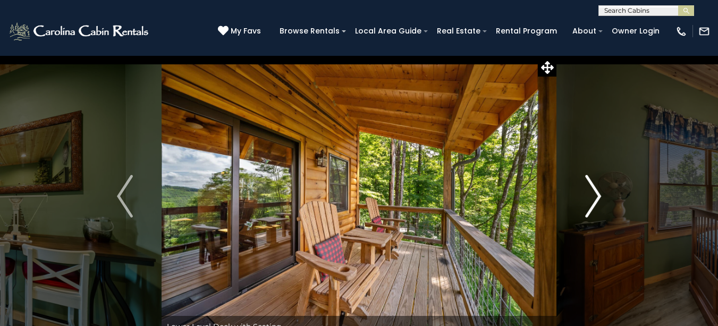
click at [597, 195] on img "Next" at bounding box center [593, 196] width 16 height 43
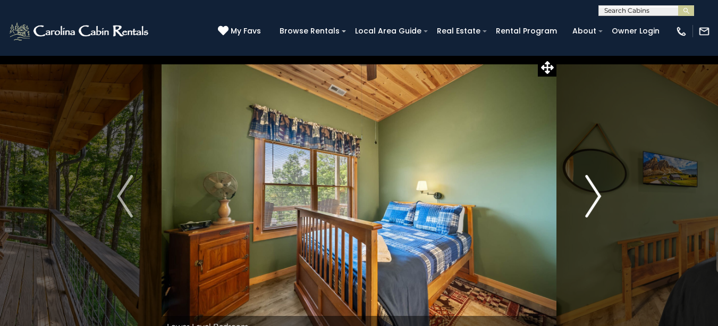
click at [597, 195] on img "Next" at bounding box center [593, 196] width 16 height 43
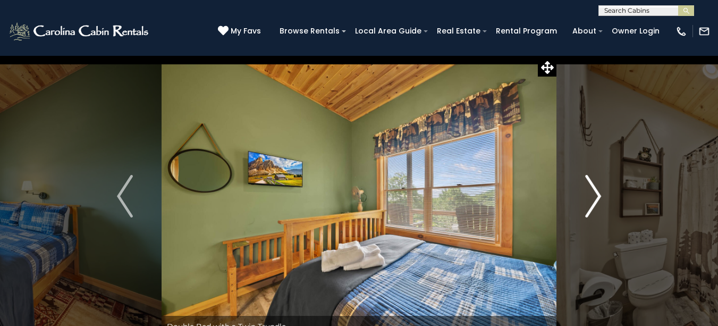
click at [597, 195] on img "Next" at bounding box center [593, 196] width 16 height 43
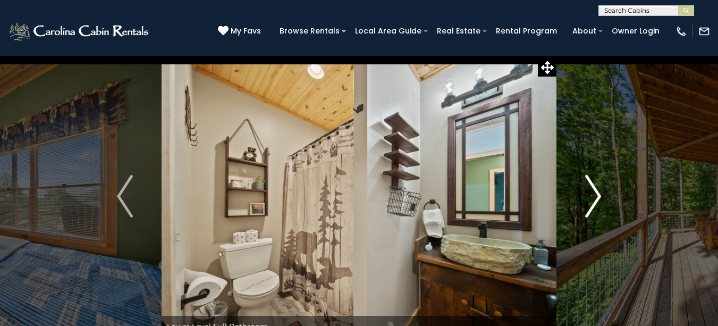
click at [597, 195] on img "Next" at bounding box center [593, 196] width 16 height 43
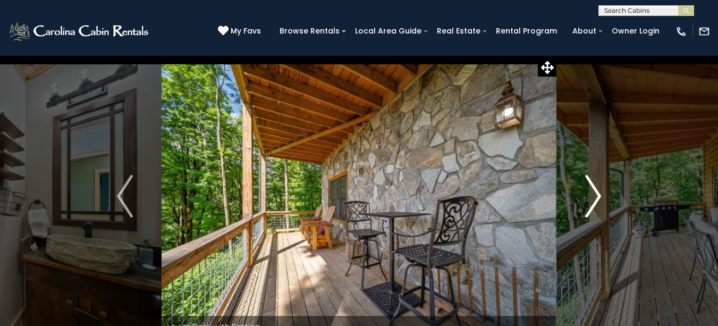
click at [597, 195] on img "Next" at bounding box center [593, 196] width 16 height 43
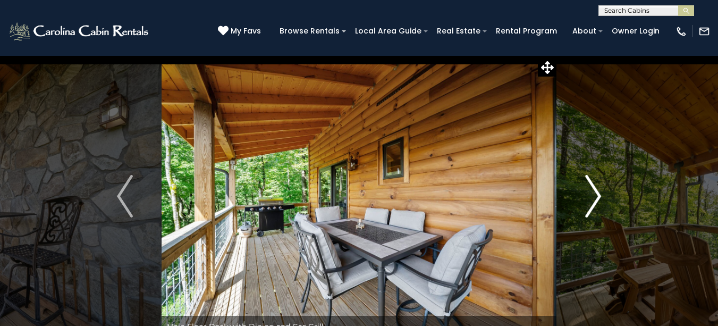
click at [597, 195] on img "Next" at bounding box center [593, 196] width 16 height 43
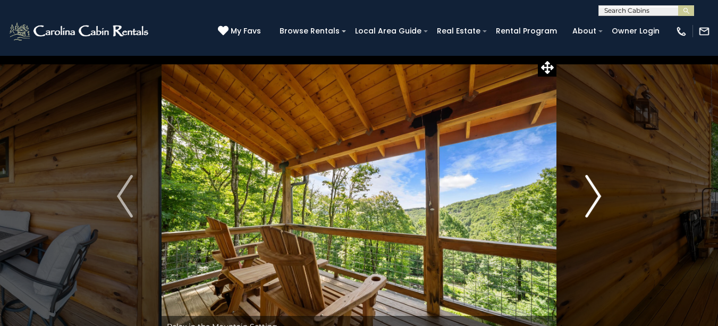
click at [597, 195] on img "Next" at bounding box center [593, 196] width 16 height 43
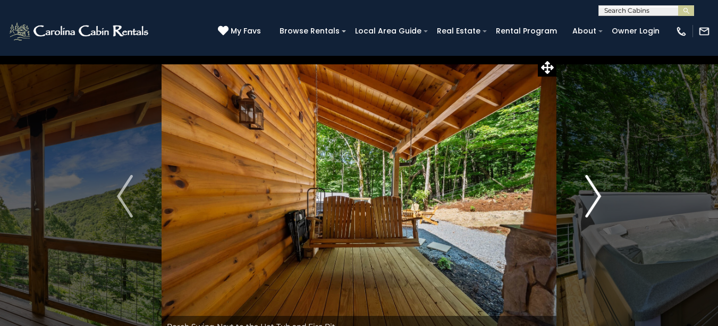
click at [597, 195] on img "Next" at bounding box center [593, 196] width 16 height 43
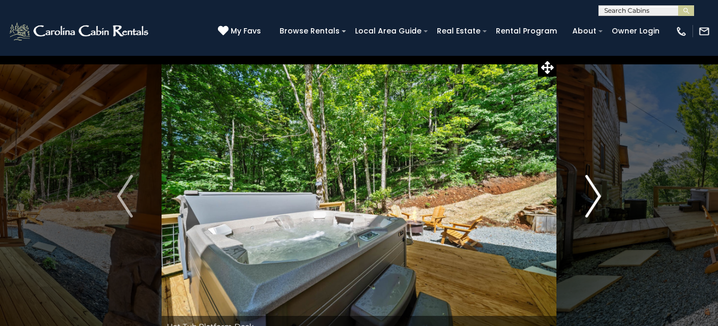
click at [597, 195] on img "Next" at bounding box center [593, 196] width 16 height 43
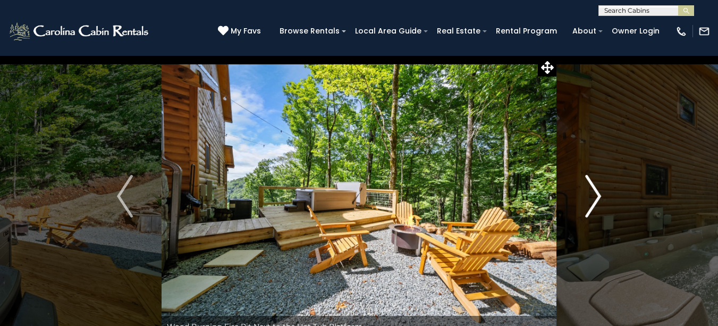
click at [597, 195] on img "Next" at bounding box center [593, 196] width 16 height 43
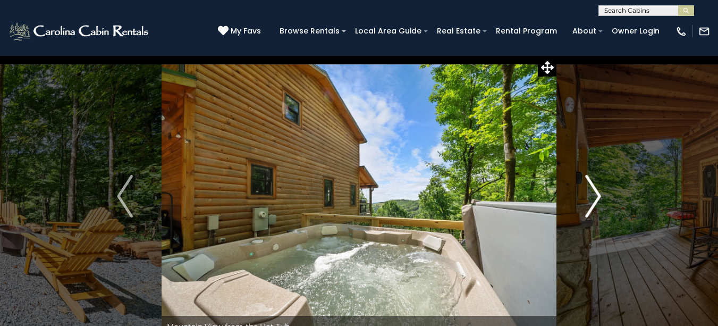
click at [597, 195] on img "Next" at bounding box center [593, 196] width 16 height 43
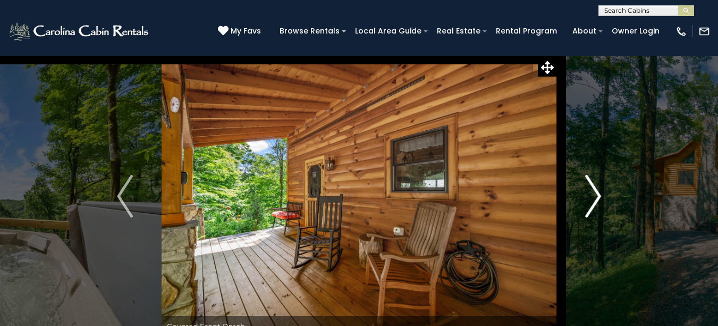
click at [597, 195] on img "Next" at bounding box center [593, 196] width 16 height 43
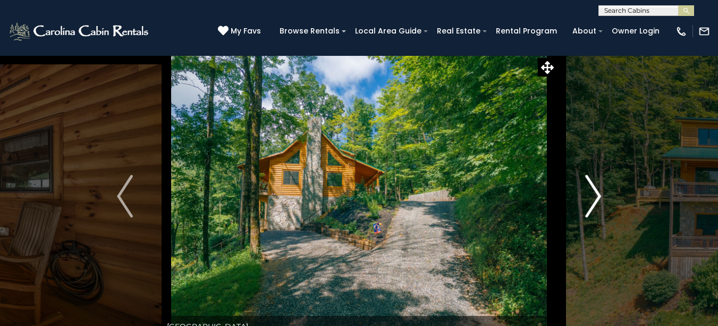
click at [597, 195] on img "Next" at bounding box center [593, 196] width 16 height 43
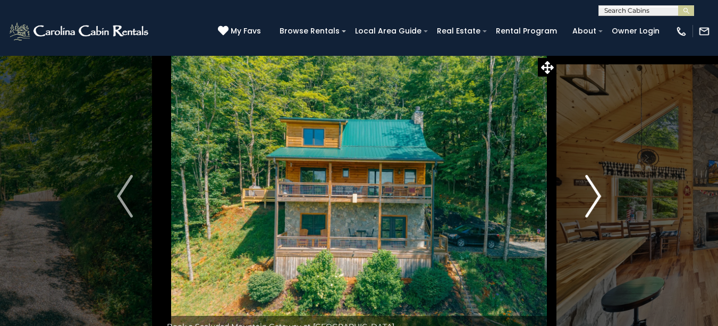
click at [597, 195] on img "Next" at bounding box center [593, 196] width 16 height 43
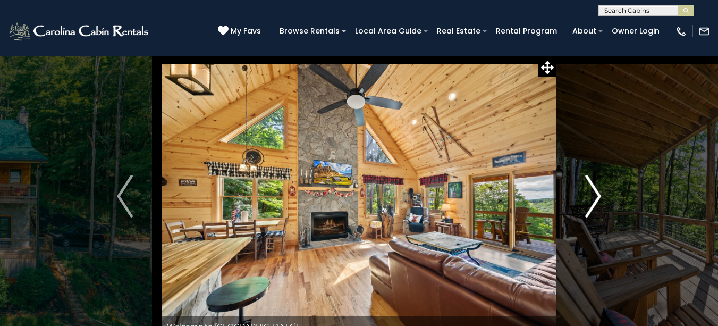
click at [597, 195] on img "Next" at bounding box center [593, 196] width 16 height 43
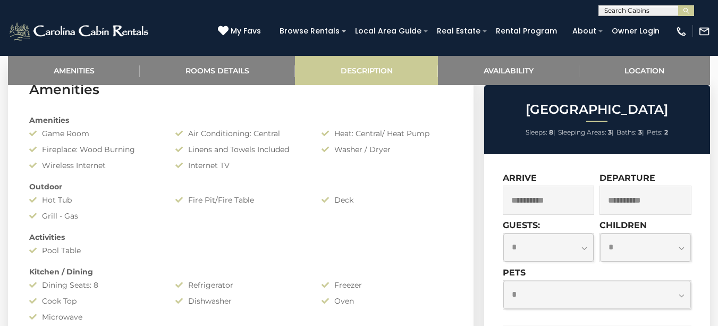
scroll to position [478, 0]
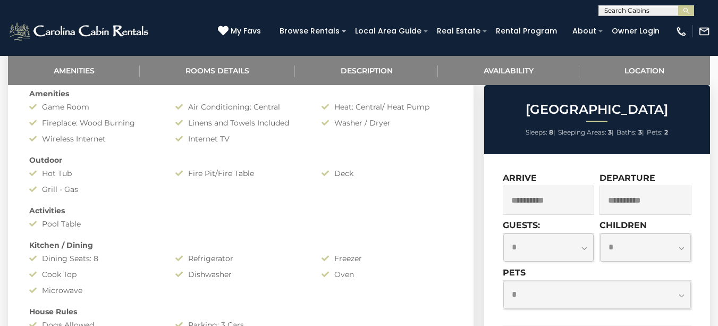
click at [588, 250] on select "**********" at bounding box center [548, 247] width 91 height 28
select select "*"
click at [503, 233] on select "**********" at bounding box center [548, 247] width 91 height 28
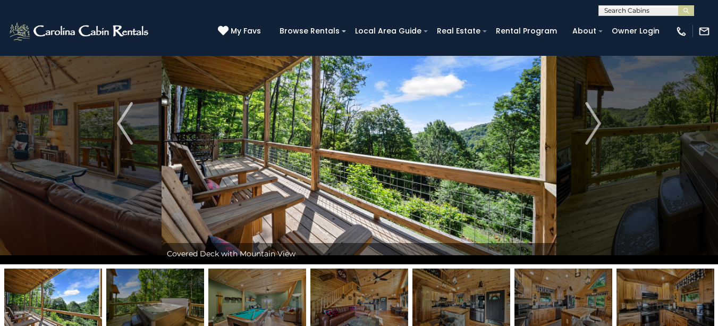
scroll to position [0, 0]
